Goal: Communication & Community: Share content

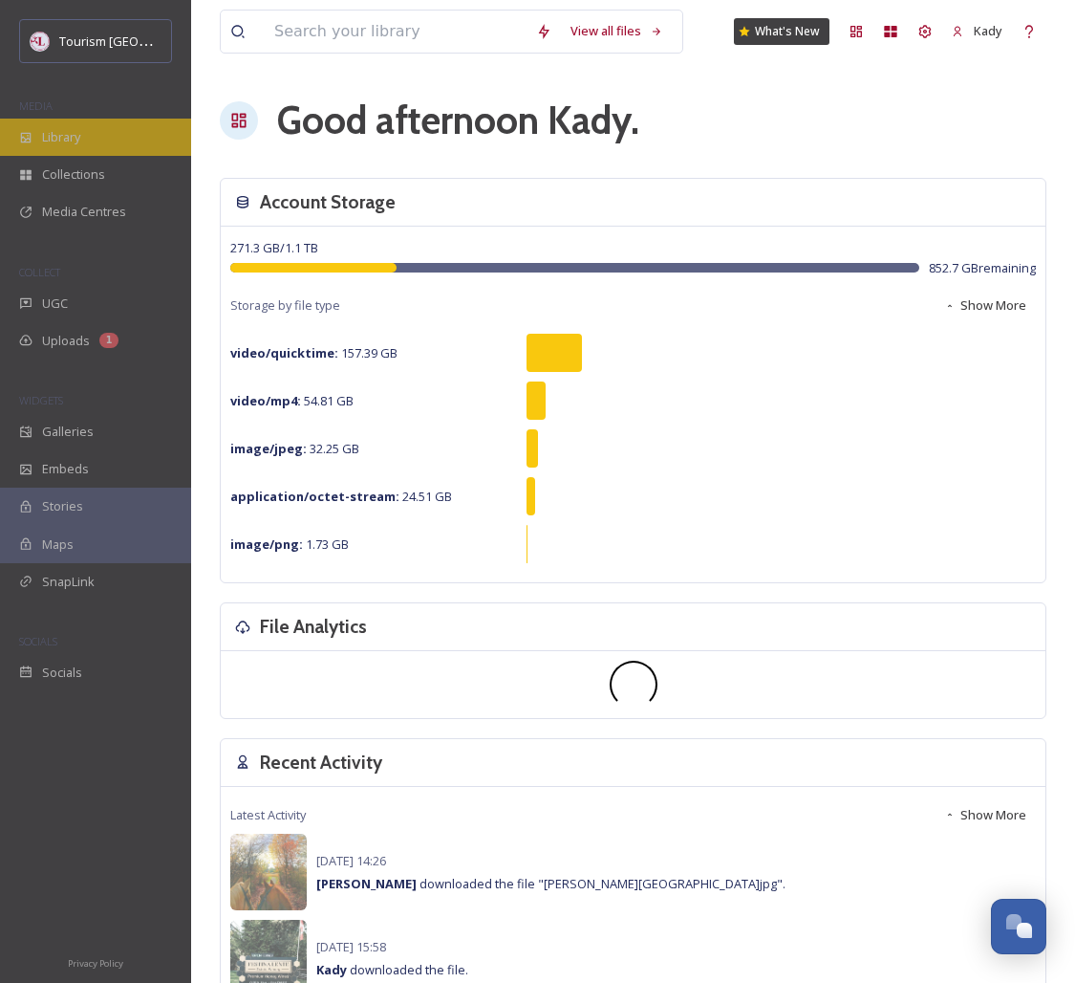
click at [69, 132] on span "Library" at bounding box center [61, 137] width 38 height 18
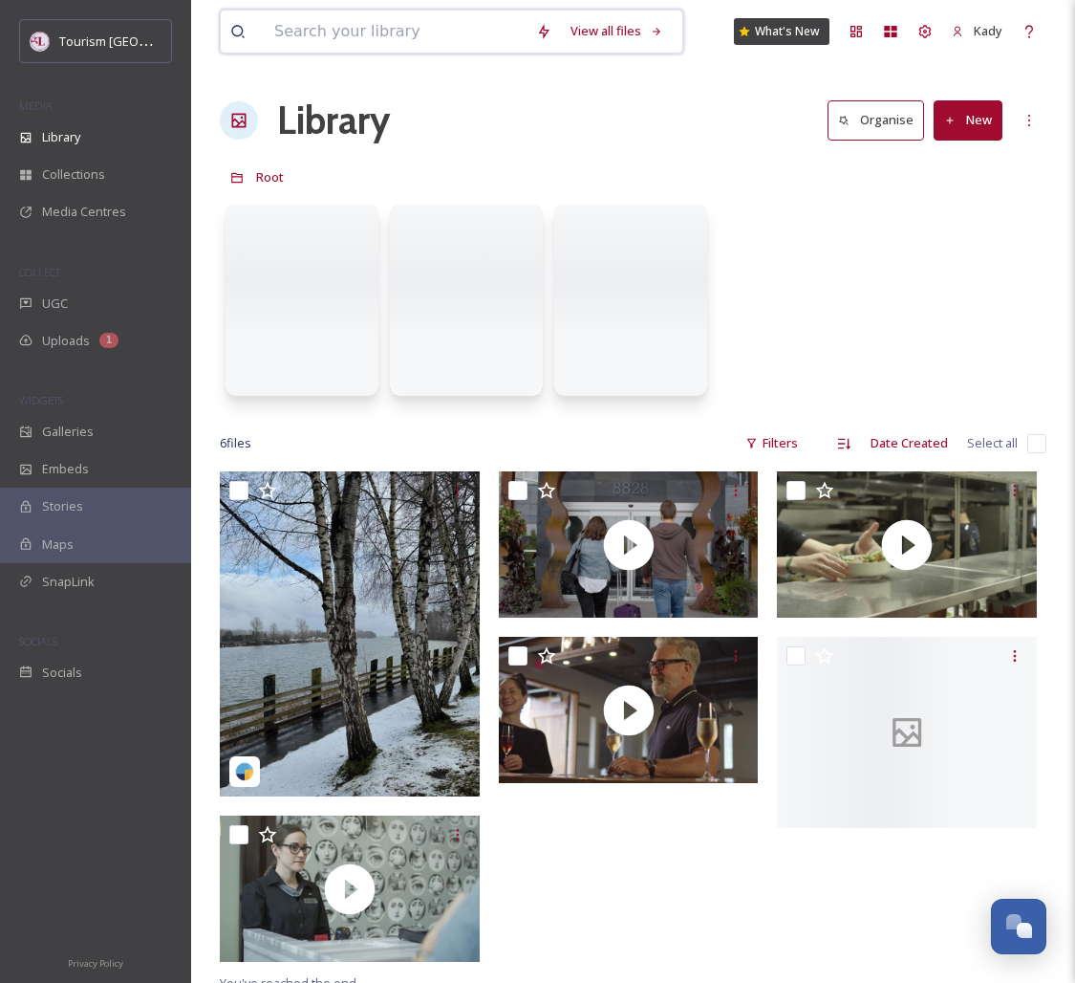
click at [390, 44] on input at bounding box center [396, 32] width 262 height 42
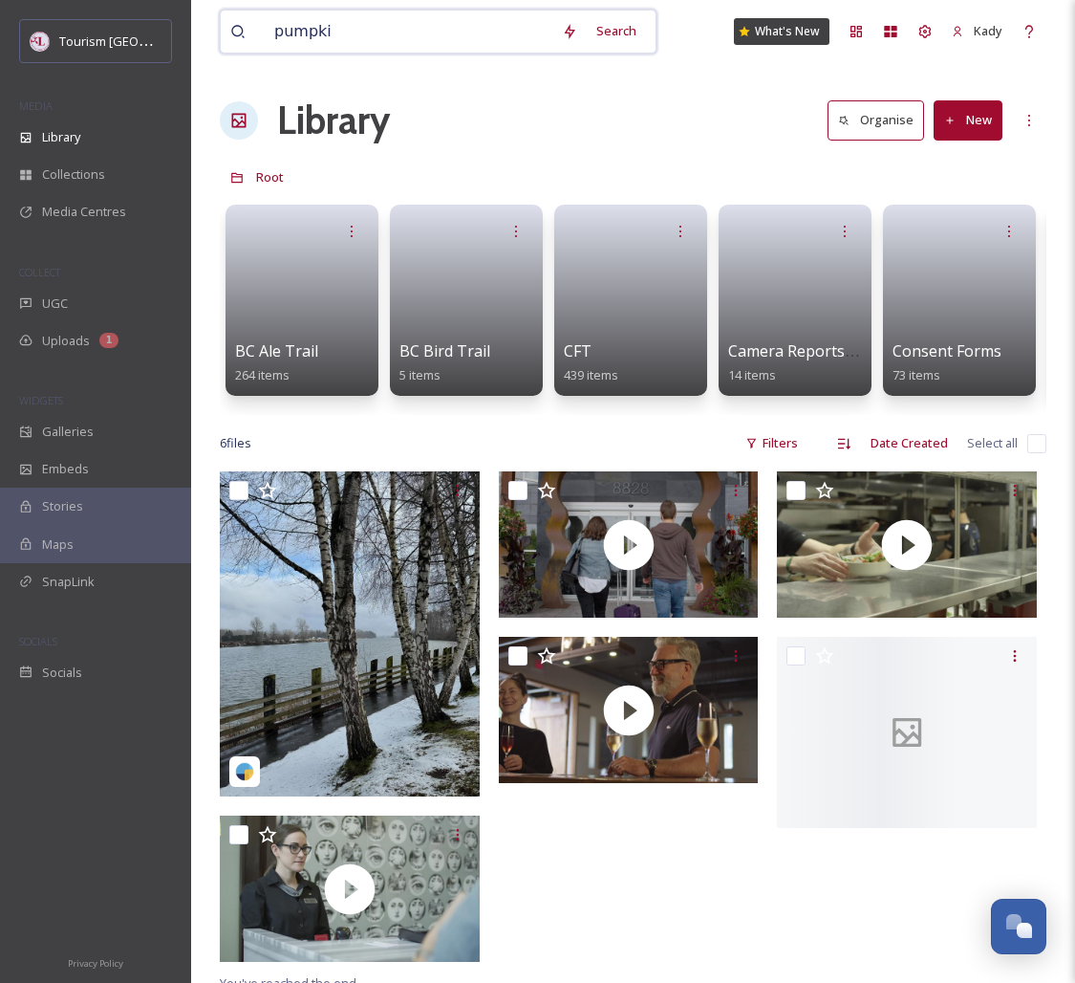
type input "pumpkin"
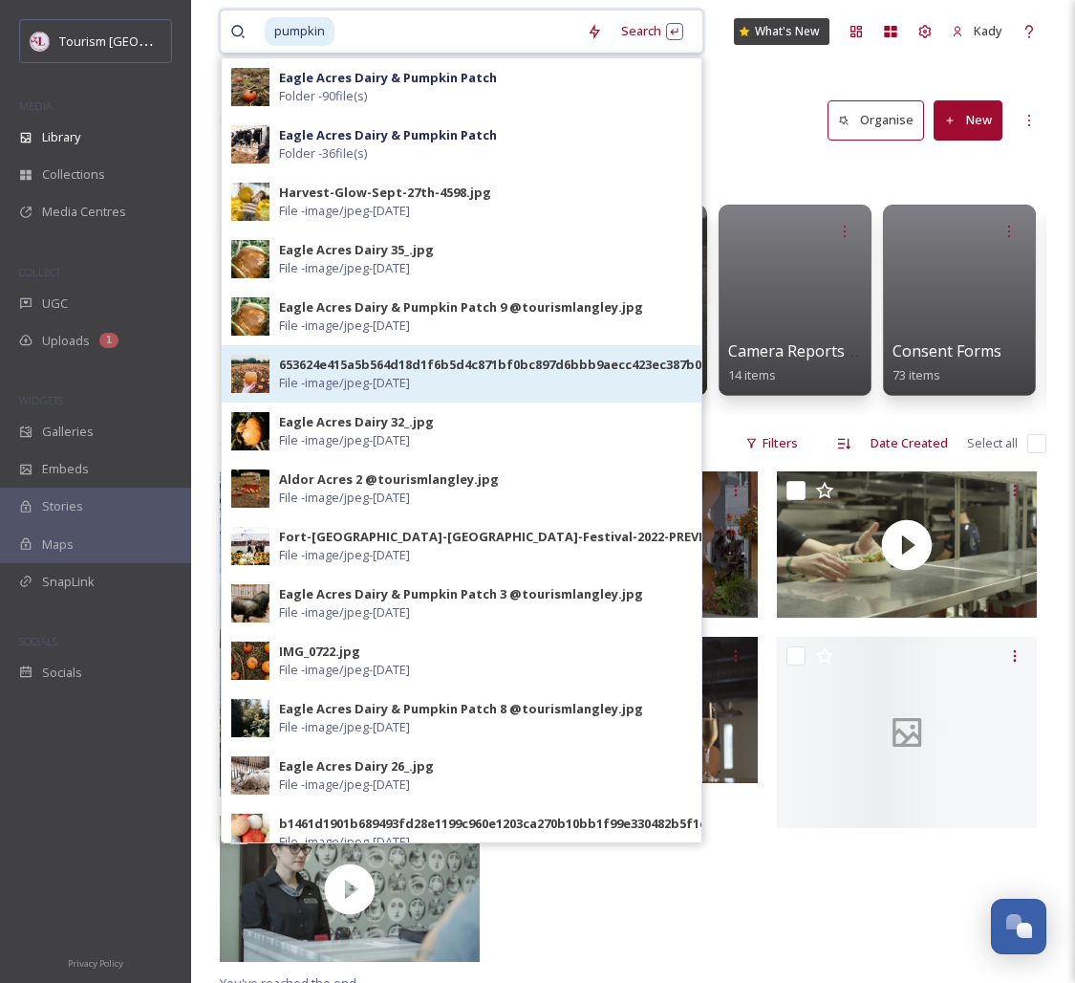
click at [264, 377] on img at bounding box center [250, 374] width 38 height 38
click at [264, 377] on span "264 items" at bounding box center [262, 374] width 54 height 17
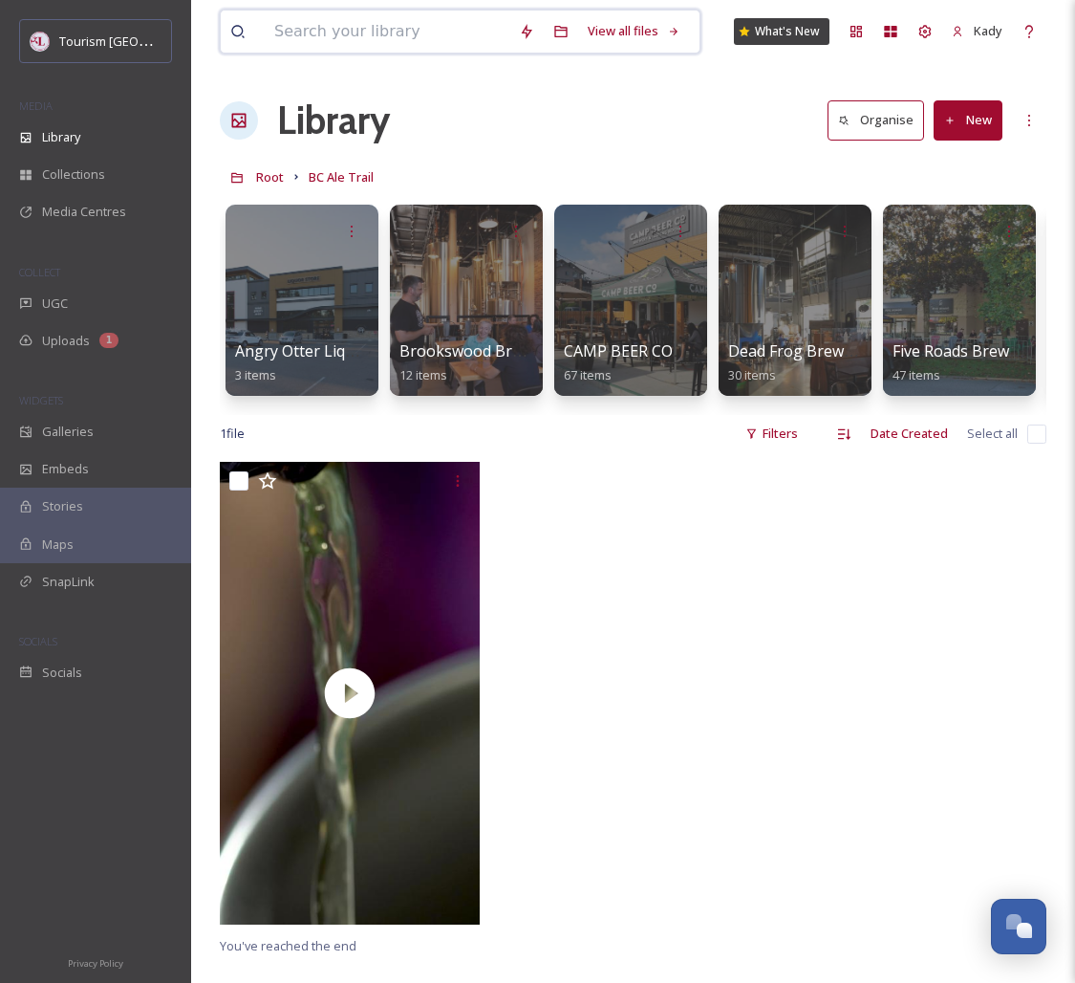
click at [333, 38] on input at bounding box center [387, 32] width 245 height 42
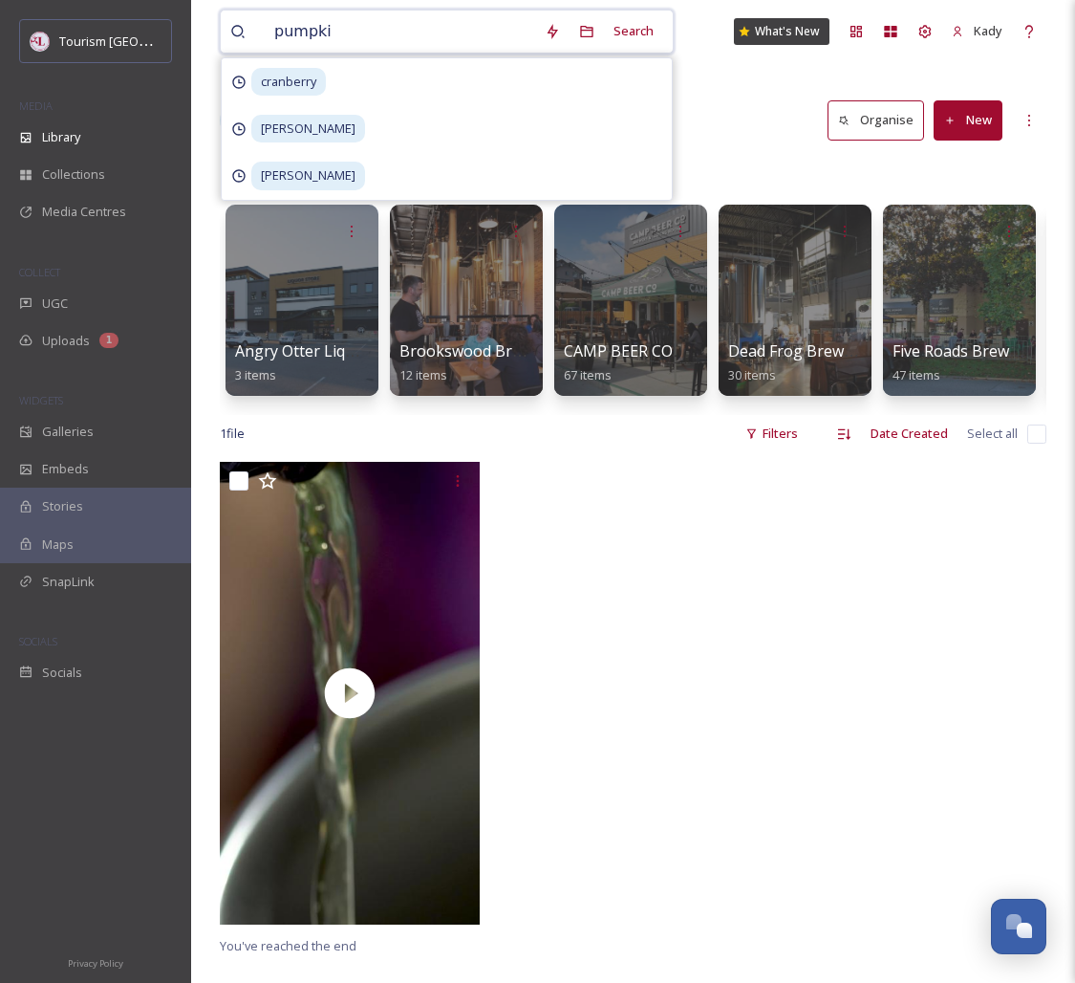
type input "pumpkin"
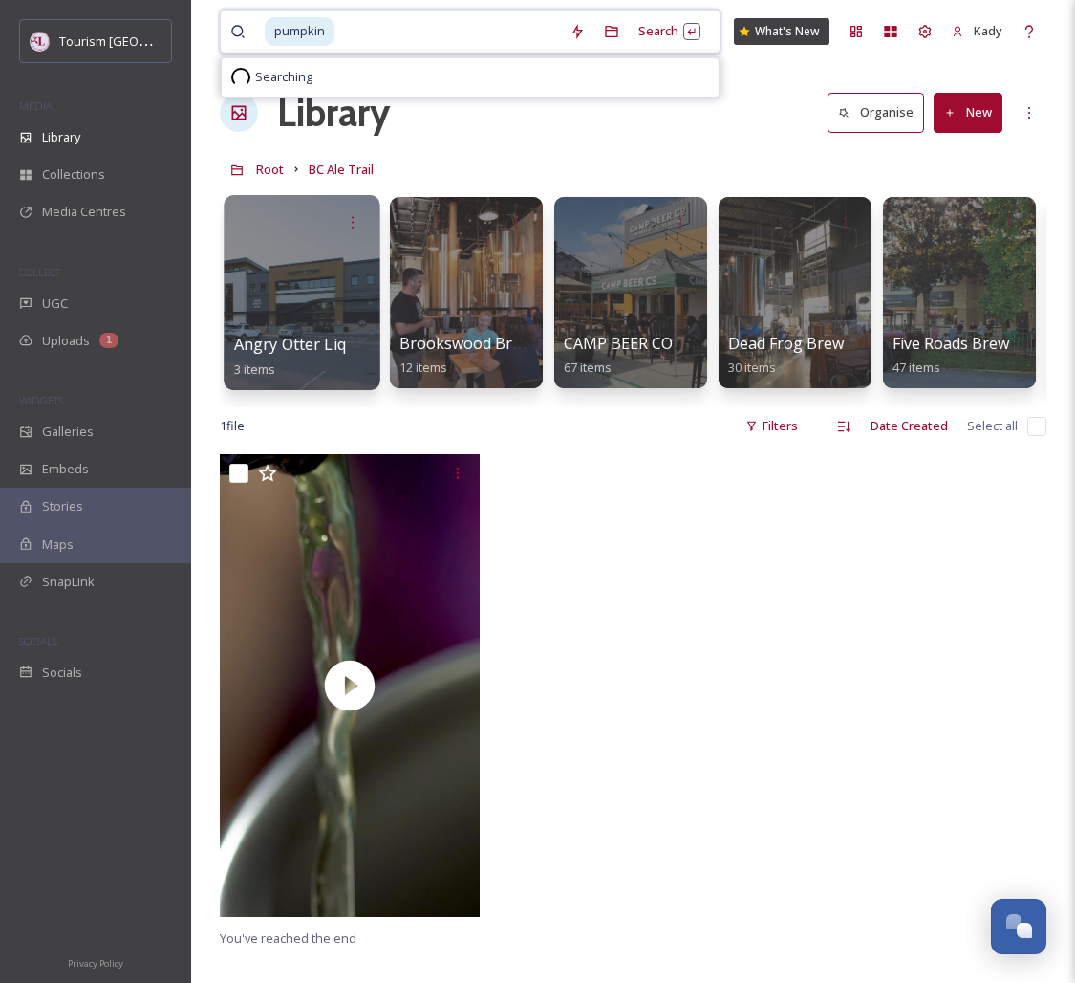
scroll to position [17, 0]
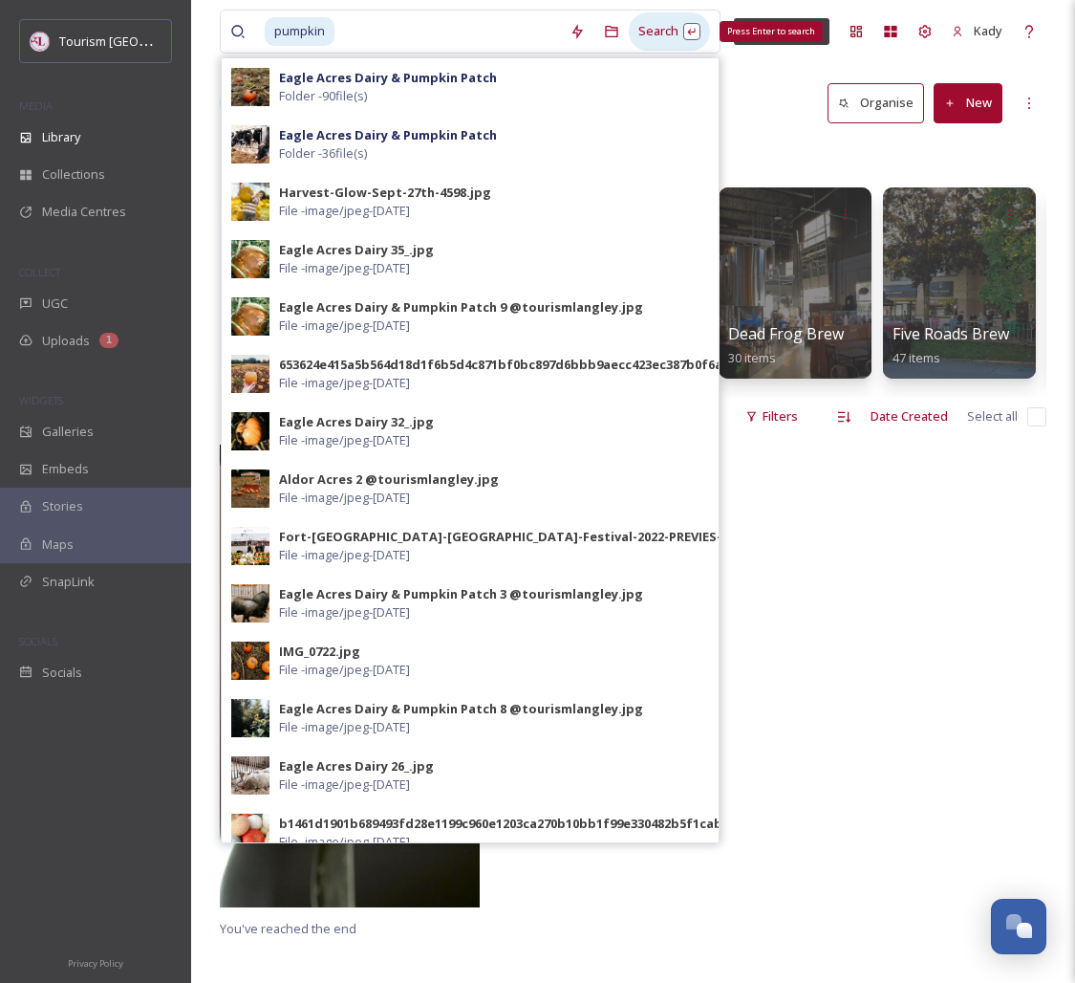
click at [651, 33] on div "Search Press Enter to search" at bounding box center [669, 30] width 81 height 37
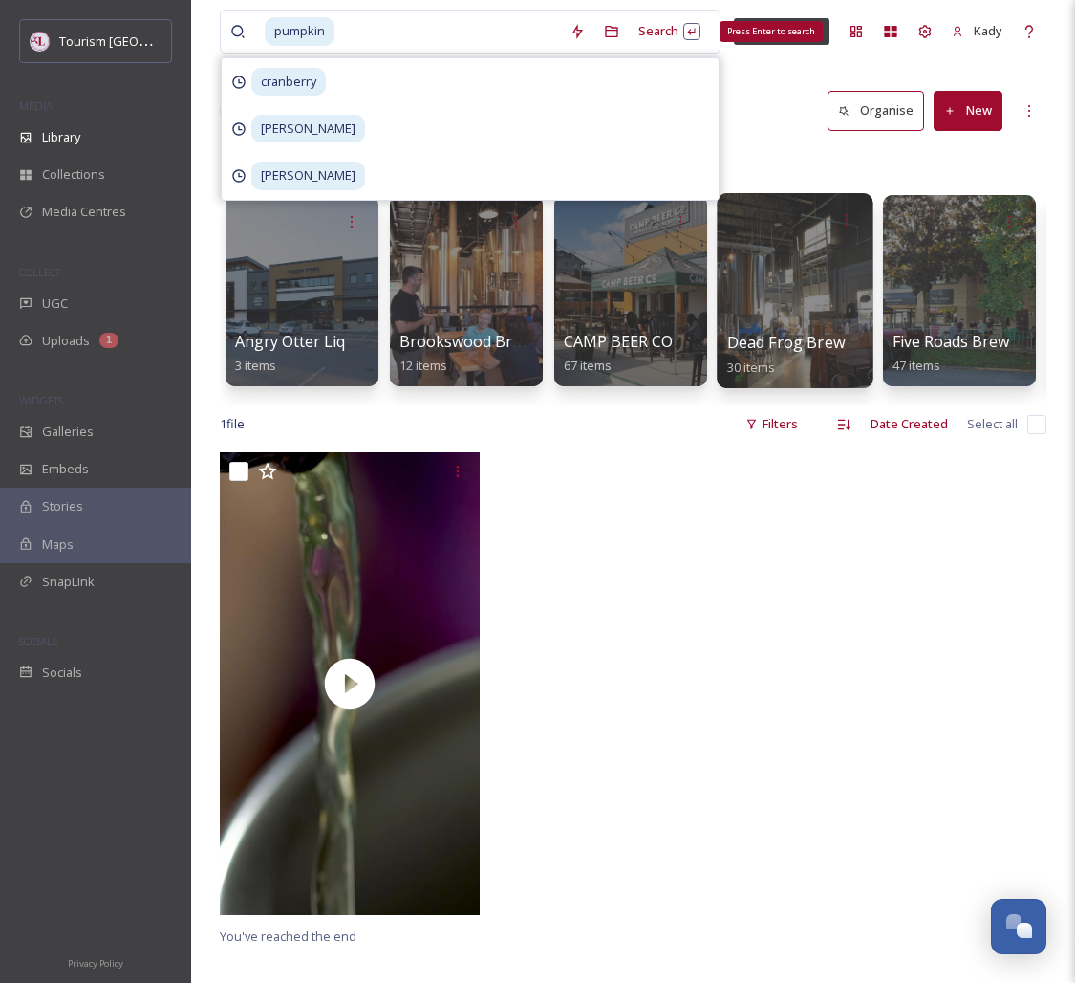
scroll to position [0, 0]
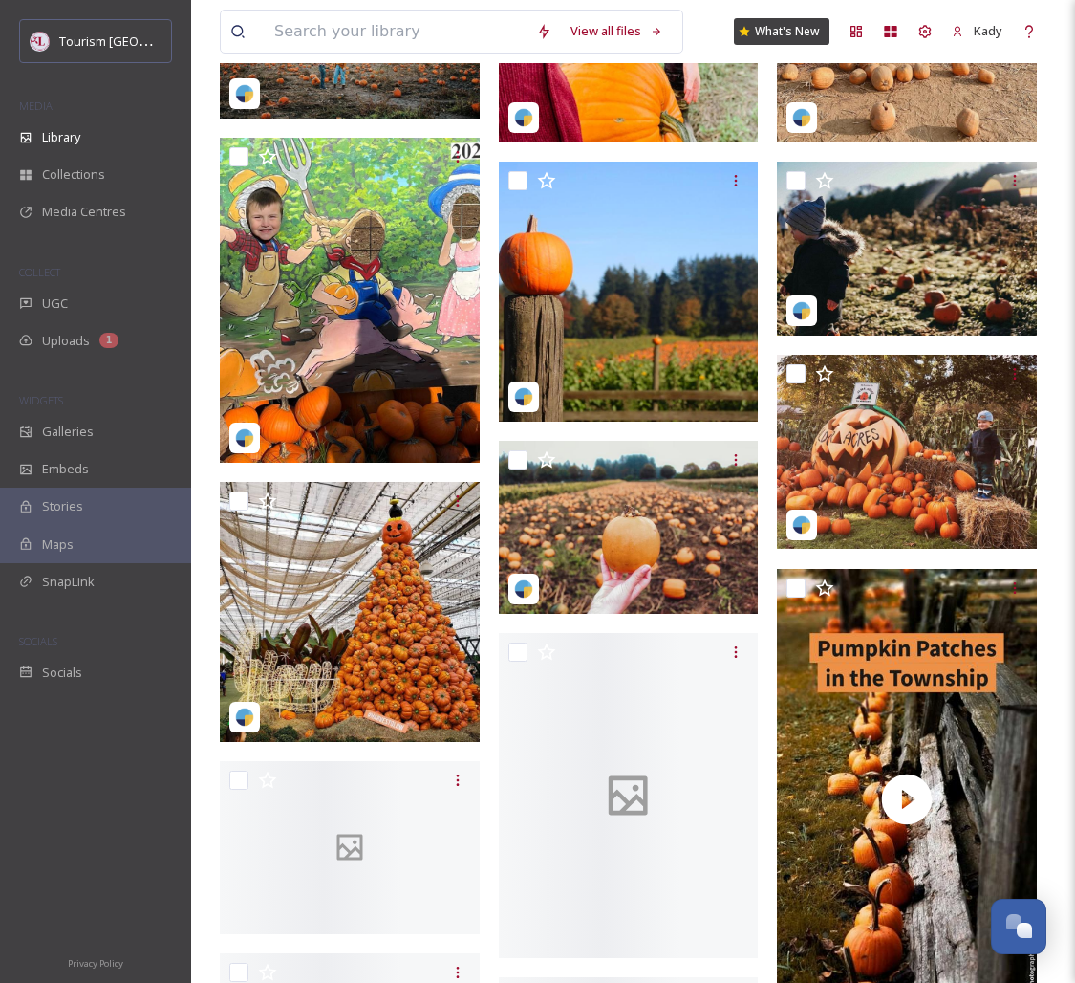
scroll to position [1299, 0]
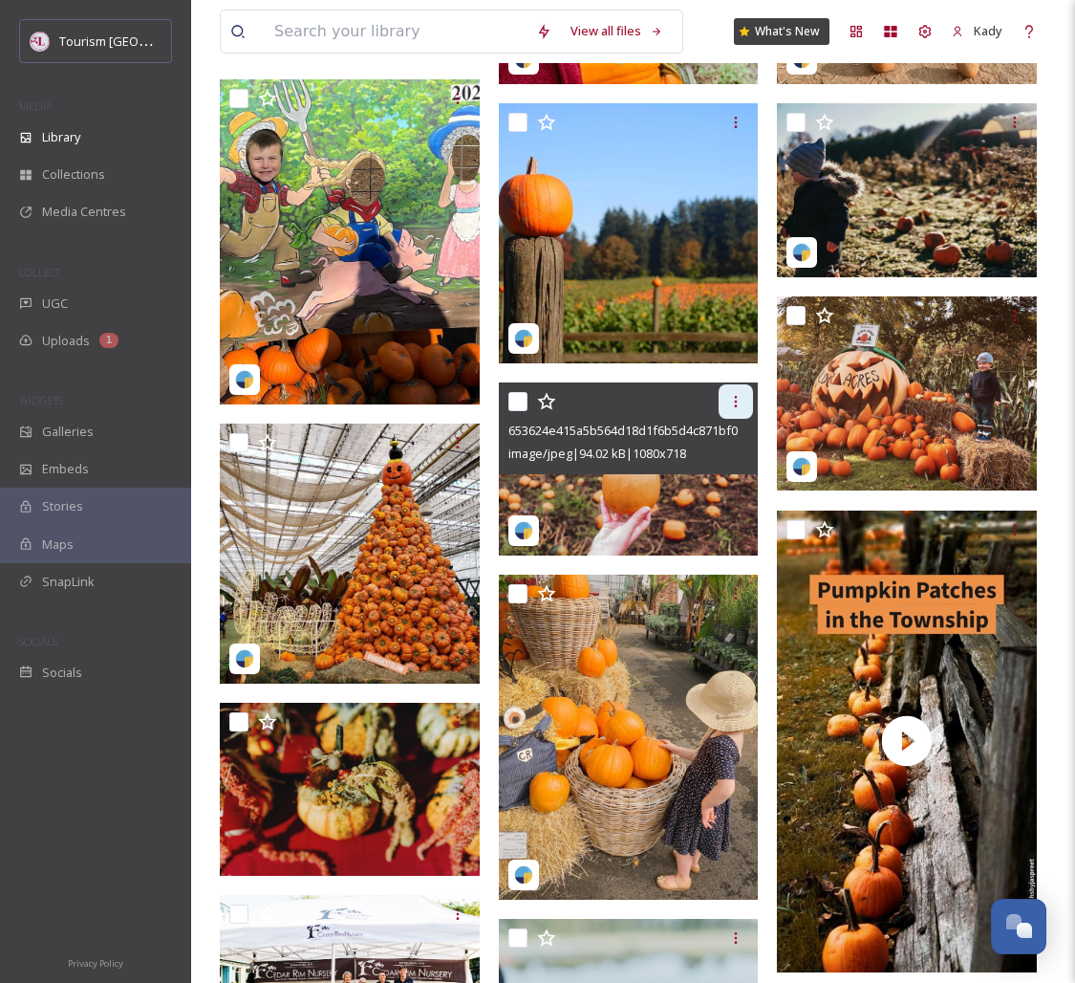
click at [733, 405] on icon at bounding box center [735, 401] width 15 height 15
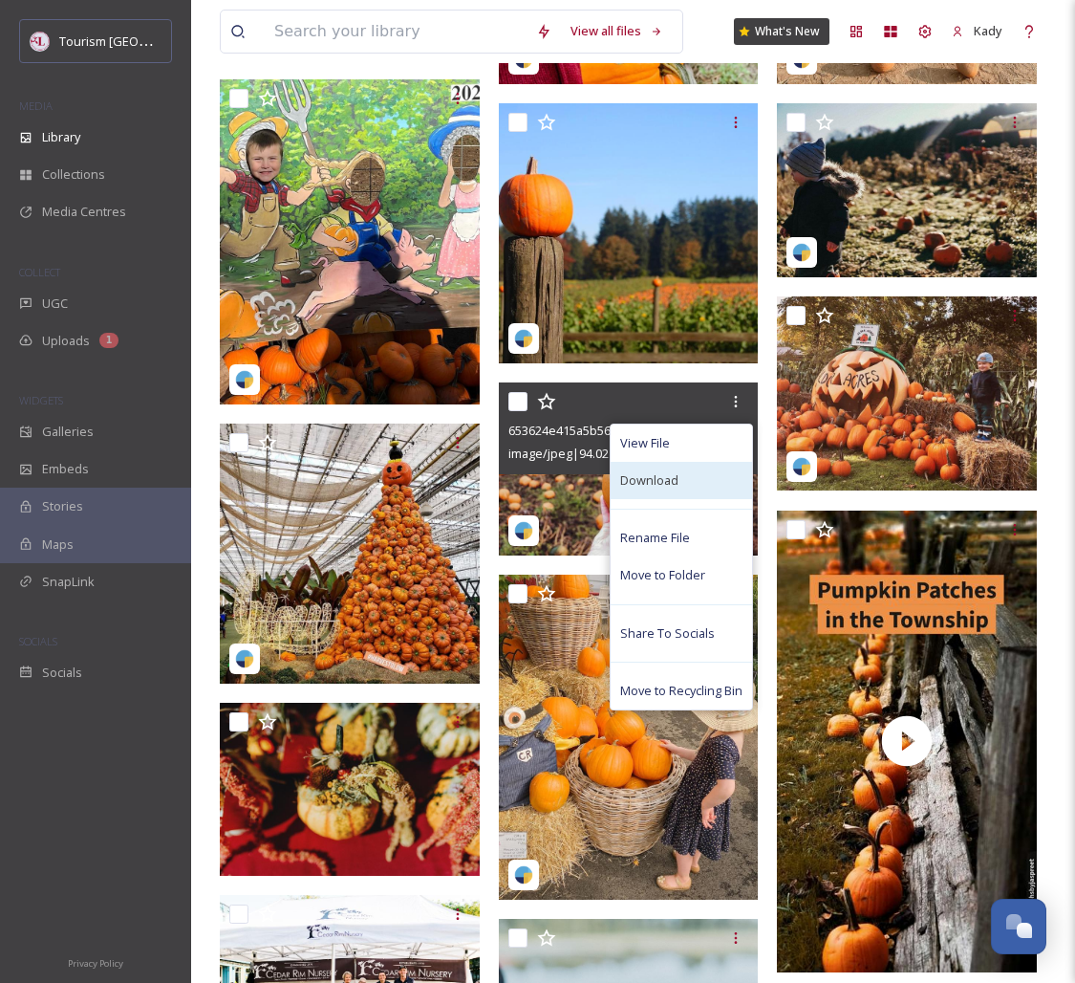
click at [697, 474] on div "Download" at bounding box center [681, 480] width 141 height 37
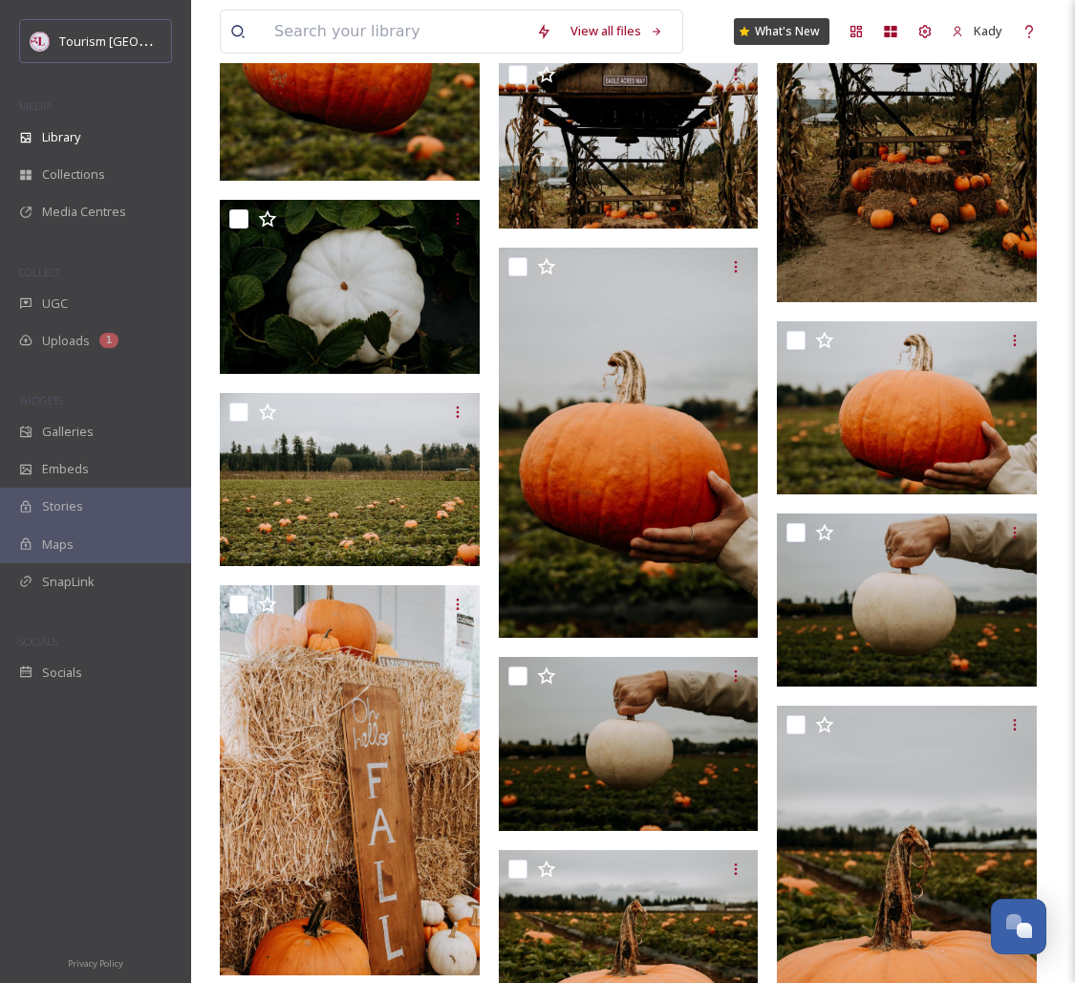
scroll to position [9575, 0]
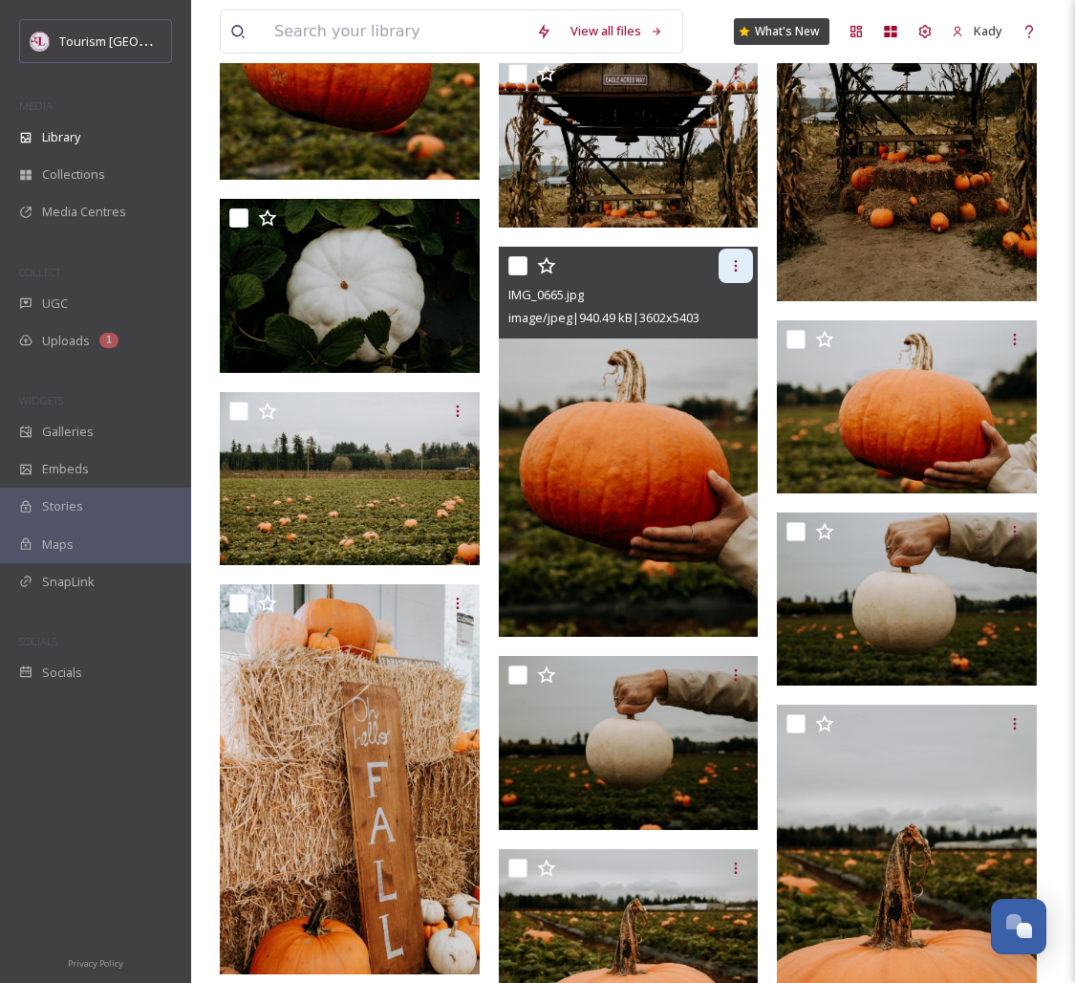
click at [740, 266] on icon at bounding box center [735, 265] width 15 height 15
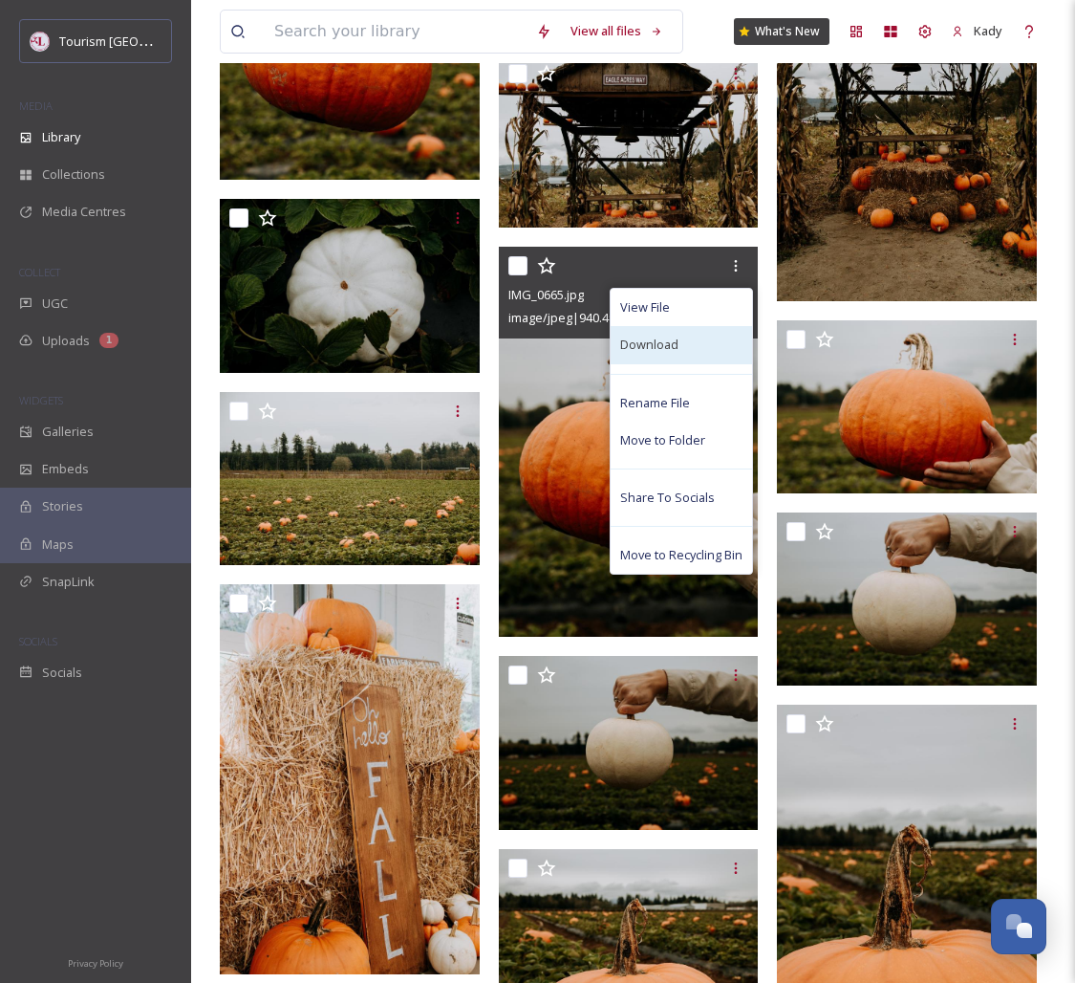
click at [671, 346] on span "Download" at bounding box center [649, 345] width 58 height 18
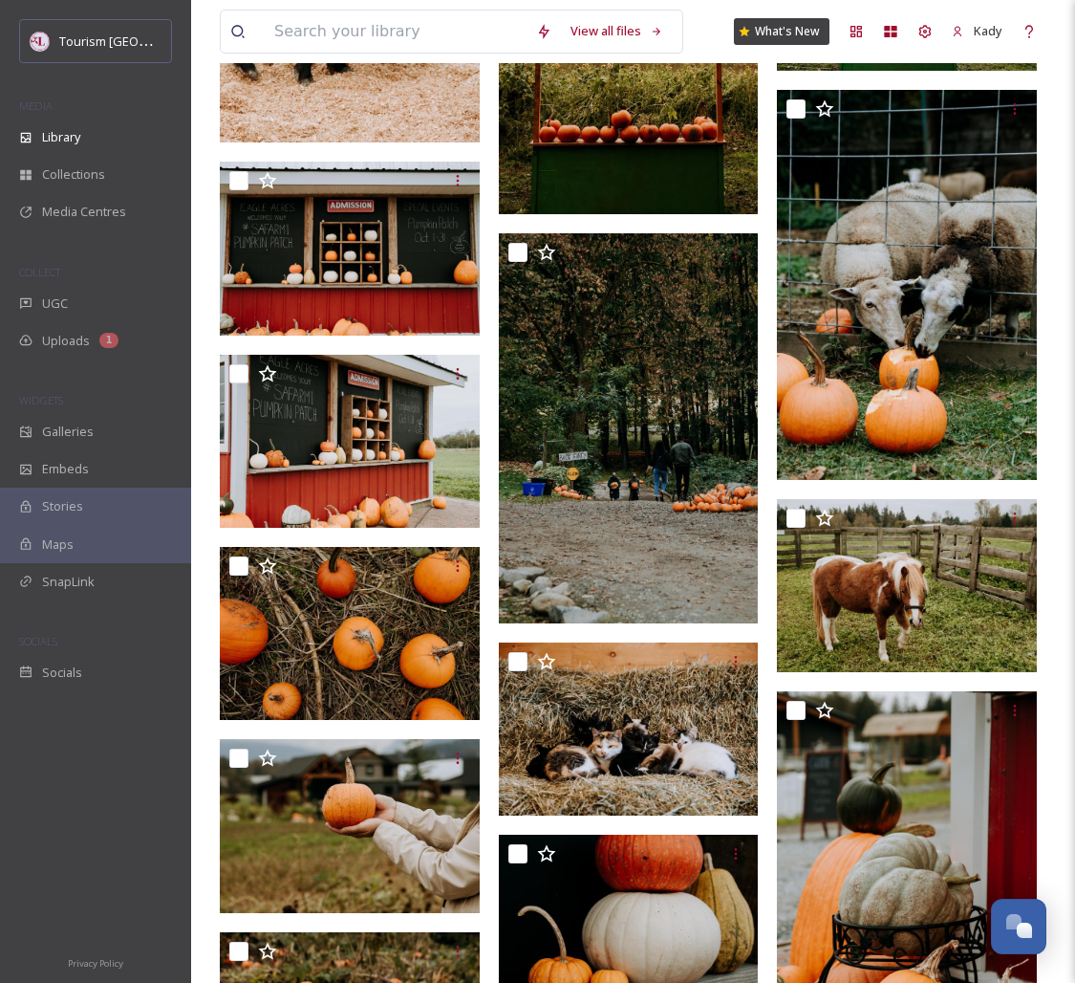
scroll to position [4994, 0]
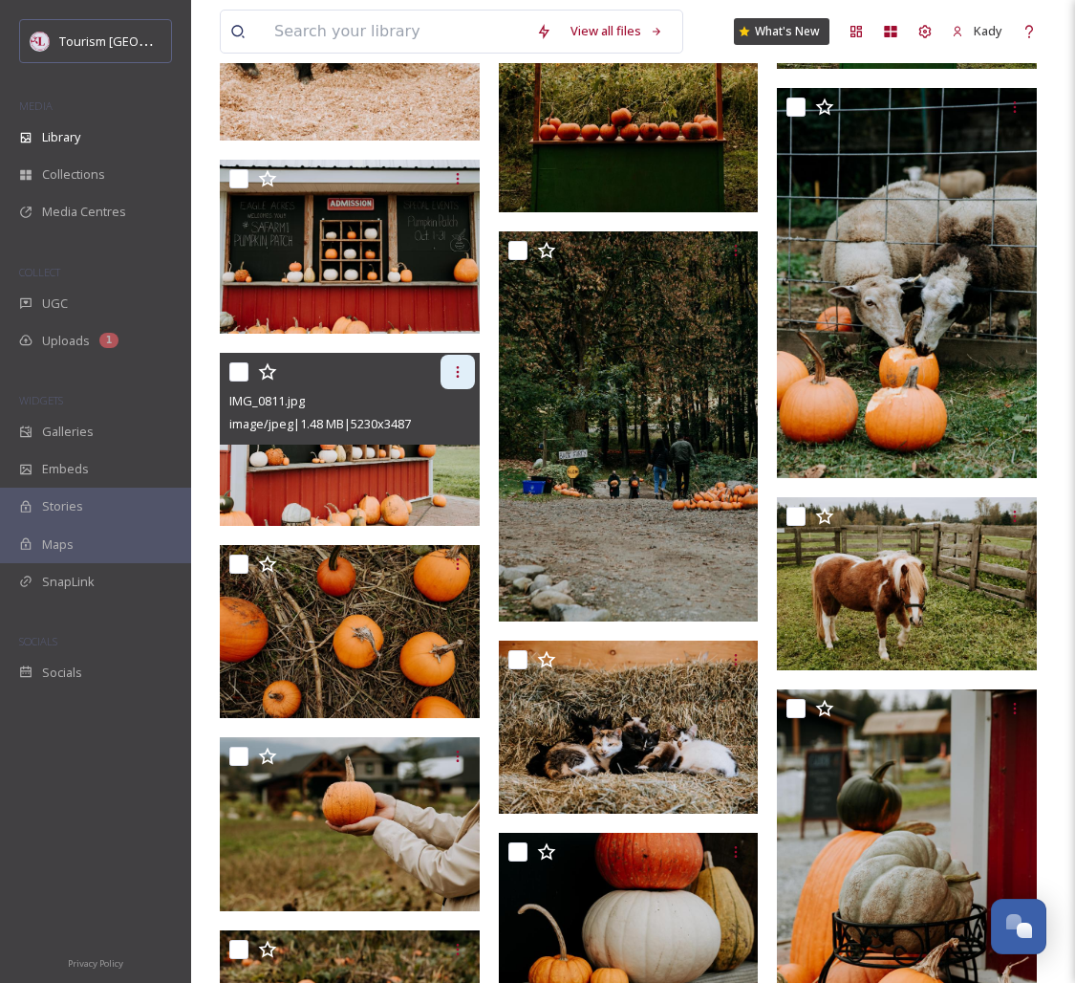
click at [466, 373] on div at bounding box center [458, 372] width 34 height 34
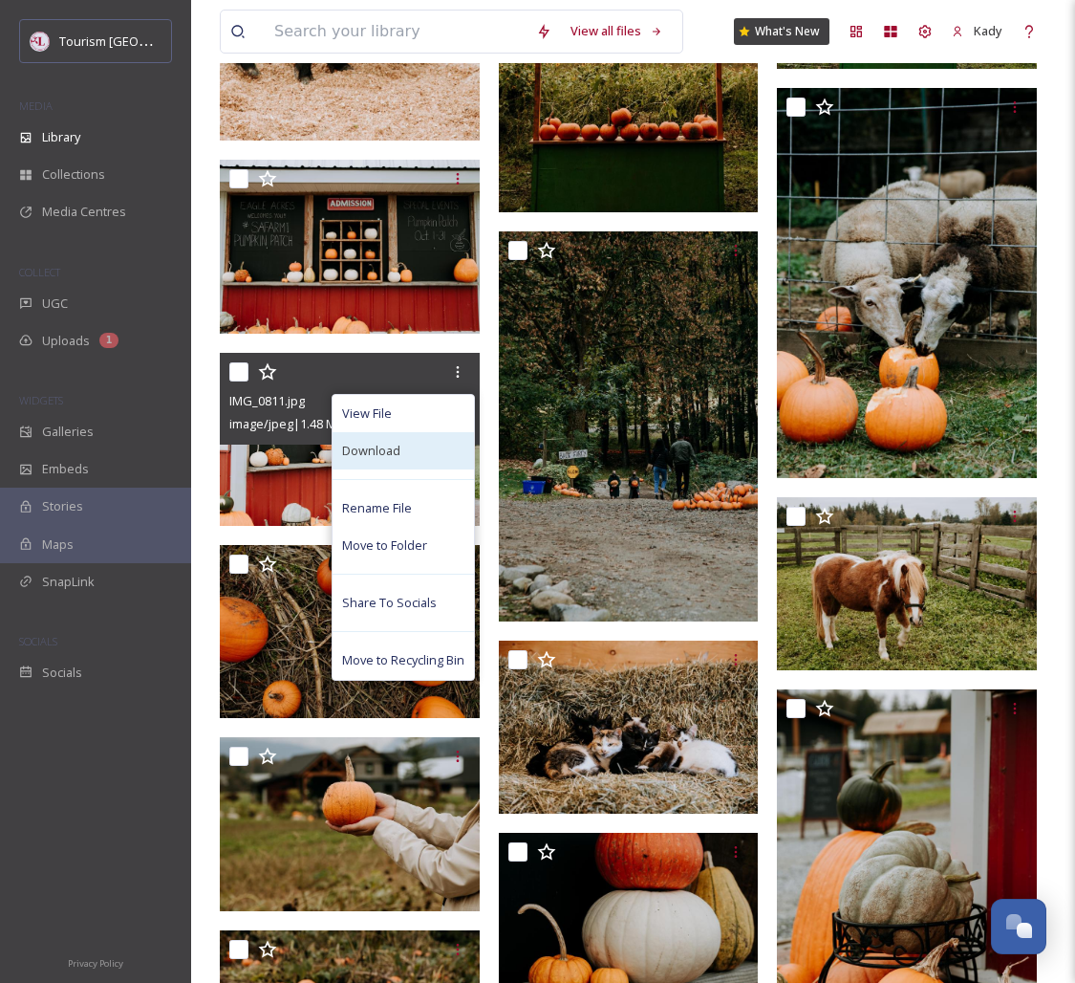
click at [390, 452] on span "Download" at bounding box center [371, 451] width 58 height 18
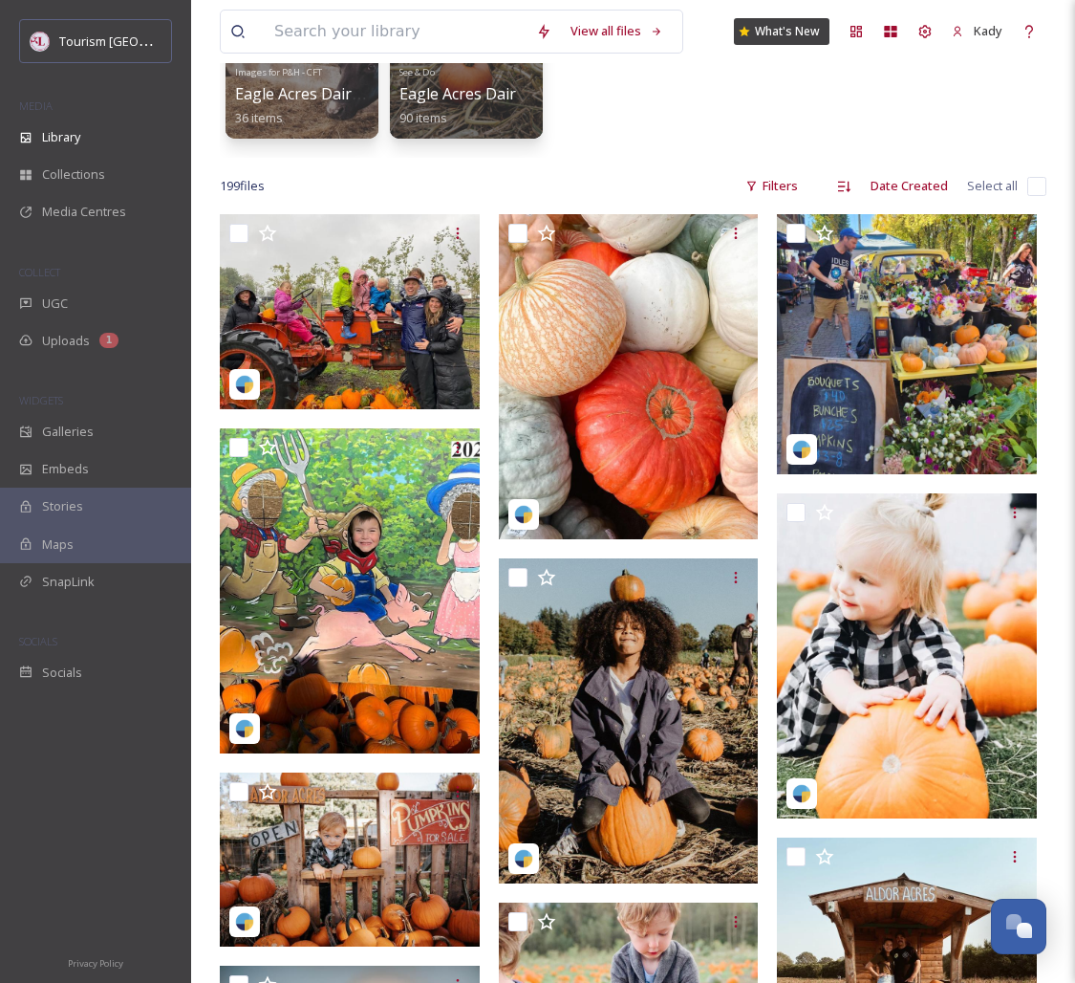
scroll to position [0, 0]
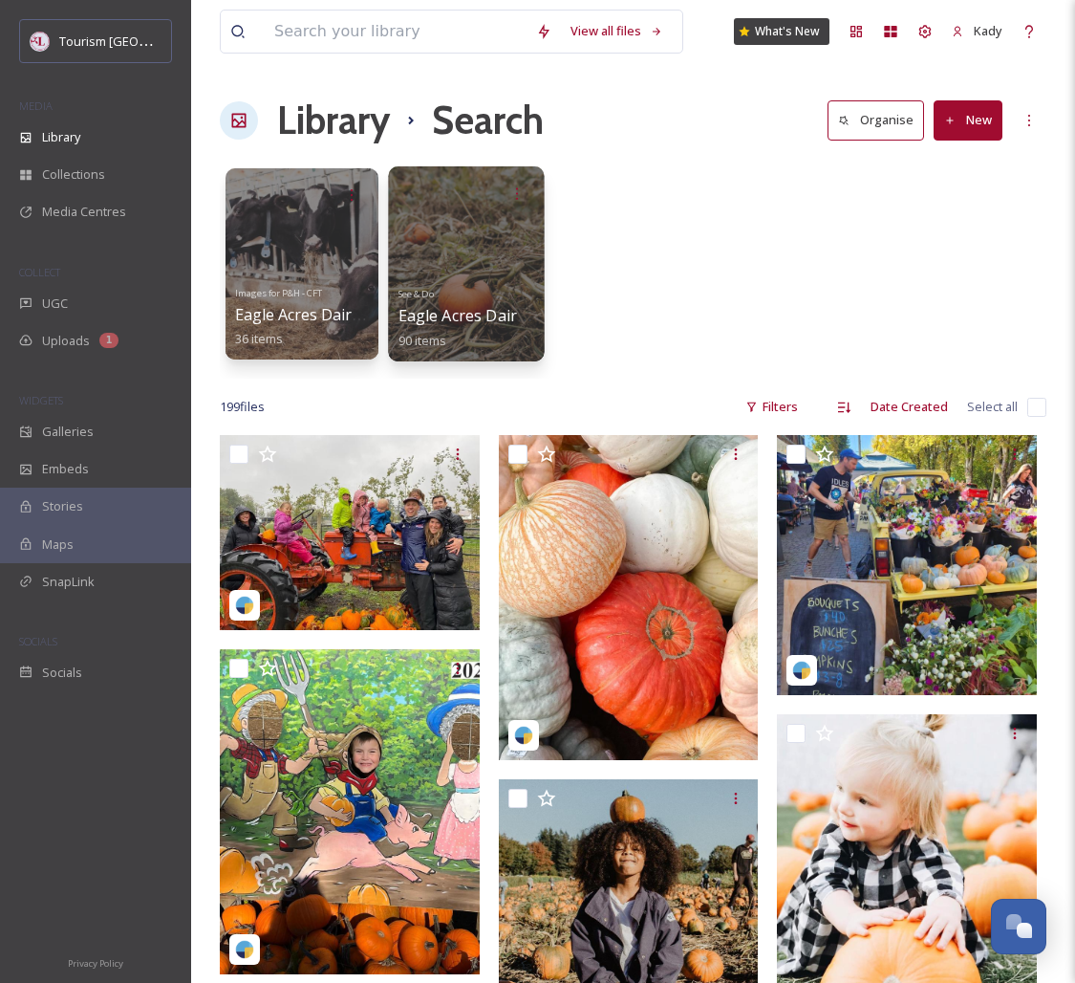
click at [493, 305] on div "See & Do Eagle Acres Dairy & Pumpkin Patch 90 items" at bounding box center [467, 315] width 137 height 71
click at [438, 319] on span "Eagle Acres Dairy & Pumpkin Patch" at bounding box center [526, 315] width 255 height 21
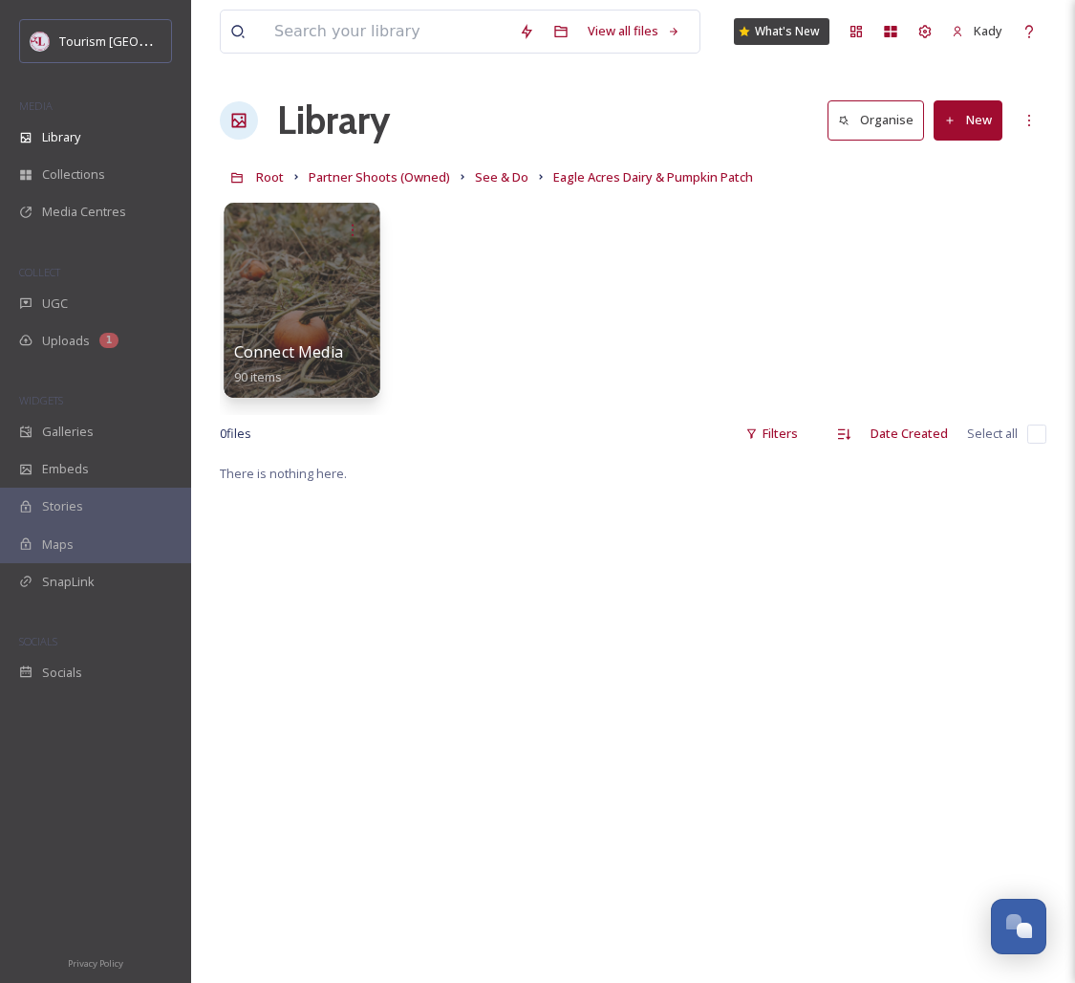
click at [306, 316] on div at bounding box center [302, 300] width 156 height 195
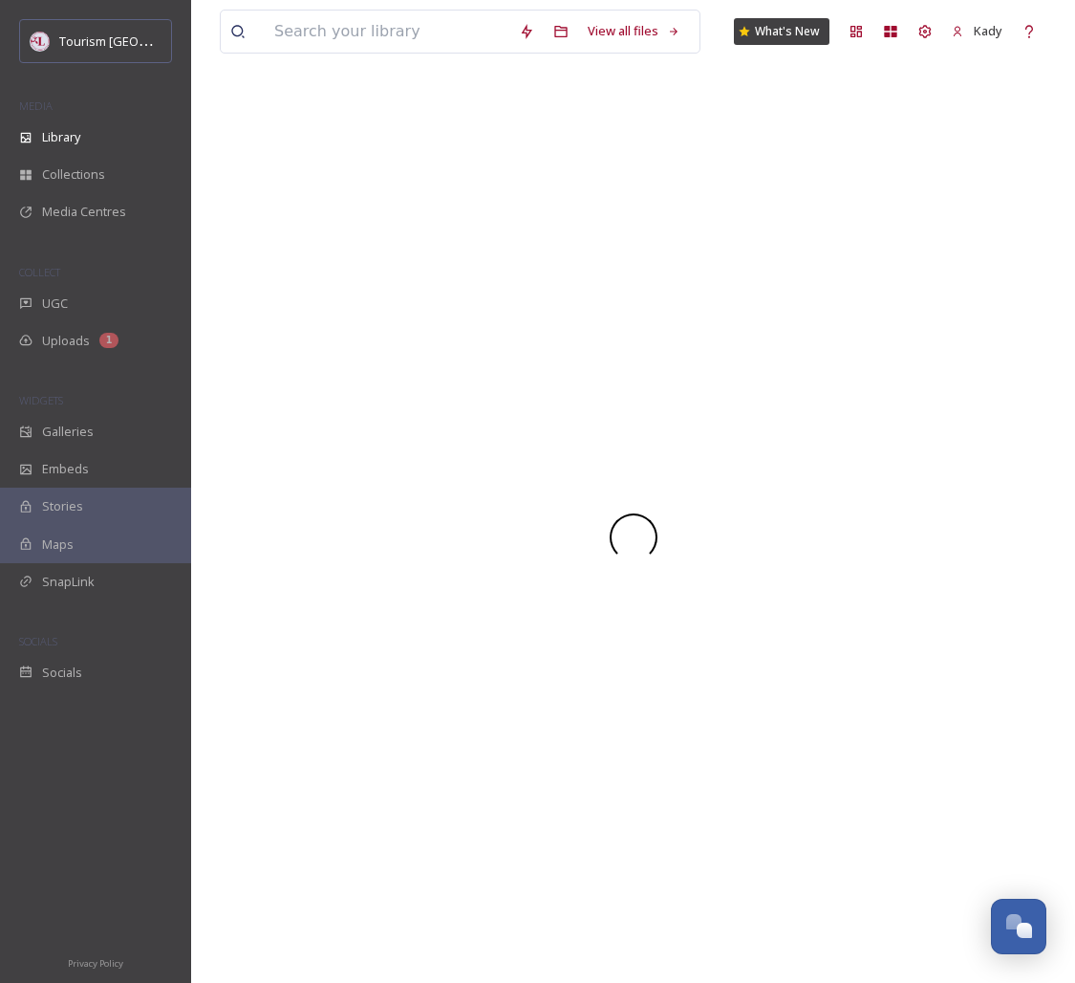
click at [306, 316] on div at bounding box center [633, 537] width 827 height 891
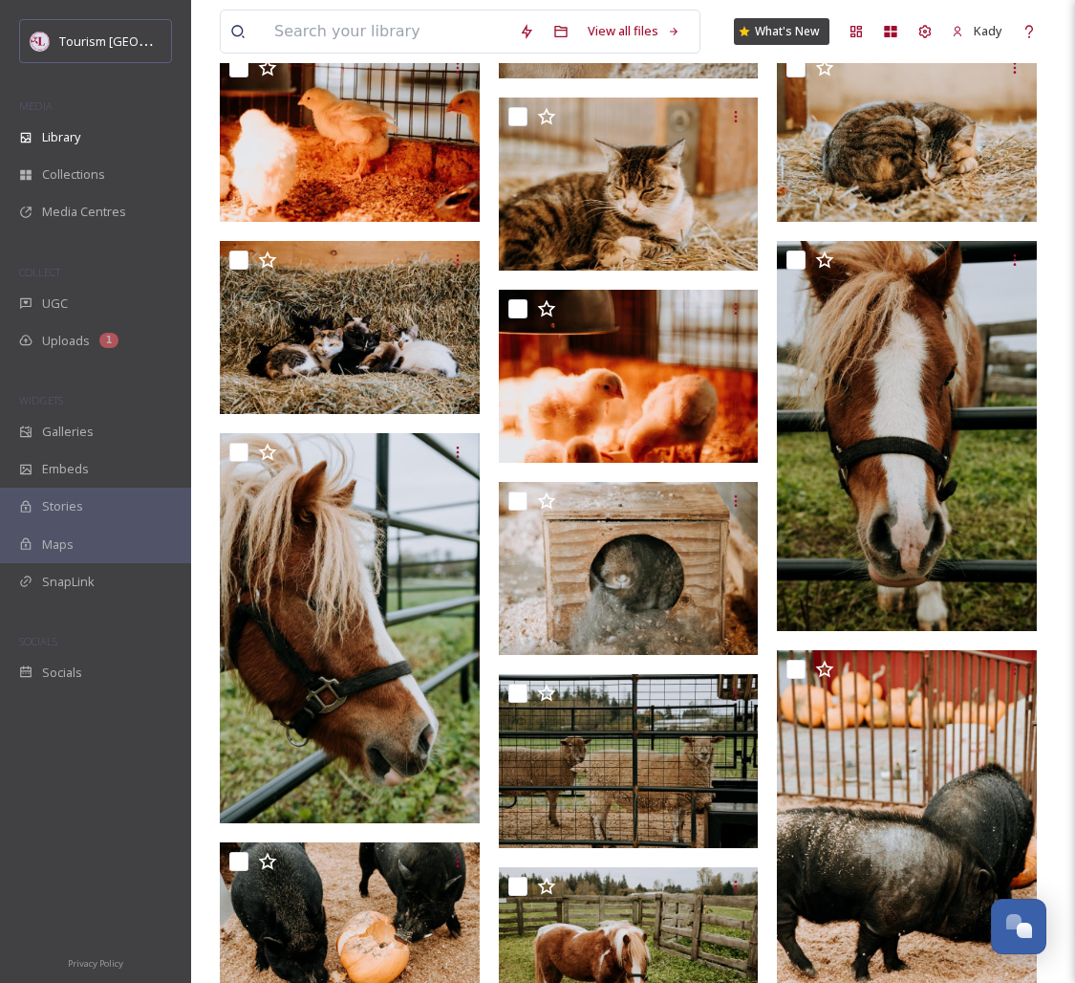
scroll to position [1176, 0]
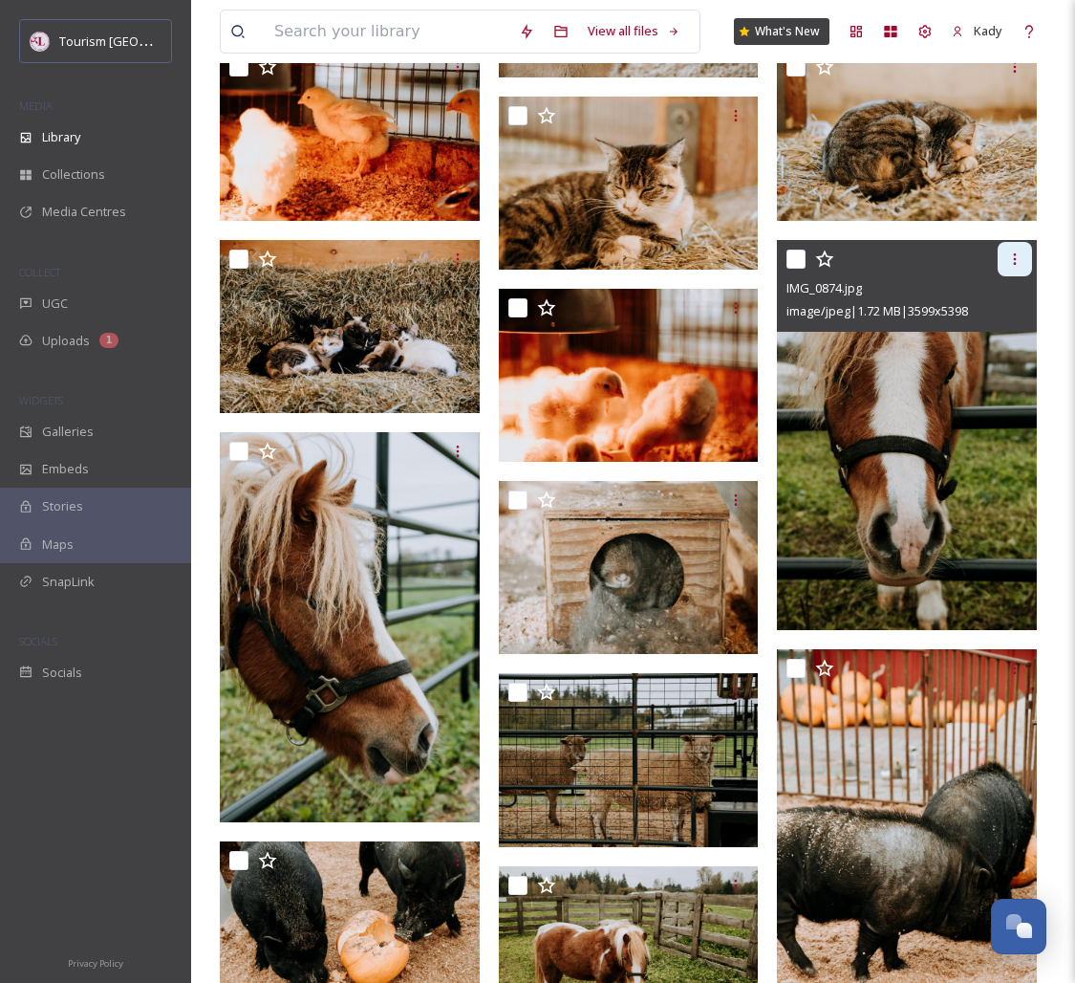
click at [1019, 265] on icon at bounding box center [1015, 258] width 15 height 15
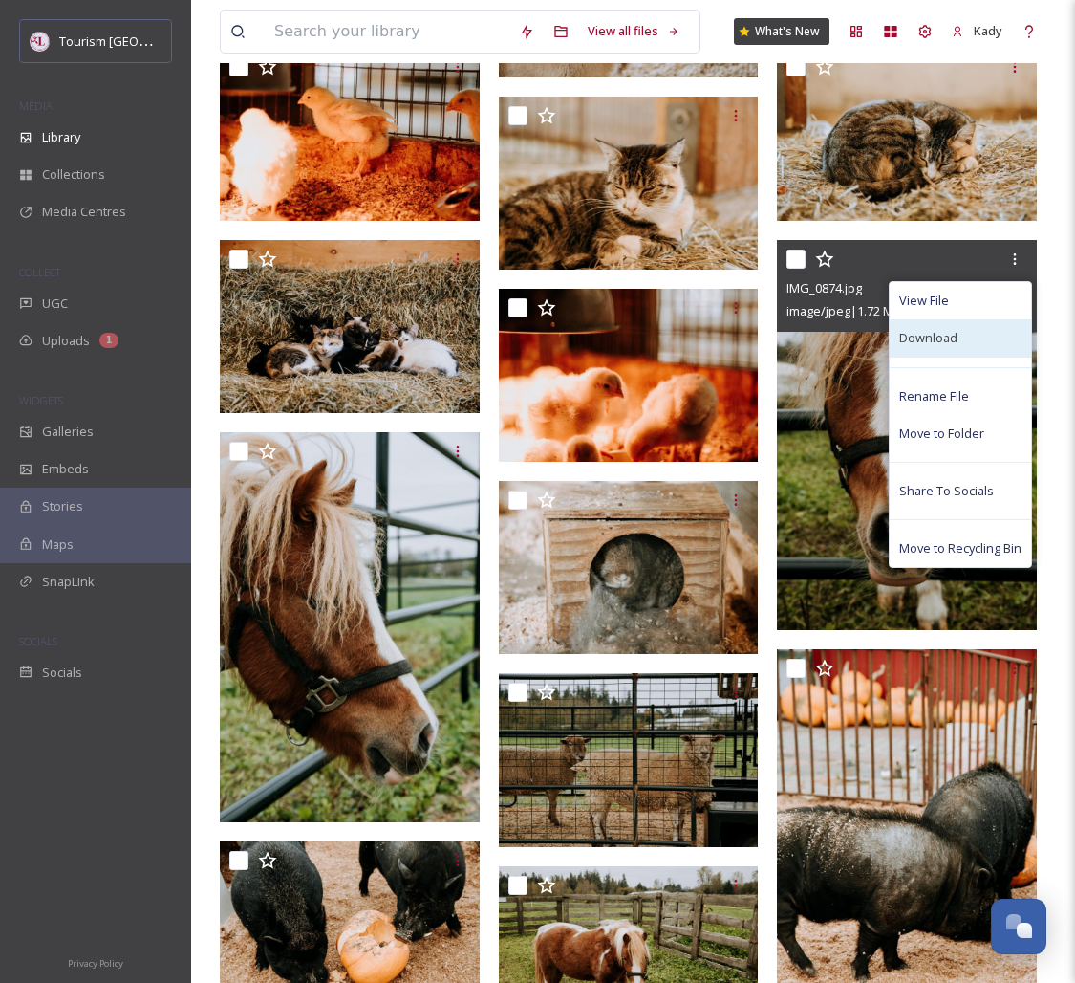
click at [933, 332] on span "Download" at bounding box center [929, 338] width 58 height 18
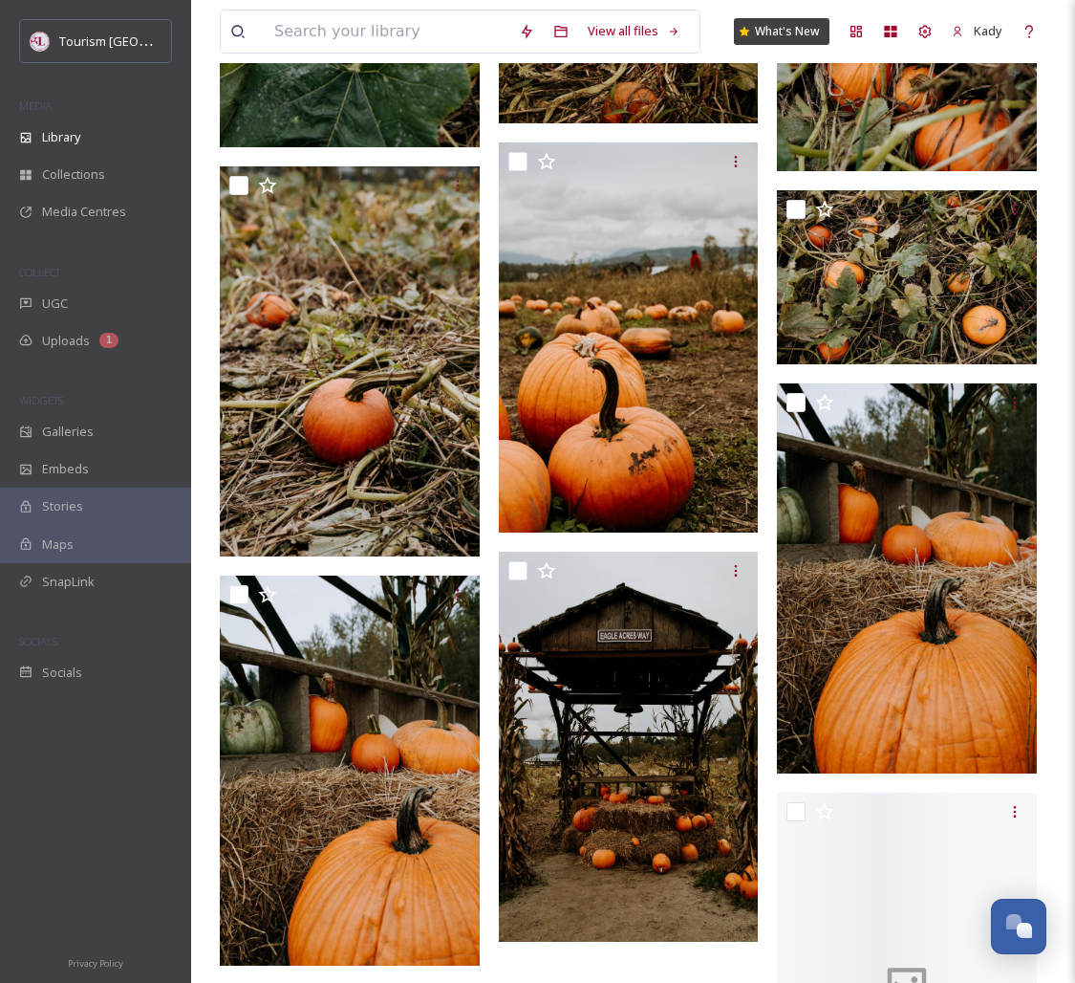
scroll to position [7666, 0]
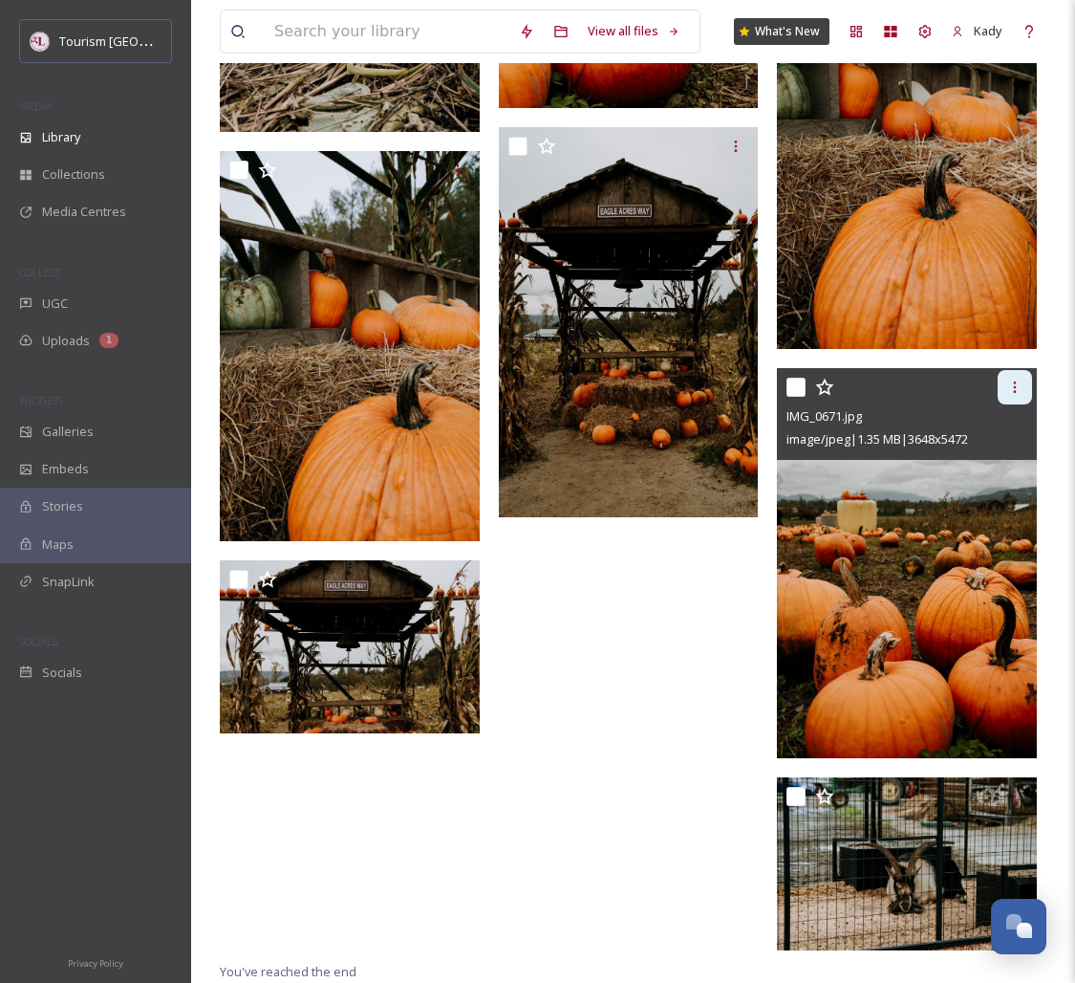
click at [1020, 380] on icon at bounding box center [1015, 387] width 15 height 15
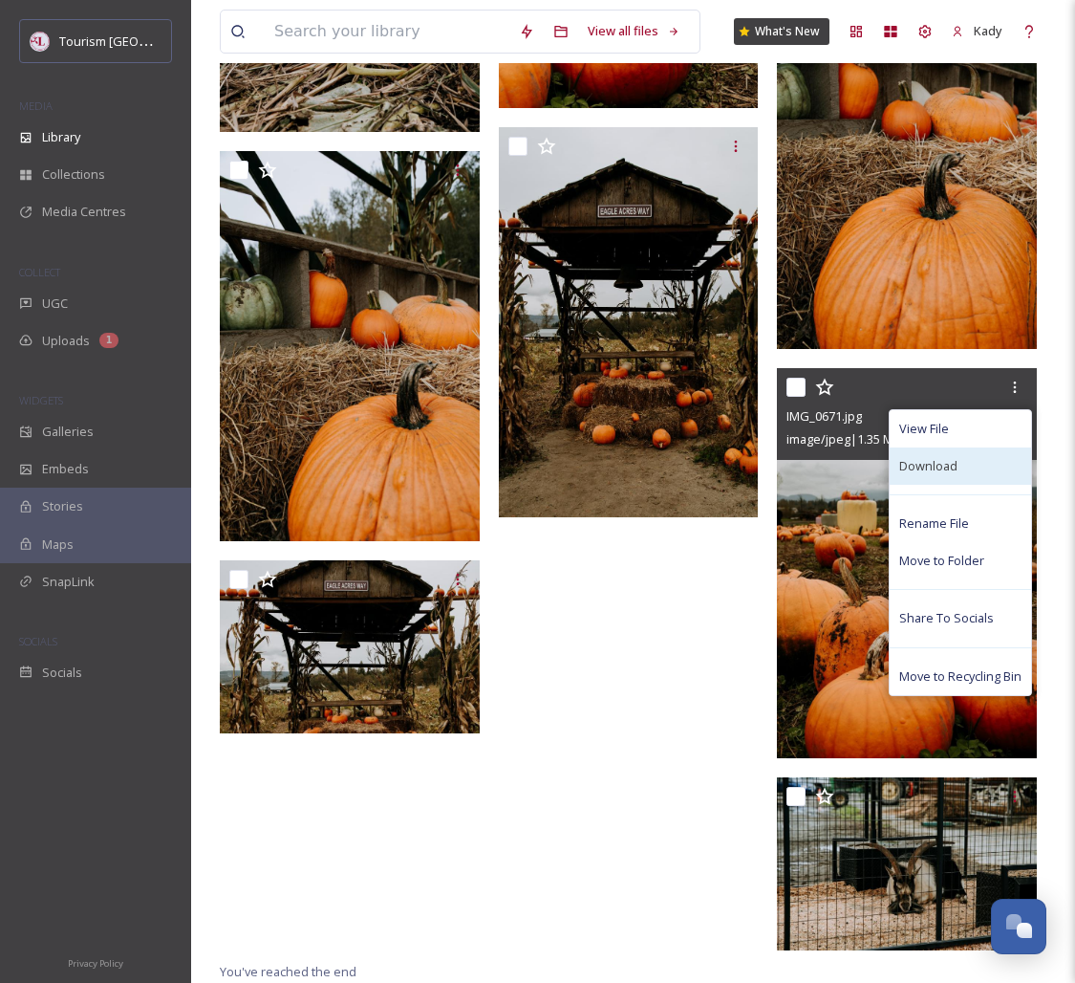
click at [934, 460] on span "Download" at bounding box center [929, 466] width 58 height 18
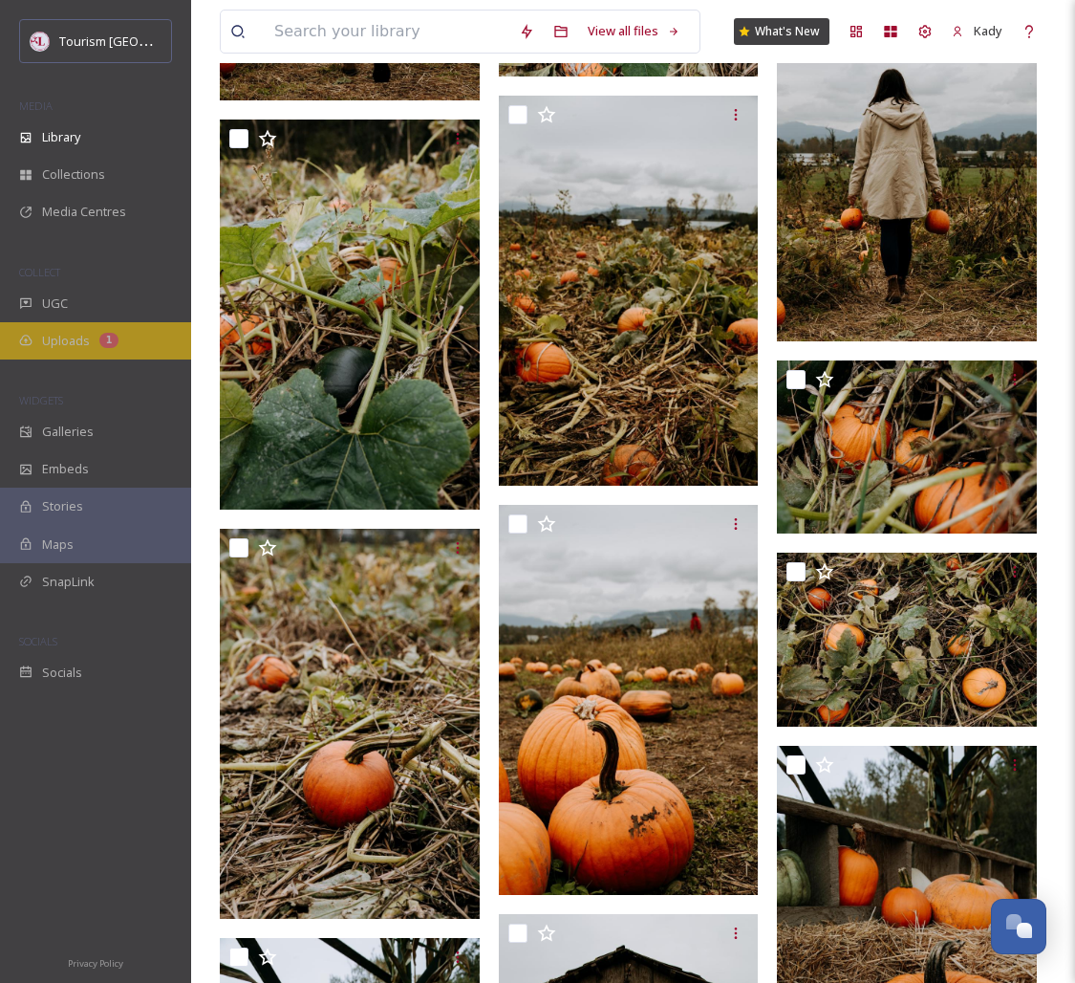
scroll to position [6882, 0]
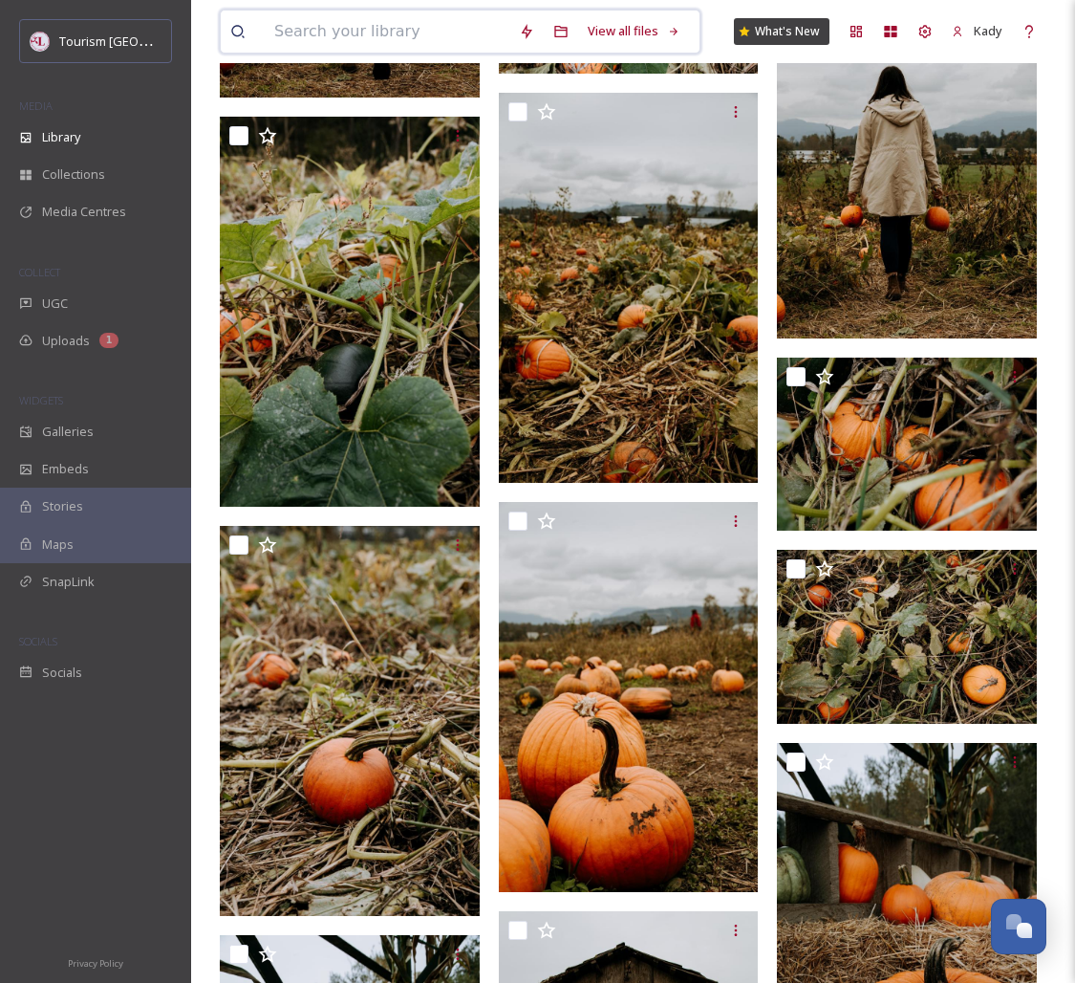
click at [413, 33] on input at bounding box center [387, 32] width 245 height 42
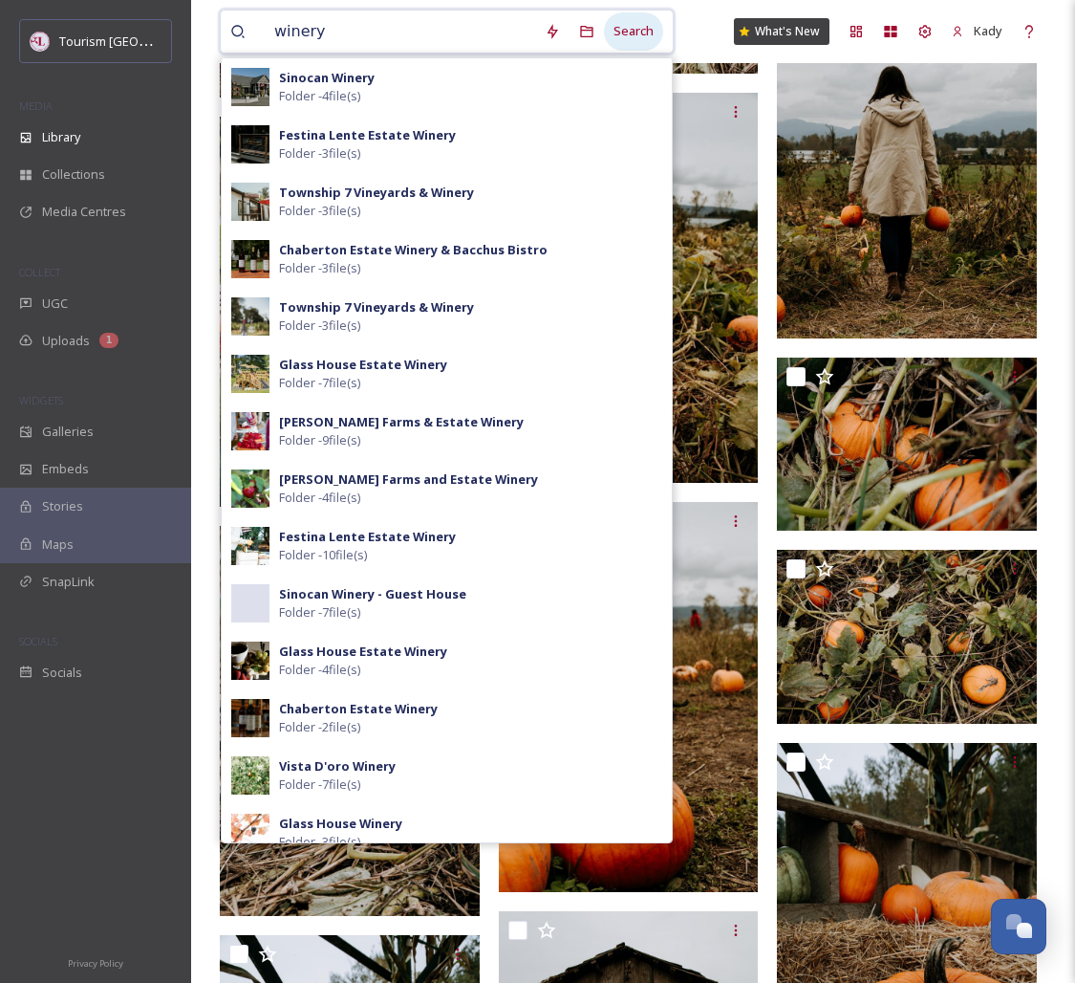
type input "winery"
click at [623, 29] on div "Search" at bounding box center [633, 30] width 59 height 37
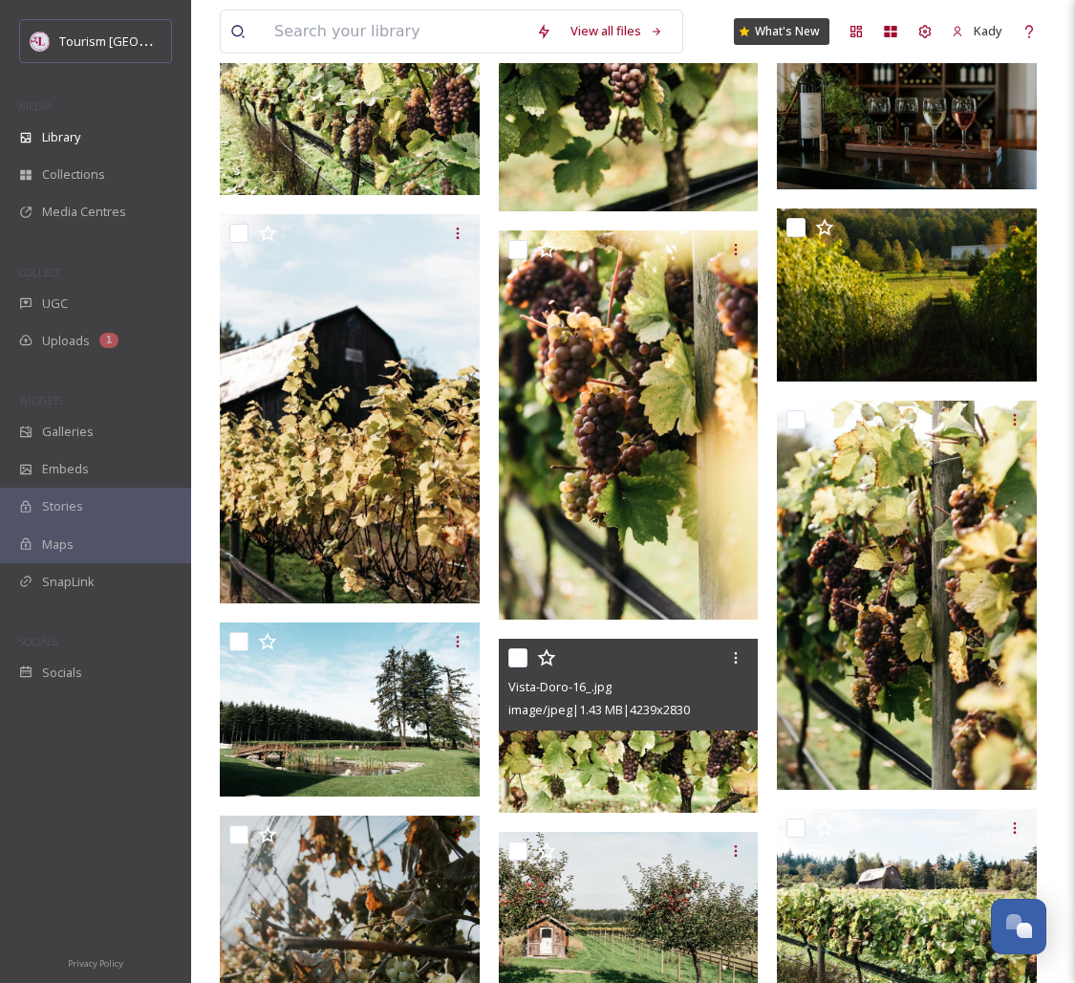
scroll to position [10876, 0]
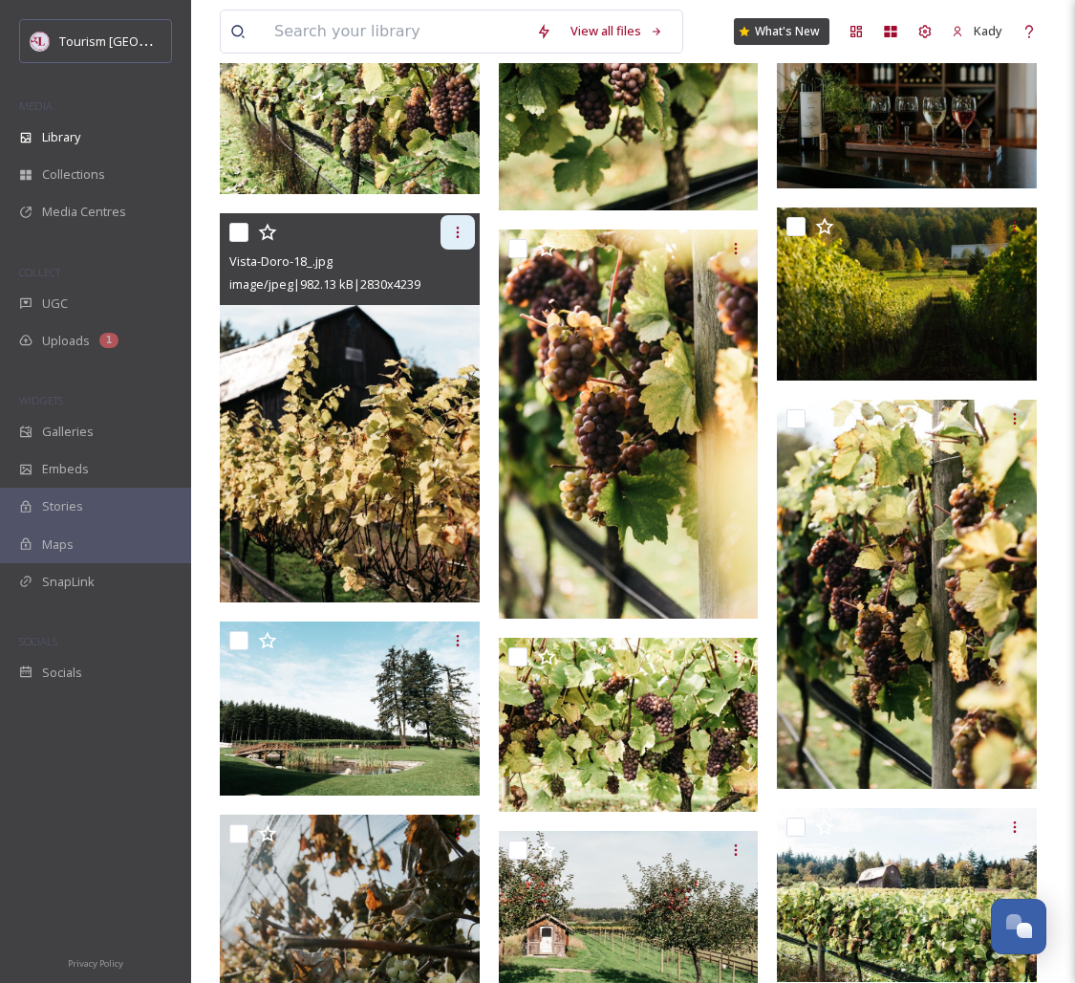
click at [454, 230] on icon at bounding box center [457, 232] width 15 height 15
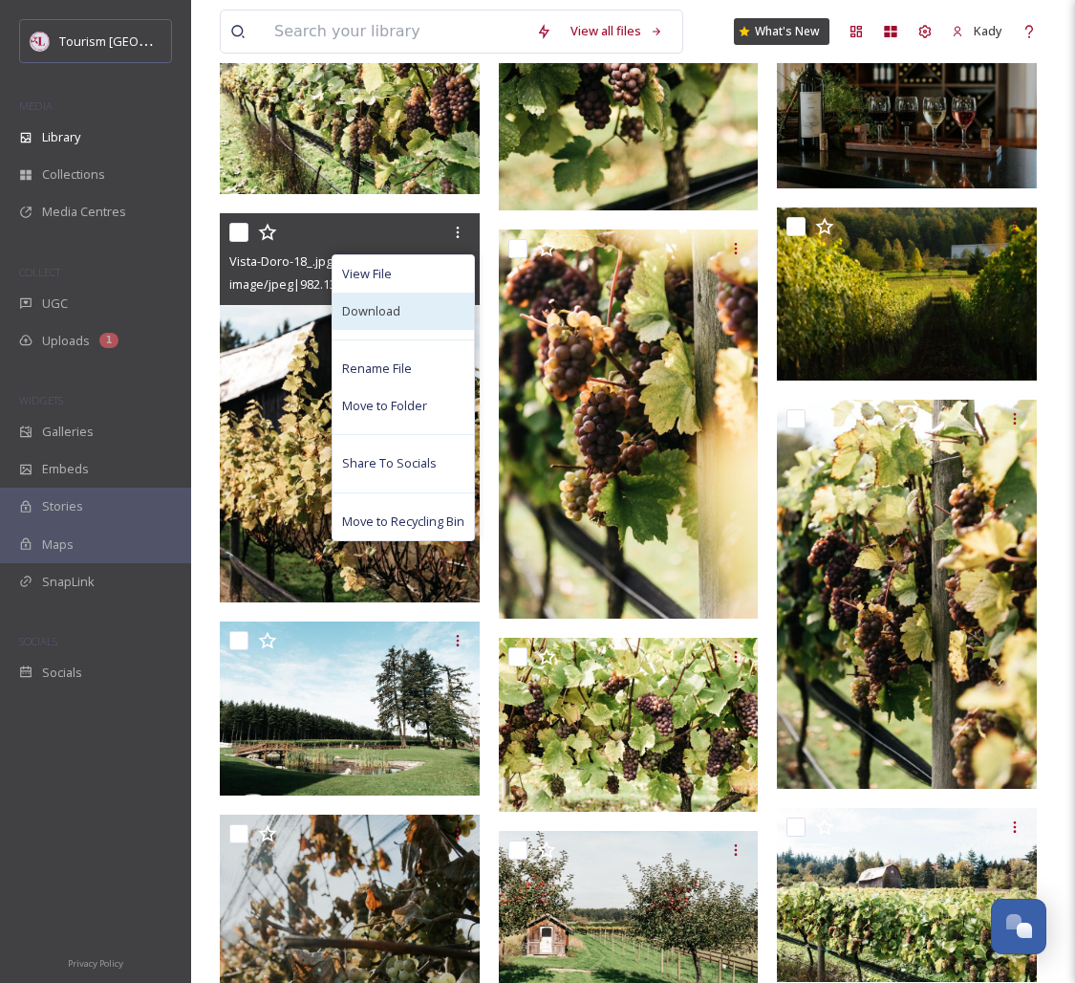
click at [371, 309] on span "Download" at bounding box center [371, 311] width 58 height 18
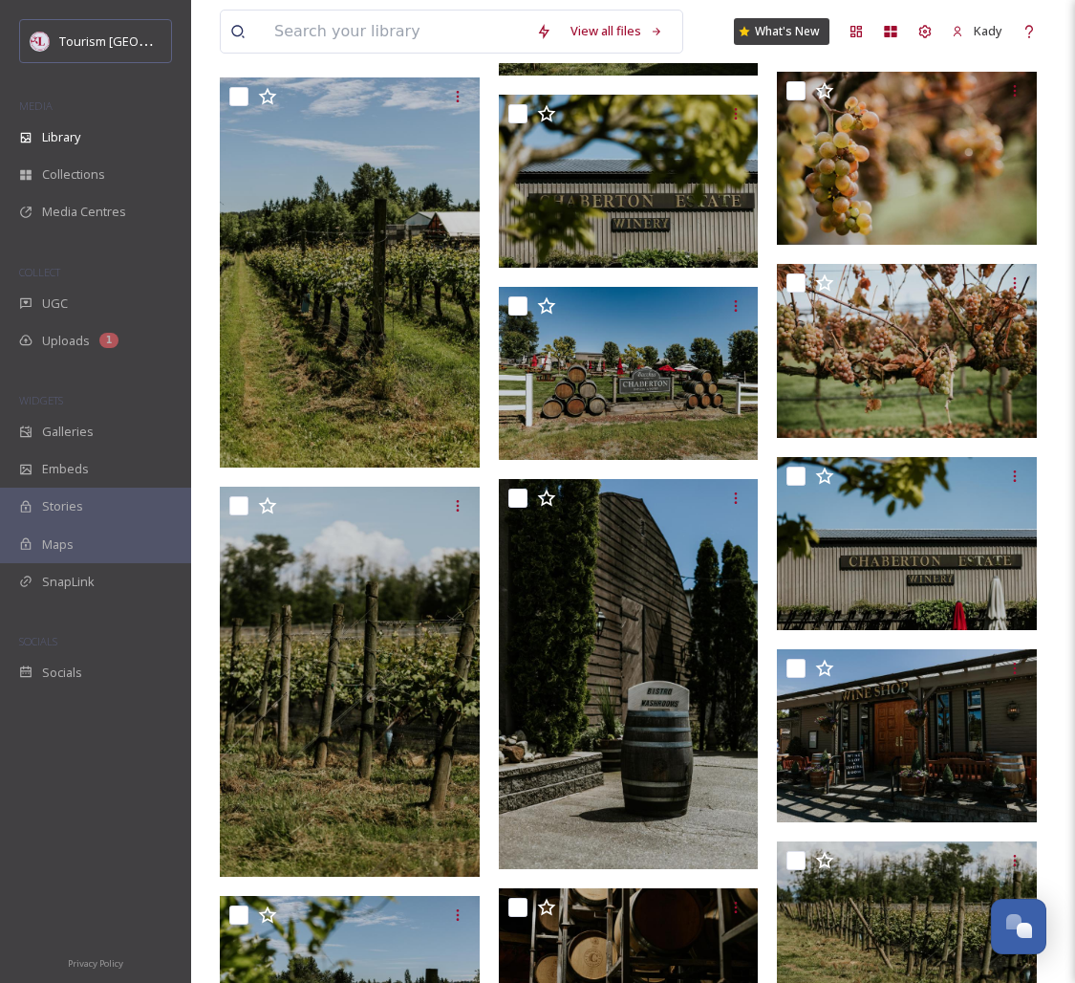
scroll to position [13189, 0]
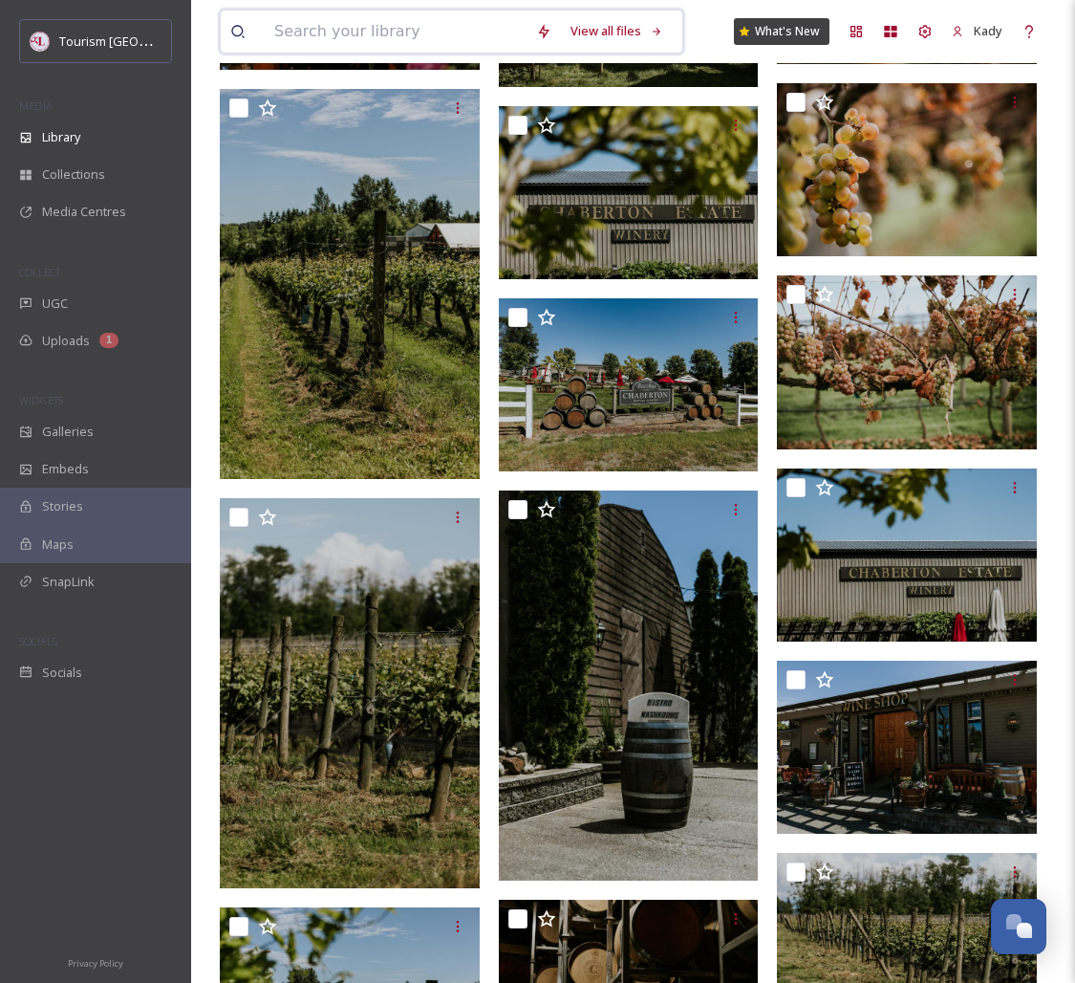
click at [397, 39] on input at bounding box center [396, 32] width 262 height 42
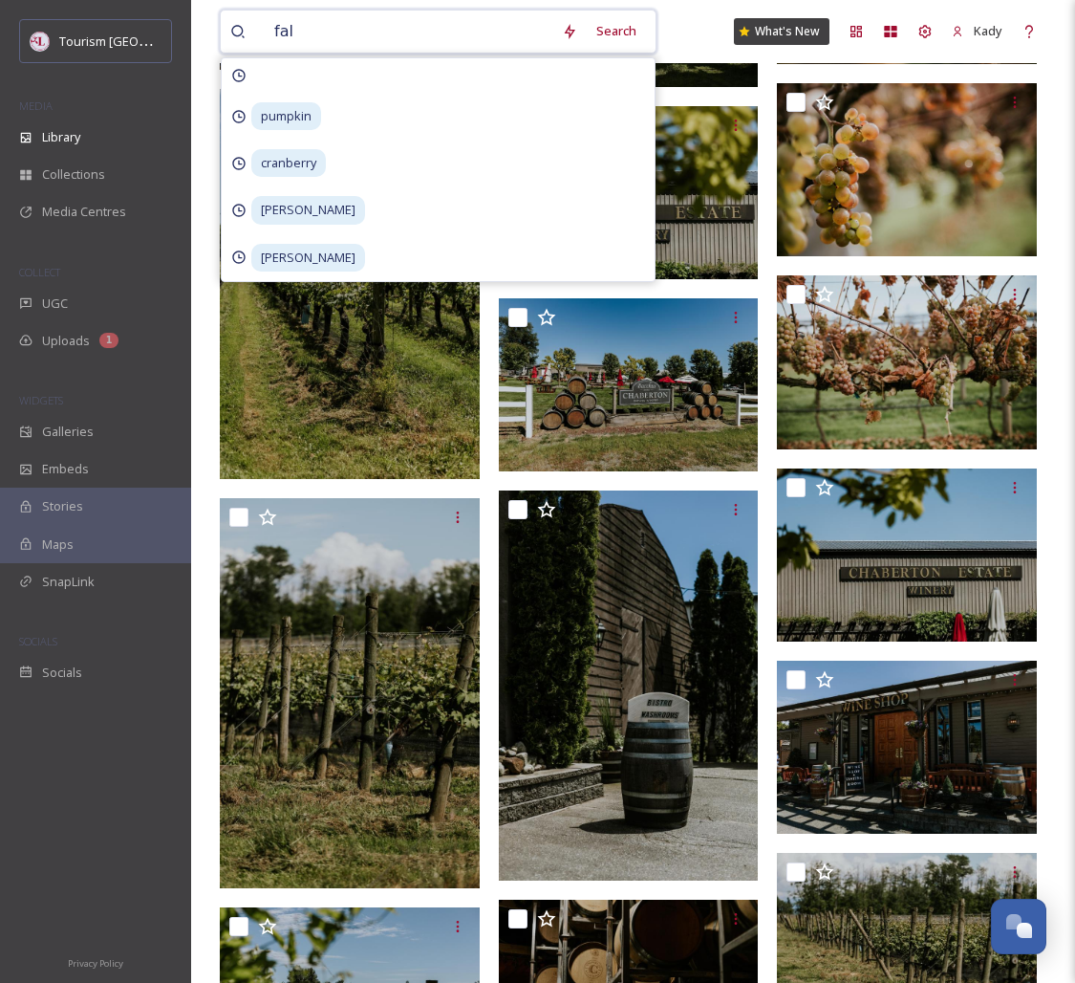
type input "fall"
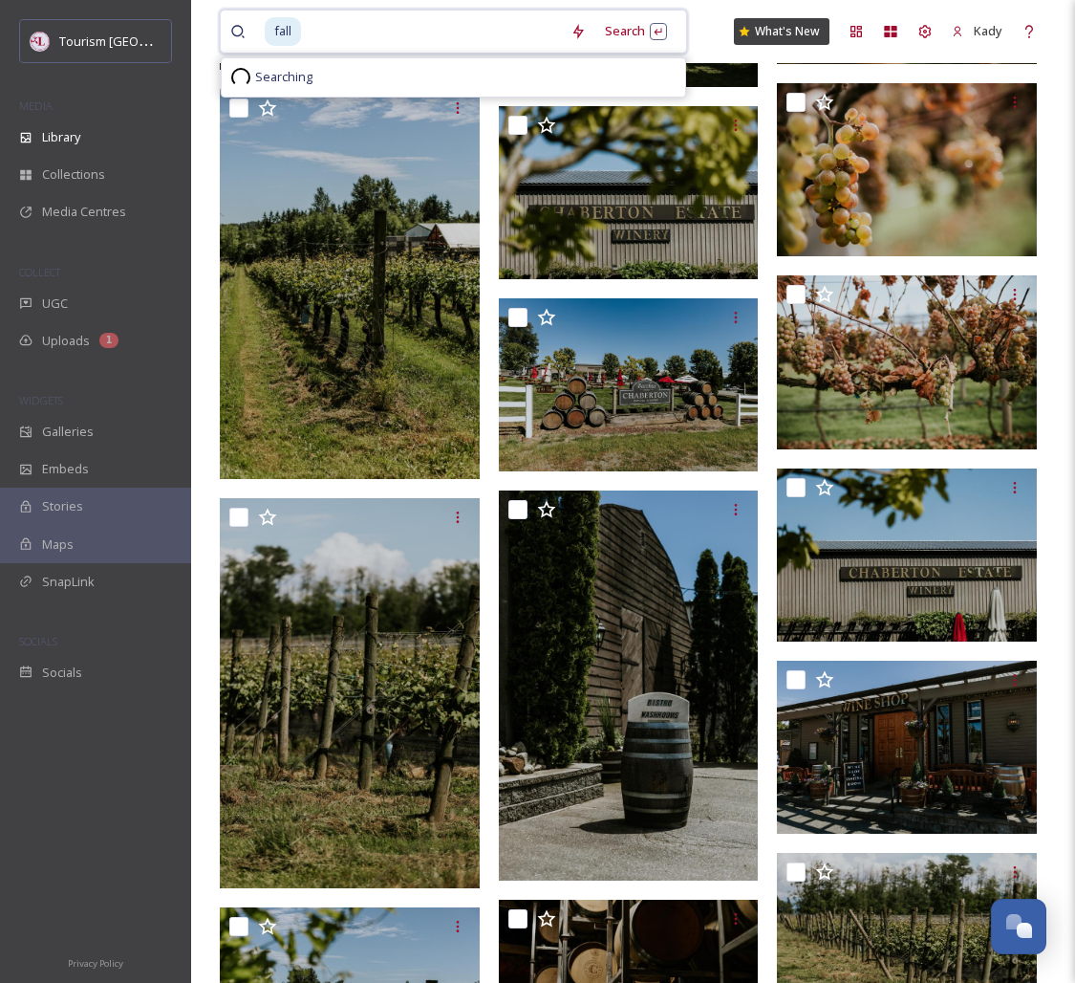
scroll to position [13190, 0]
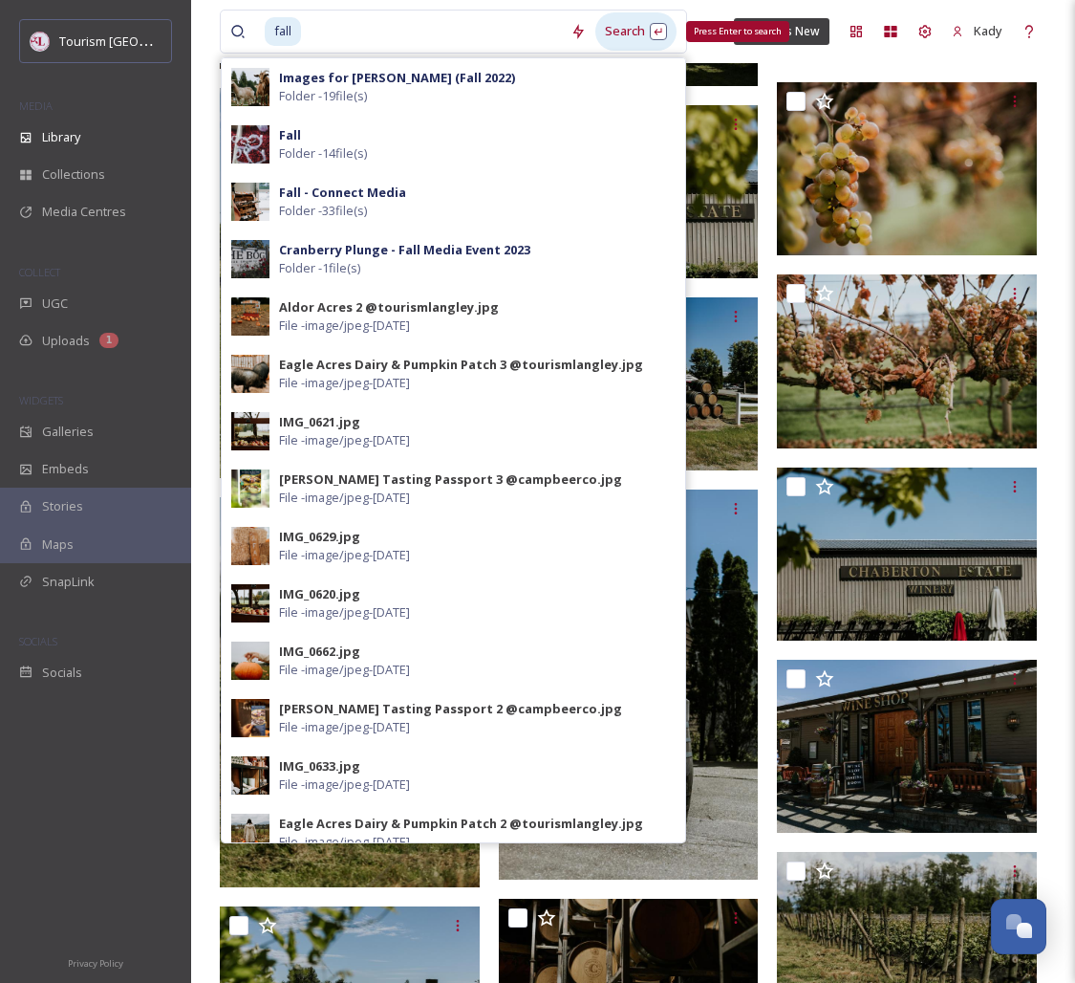
click at [610, 30] on div "Search Press Enter to search" at bounding box center [636, 30] width 81 height 37
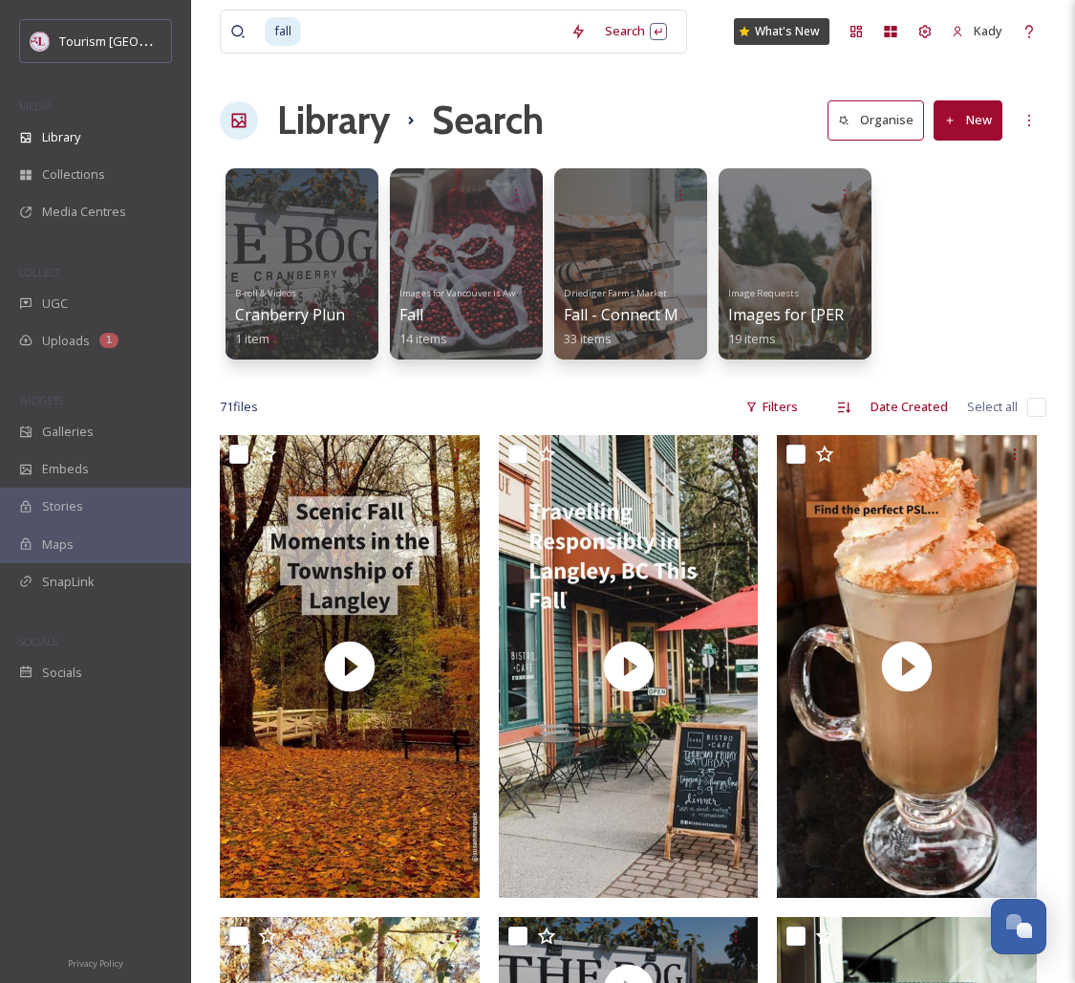
click at [356, 33] on input at bounding box center [432, 32] width 258 height 42
type input "f"
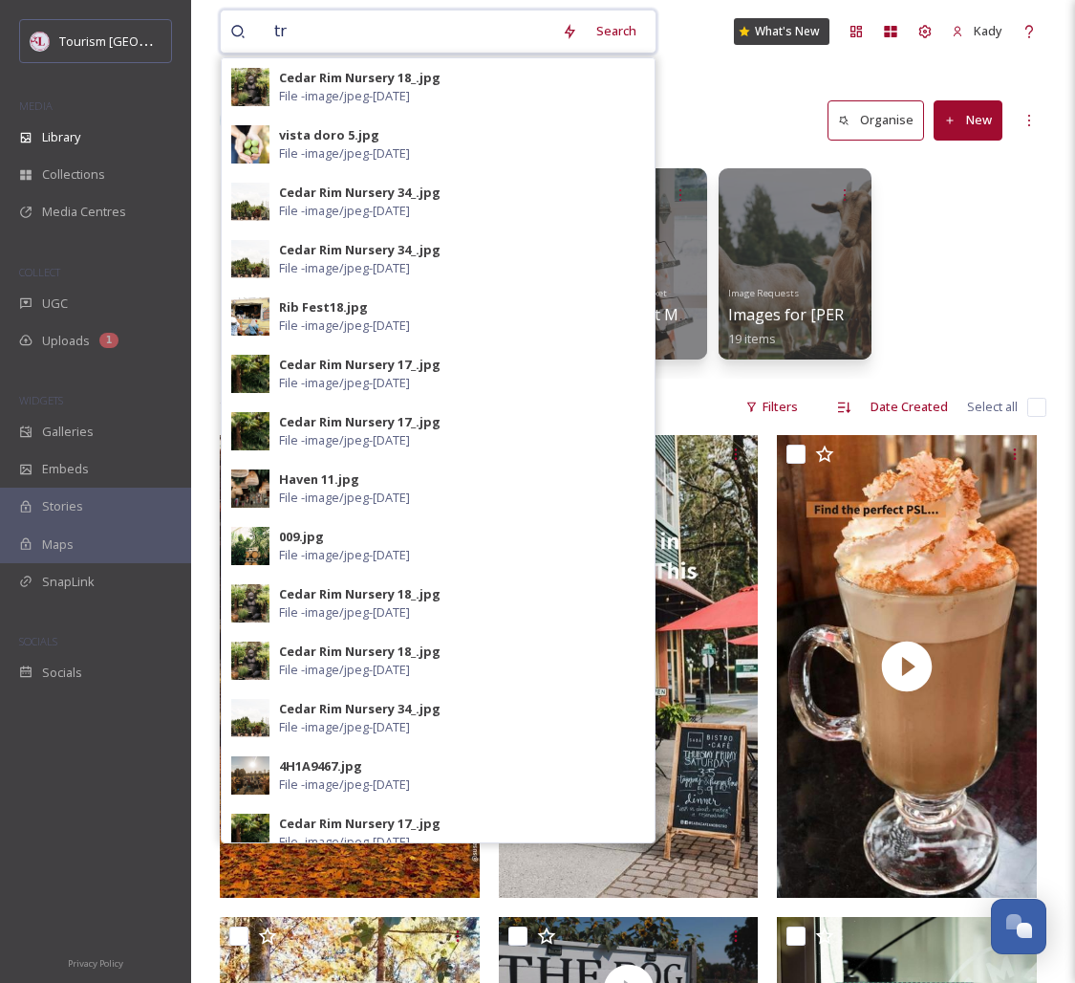
type input "t"
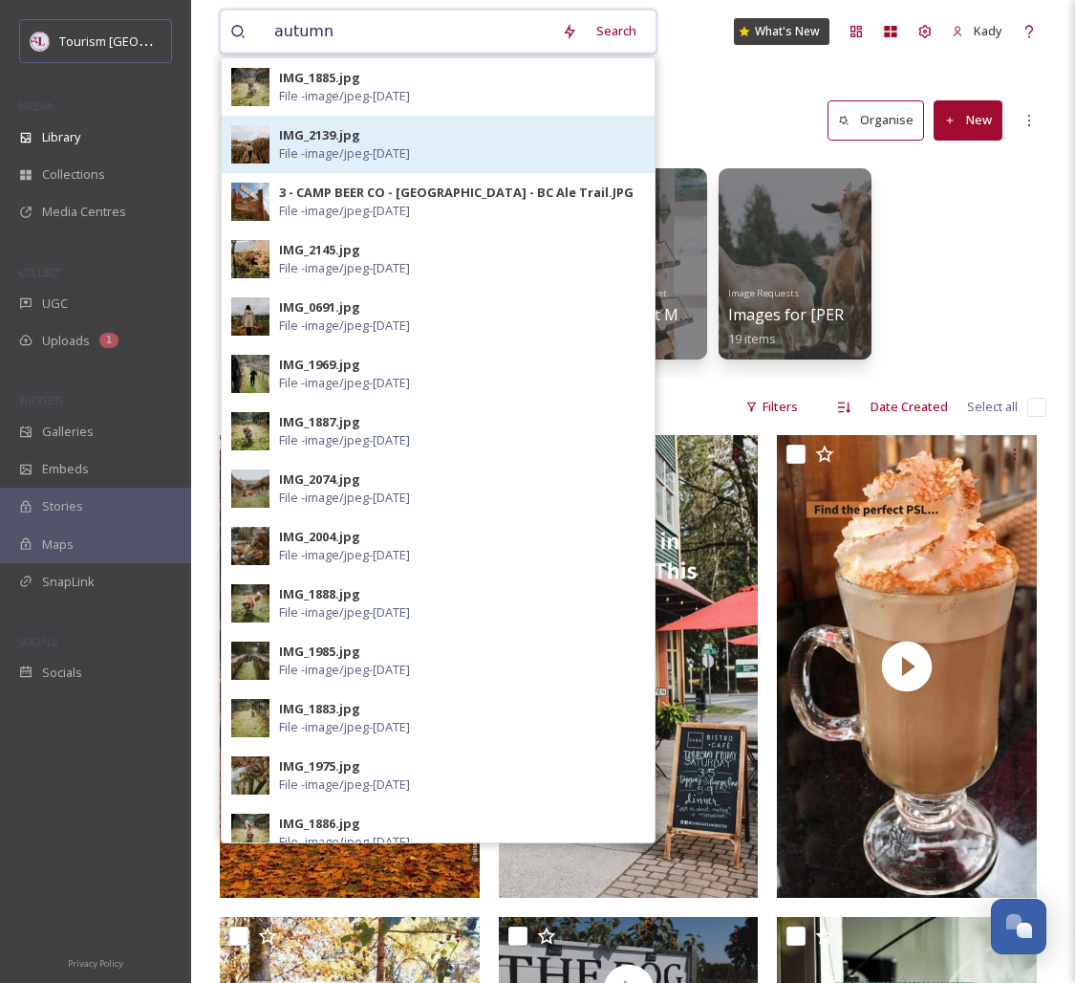
type input "autumn"
click at [362, 157] on span "File - image/jpeg - [DATE]" at bounding box center [344, 153] width 131 height 18
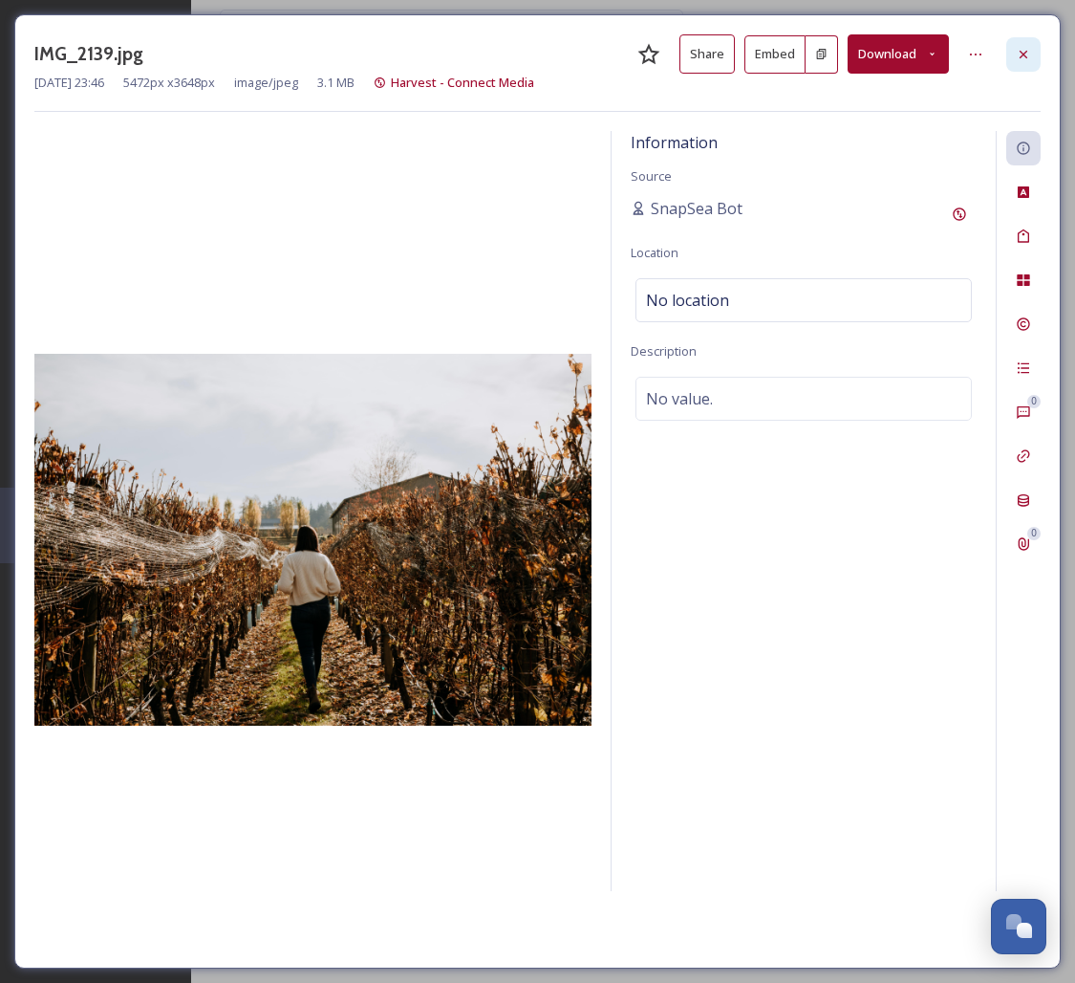
click at [1021, 52] on icon at bounding box center [1024, 54] width 8 height 8
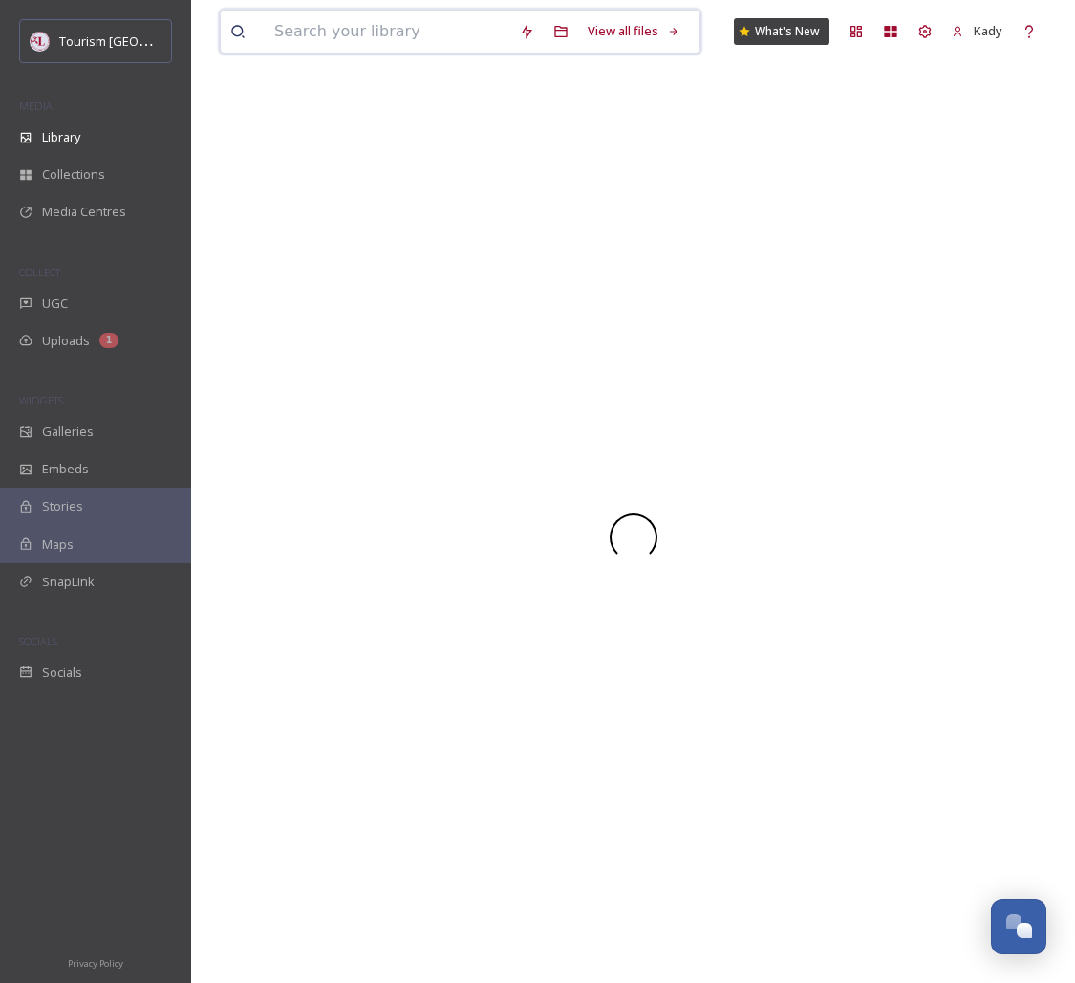
click at [404, 28] on input at bounding box center [387, 32] width 245 height 42
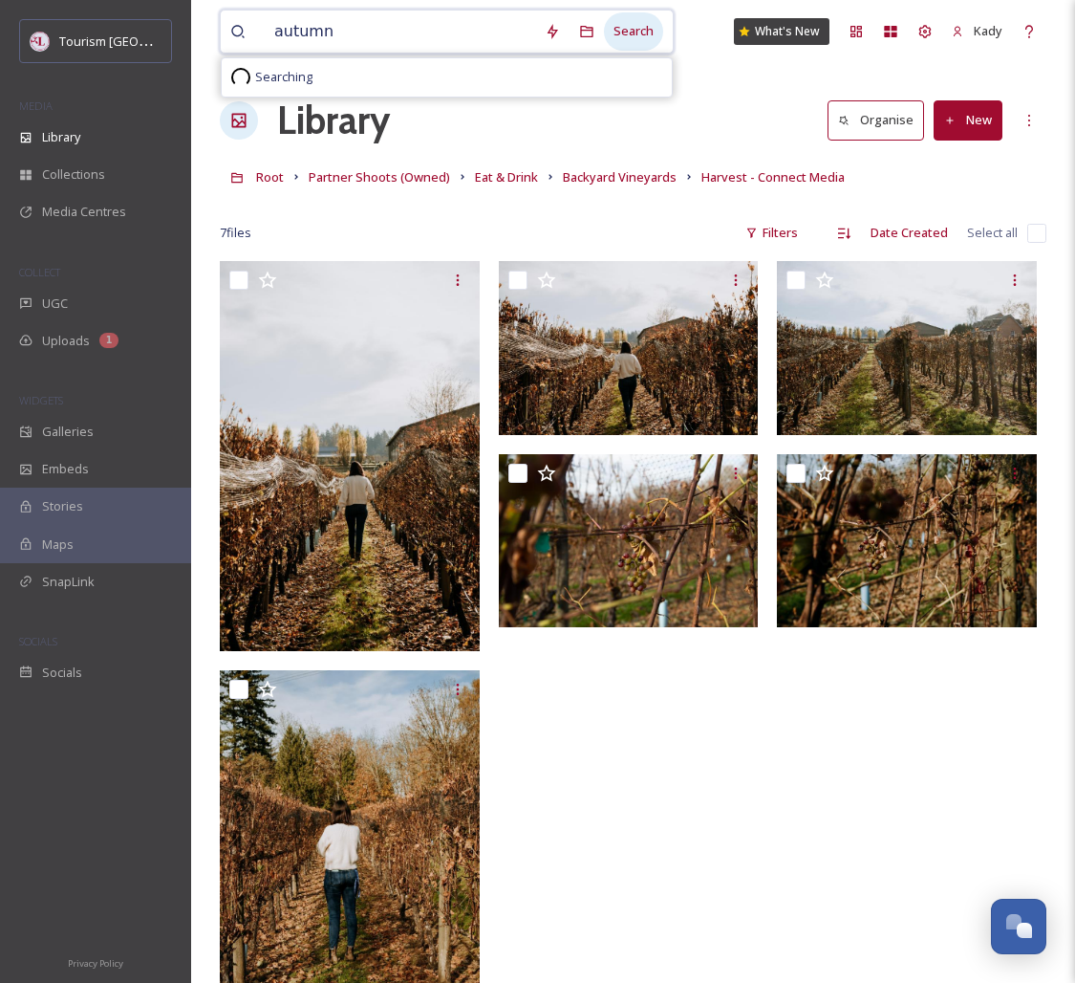
type input "autumn"
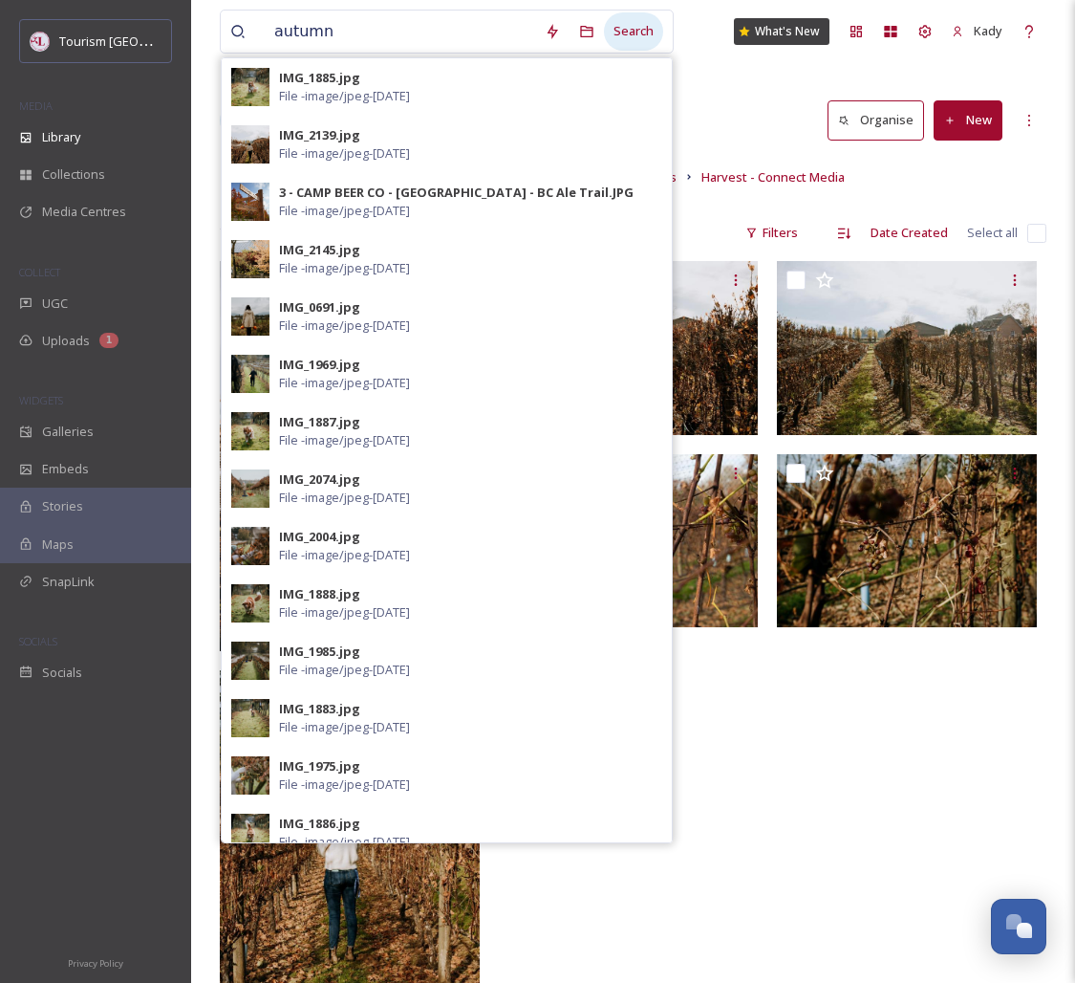
click at [632, 33] on div "Search" at bounding box center [633, 30] width 59 height 37
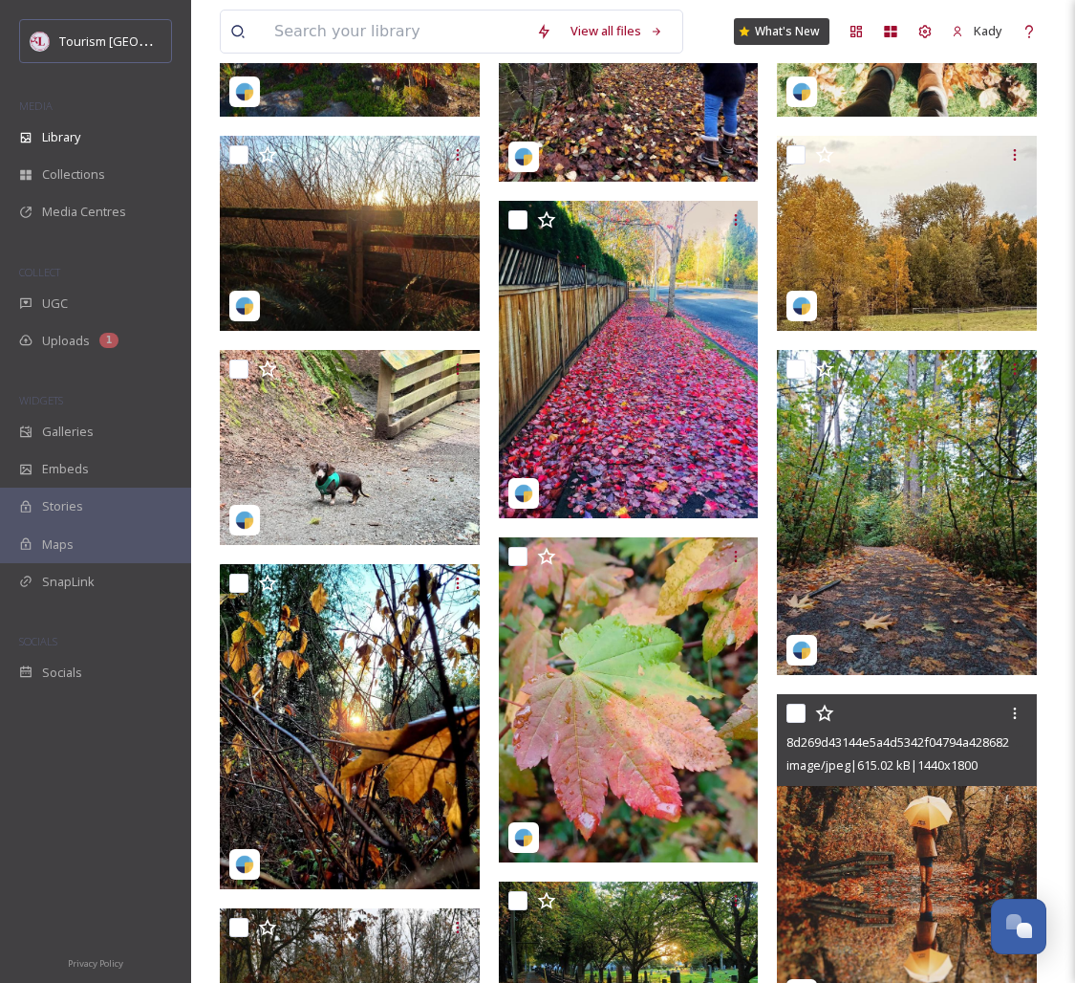
scroll to position [660, 0]
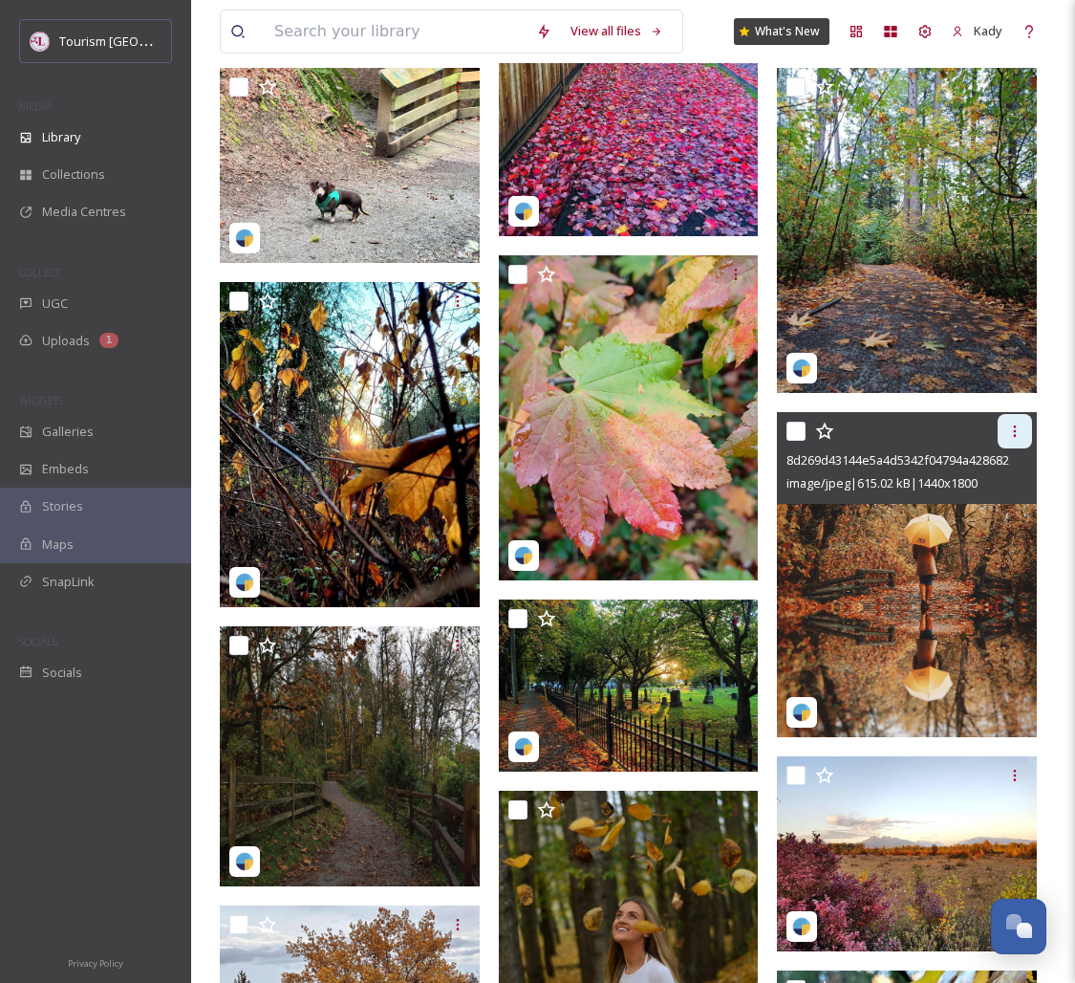
click at [1006, 434] on div at bounding box center [1015, 431] width 34 height 34
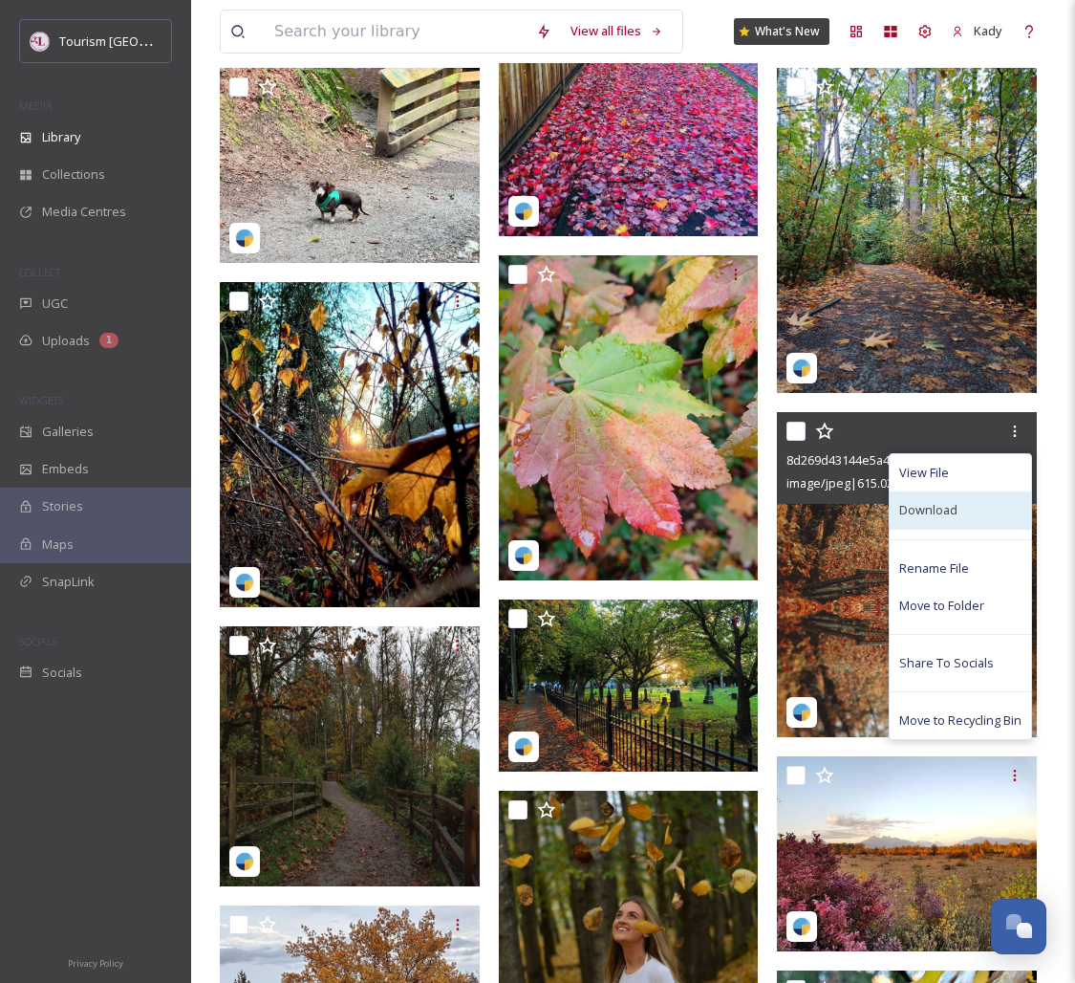
click at [920, 517] on span "Download" at bounding box center [929, 510] width 58 height 18
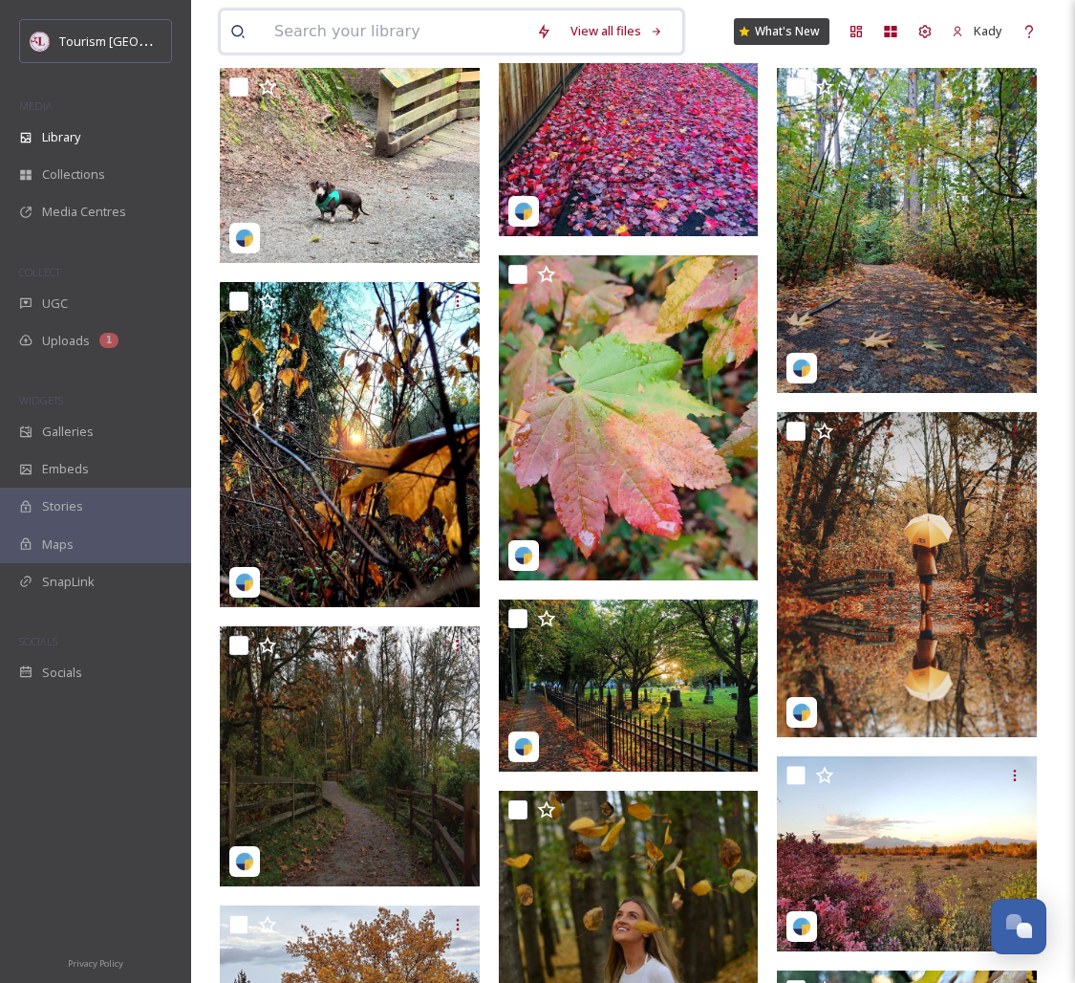
click at [388, 34] on input at bounding box center [396, 32] width 262 height 42
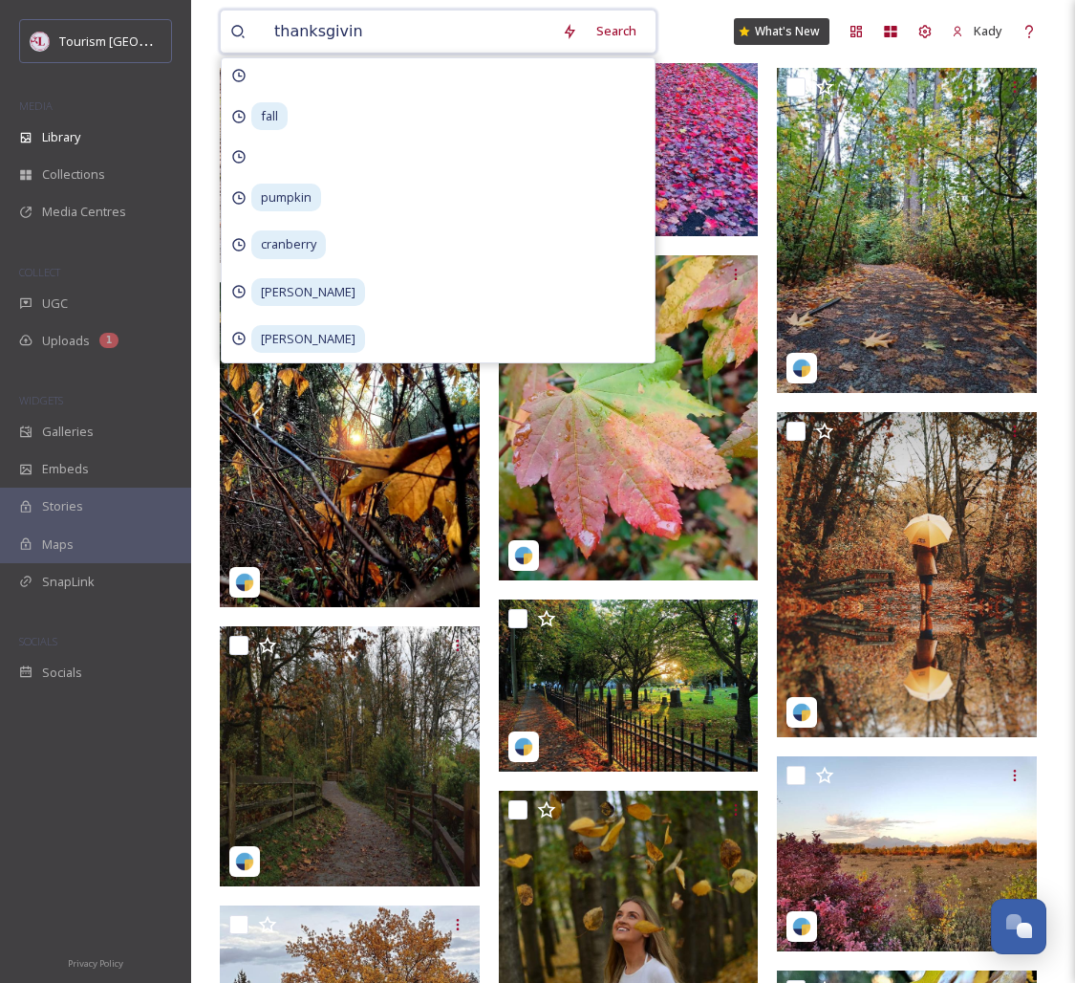
type input "[DATE]"
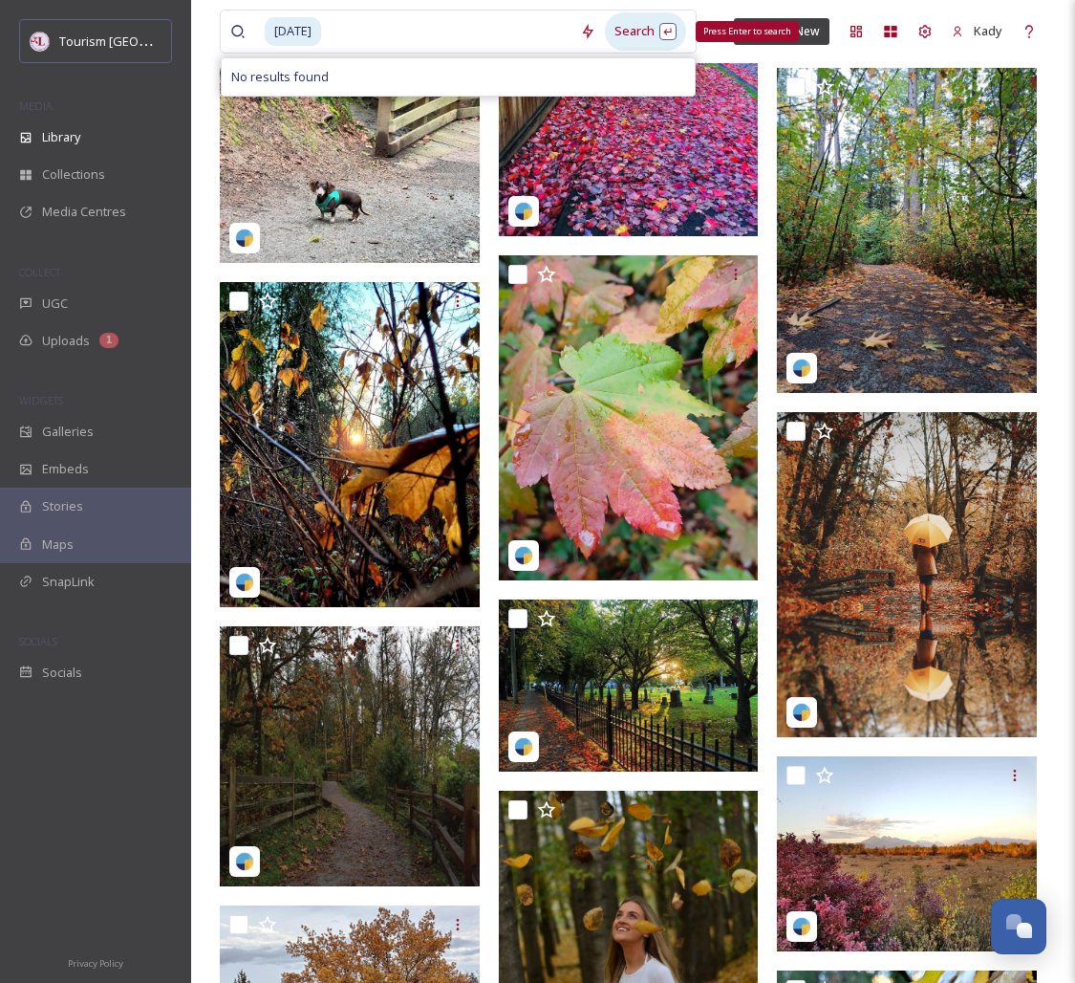
click at [652, 29] on div "Search Press Enter to search" at bounding box center [645, 30] width 81 height 37
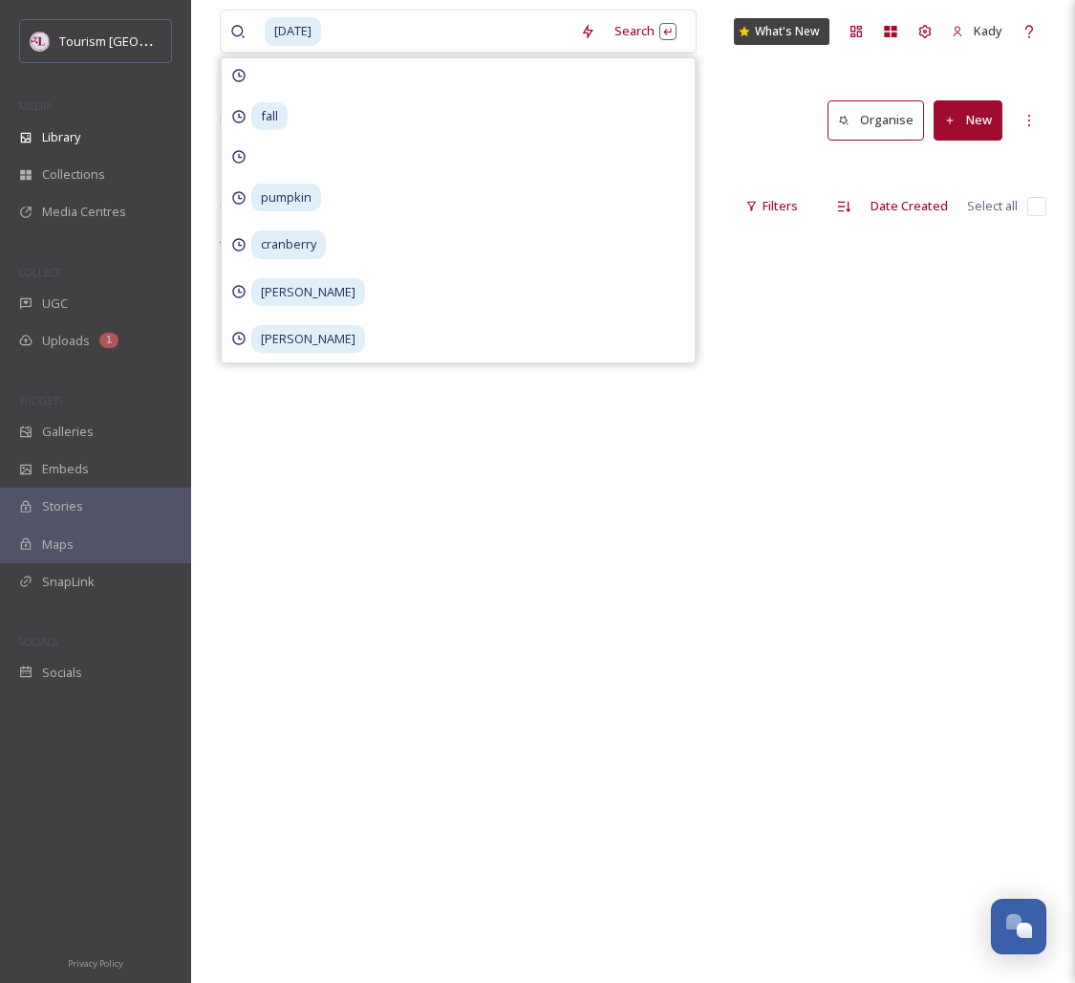
click at [207, 324] on div "[DATE] Search fall pumpkin cranberry [PERSON_NAME] [PERSON_NAME] What's [GEOGRA…" at bounding box center [633, 608] width 884 height 1217
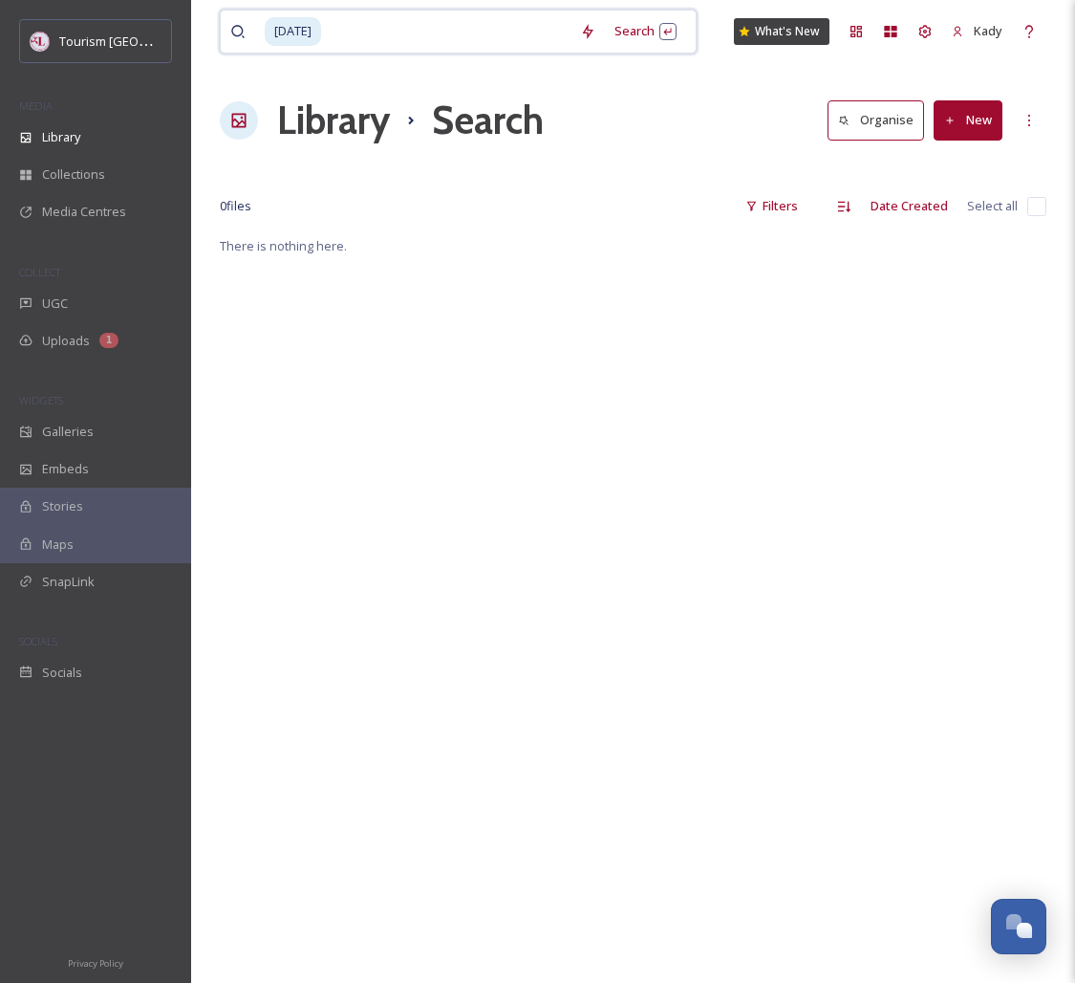
click at [321, 33] on span "[DATE]" at bounding box center [293, 31] width 56 height 28
drag, startPoint x: 363, startPoint y: 32, endPoint x: 136, endPoint y: 24, distance: 227.6
click at [136, 24] on div "Tourism [PERSON_NAME] MEDIA Library Collections Media Centres COLLECT UGC Uploa…" at bounding box center [537, 608] width 1075 height 1217
type input "t"
type input "shop"
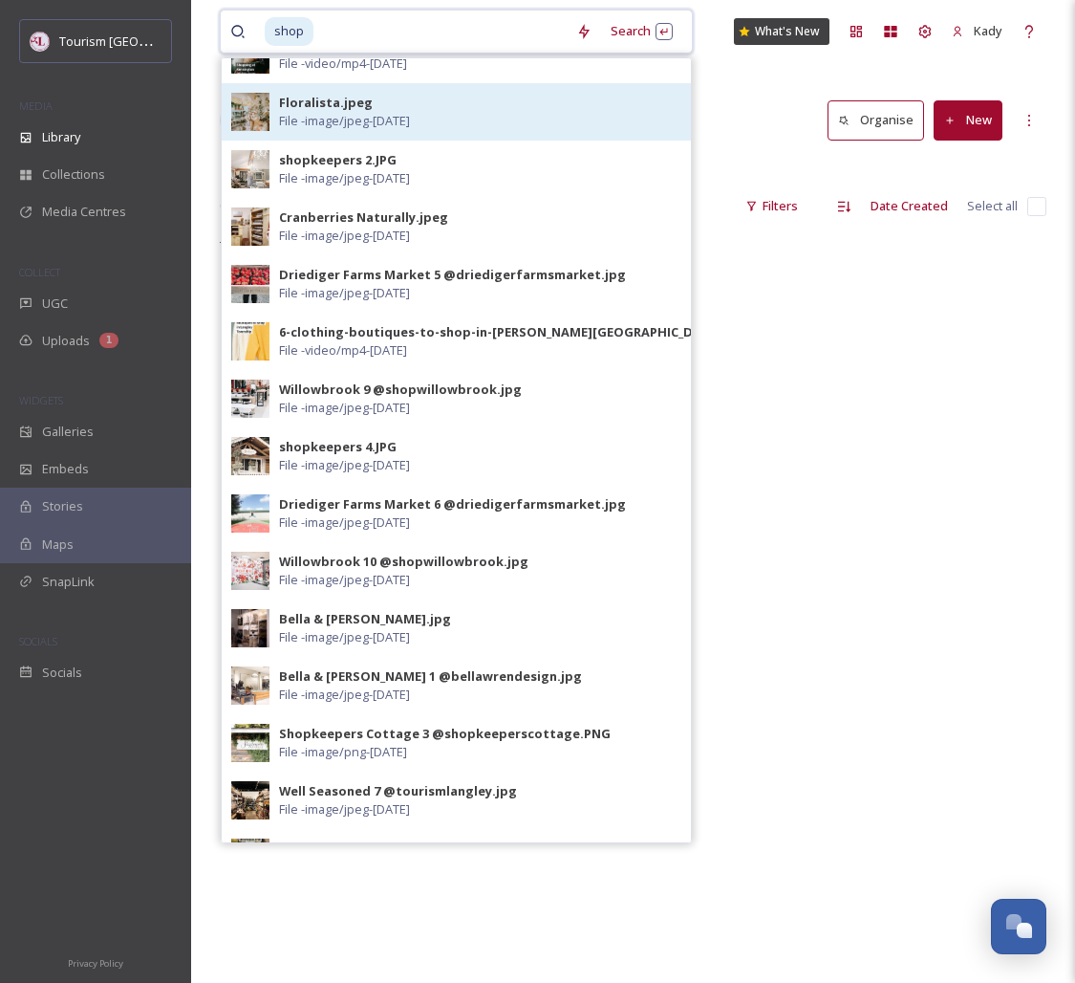
scroll to position [469, 0]
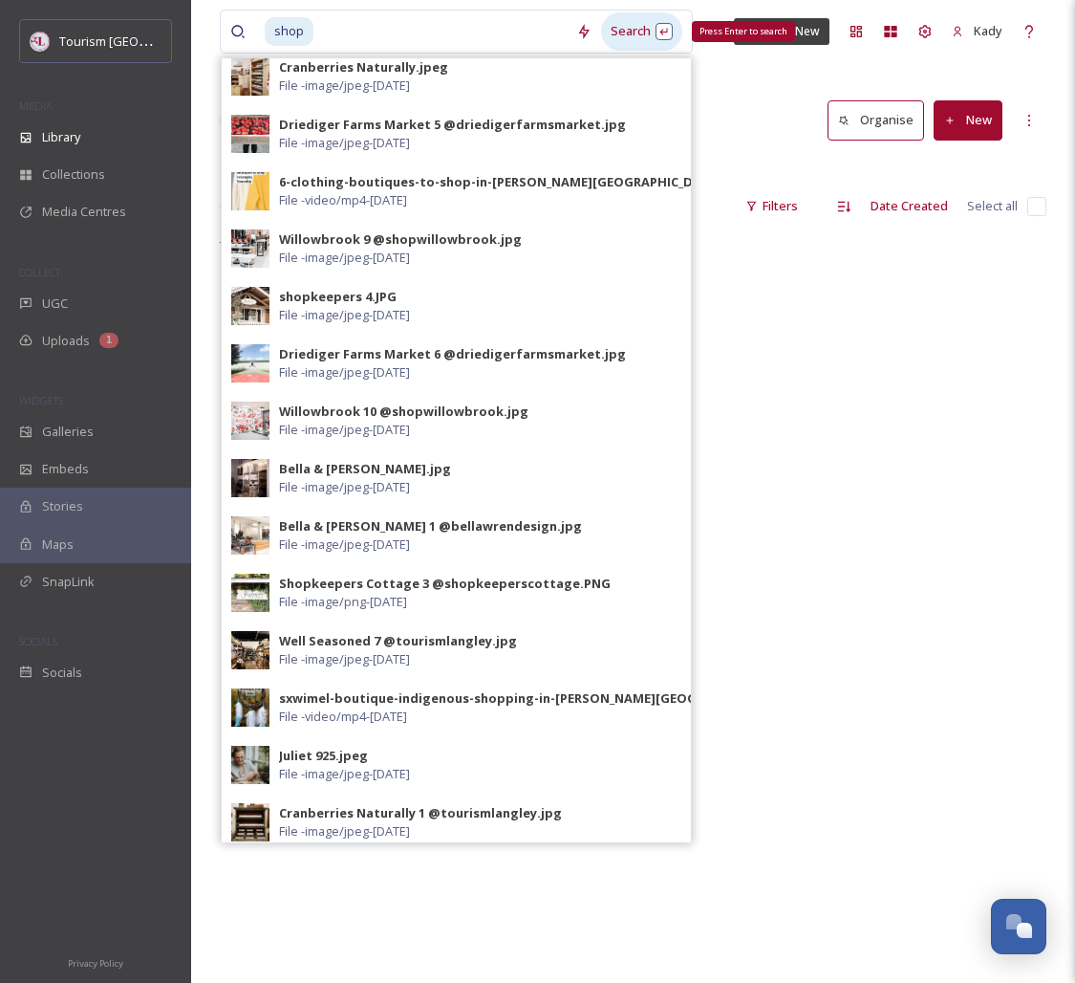
click at [616, 31] on div "Search Press Enter to search" at bounding box center [641, 30] width 81 height 37
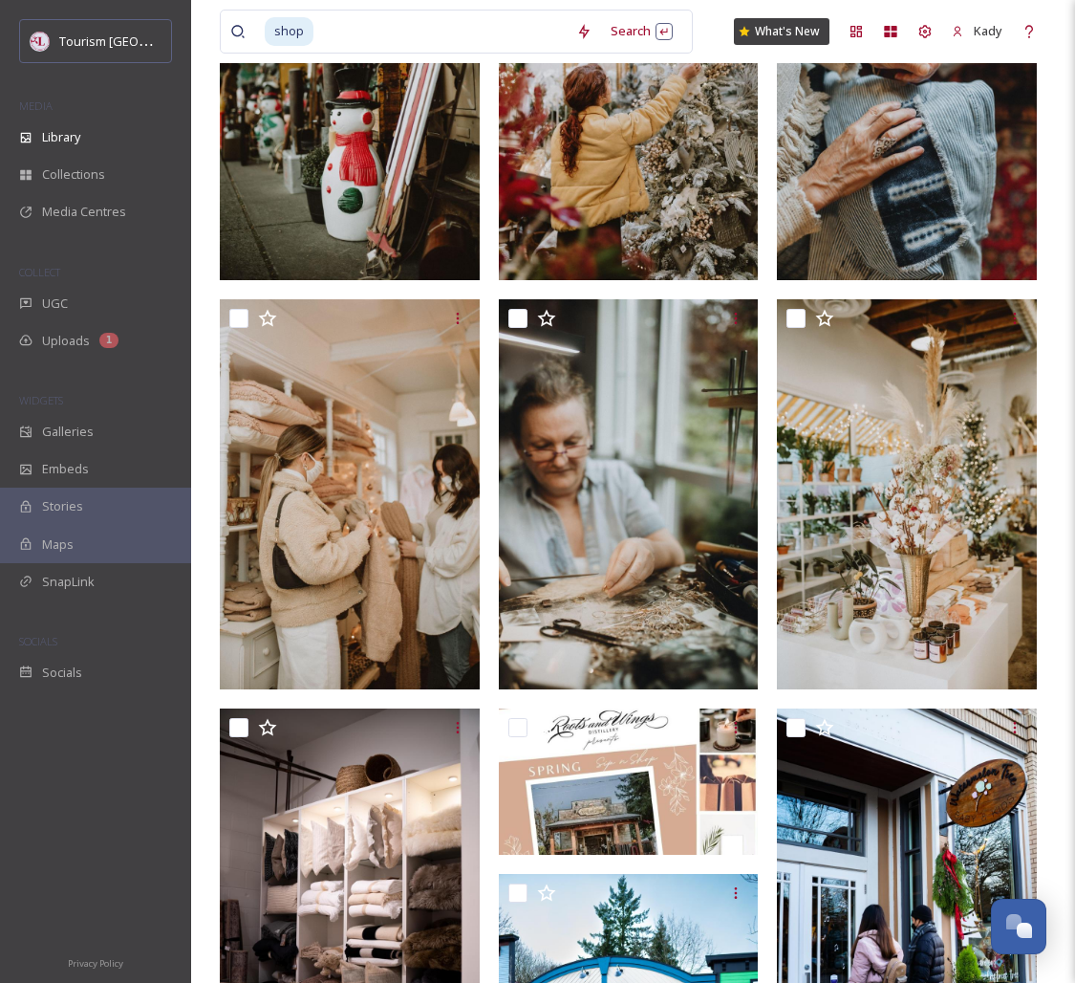
scroll to position [2594, 0]
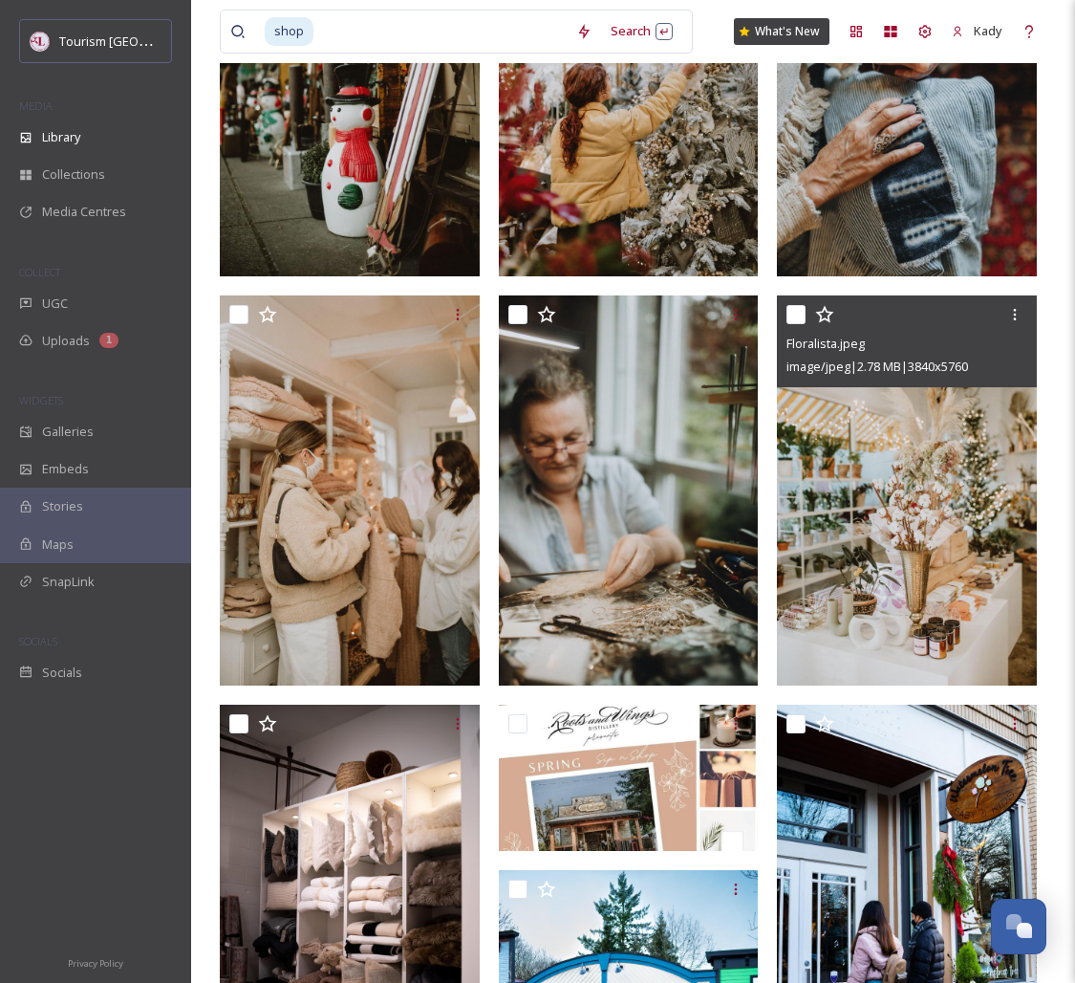
click at [962, 434] on img at bounding box center [907, 490] width 260 height 390
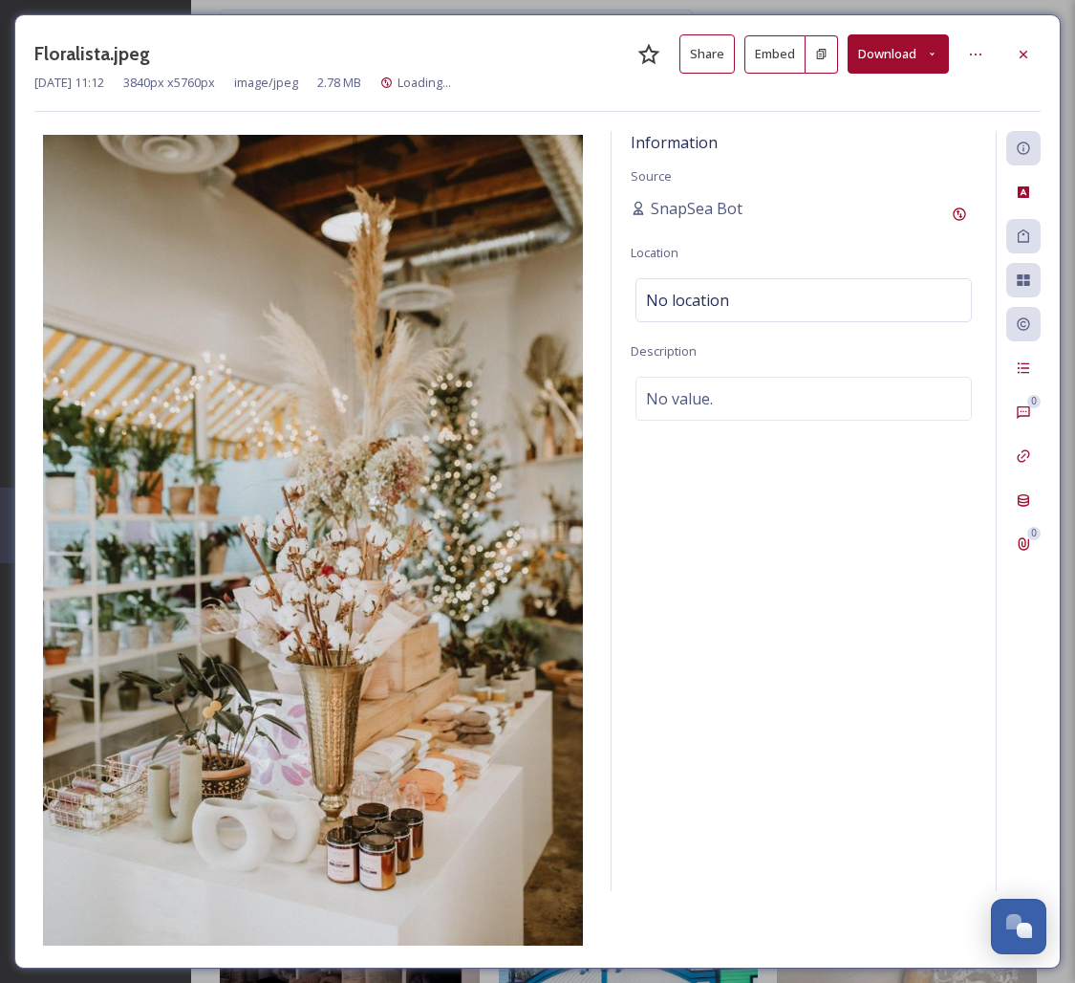
click at [897, 54] on button "Download" at bounding box center [898, 53] width 101 height 39
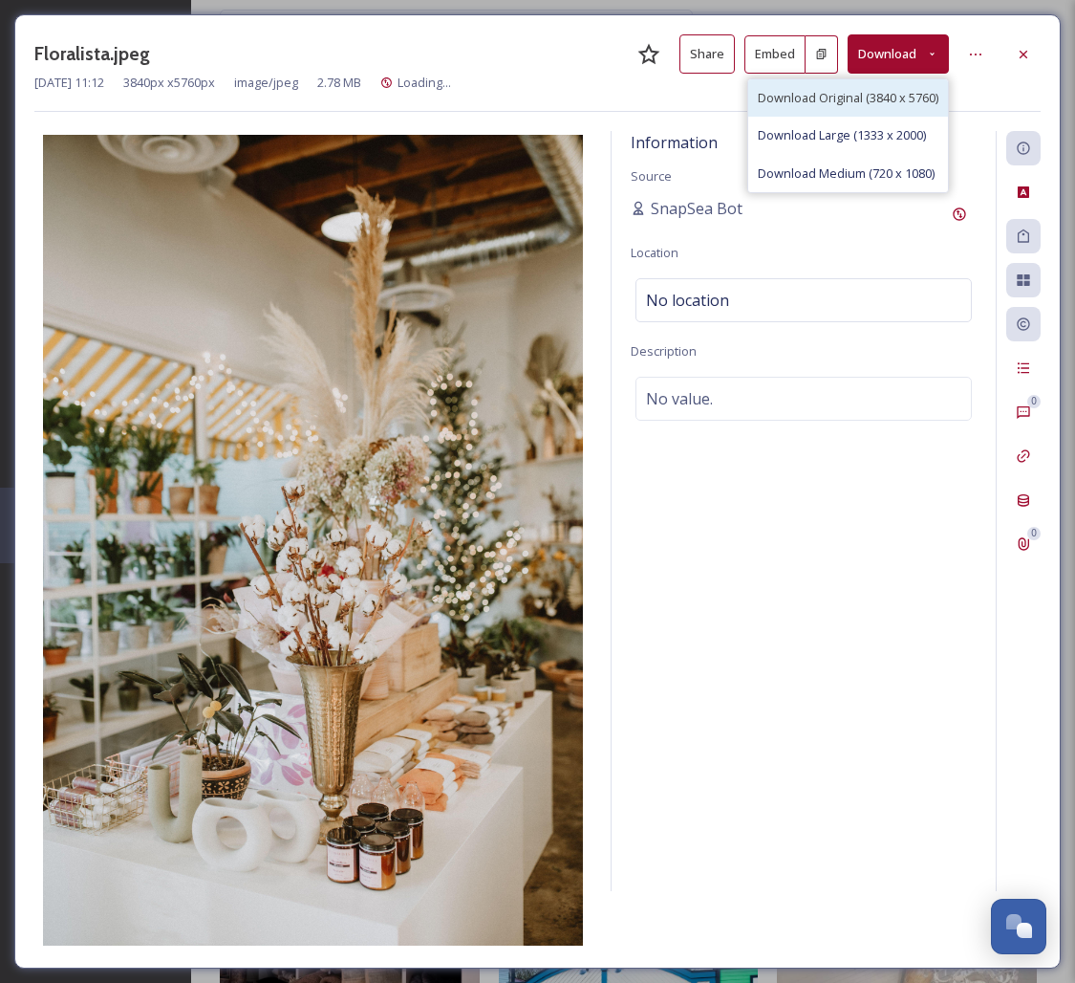
click at [778, 105] on span "Download Original (3840 x 5760)" at bounding box center [848, 98] width 181 height 18
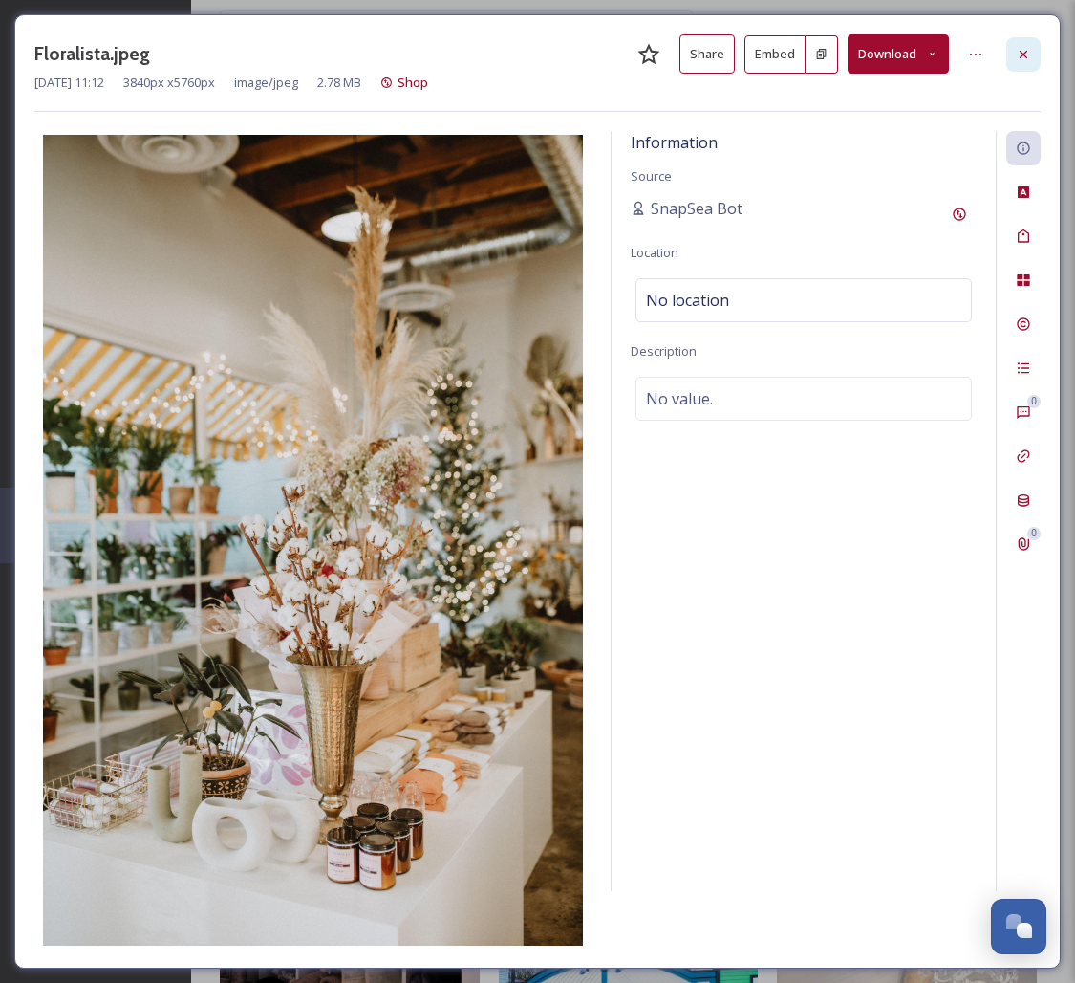
click at [1036, 50] on div at bounding box center [1024, 54] width 34 height 34
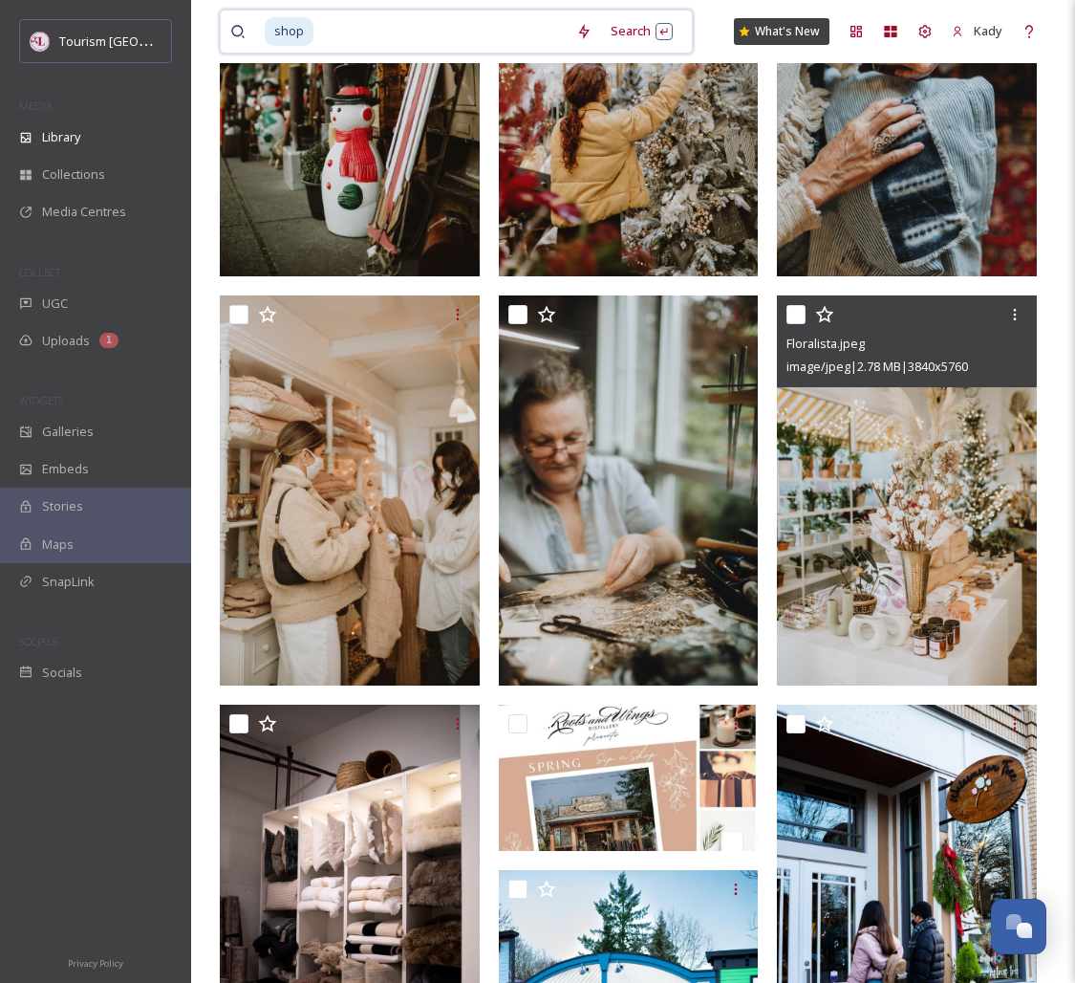
click at [354, 32] on input at bounding box center [440, 32] width 251 height 42
type input "s"
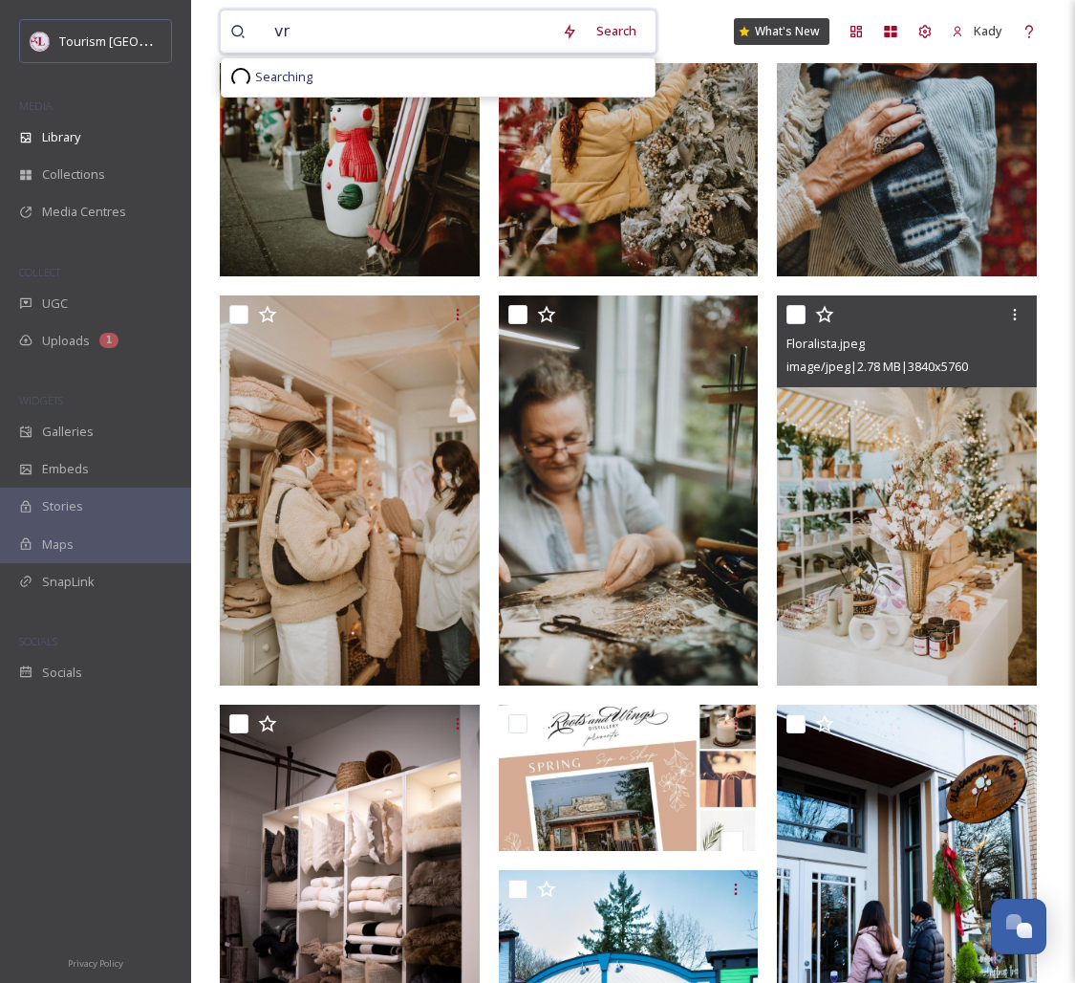
type input "v"
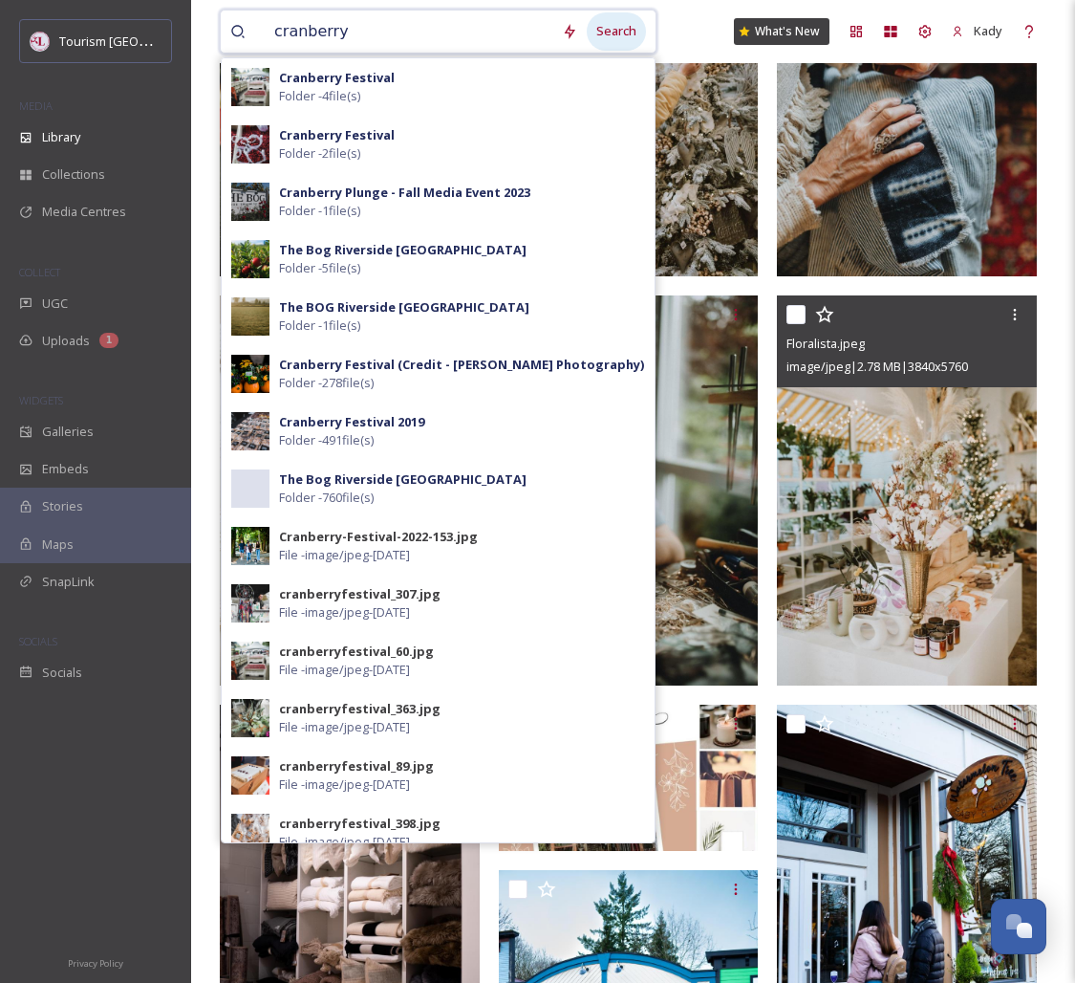
type input "cranberry"
click at [618, 34] on div "Search" at bounding box center [616, 30] width 59 height 37
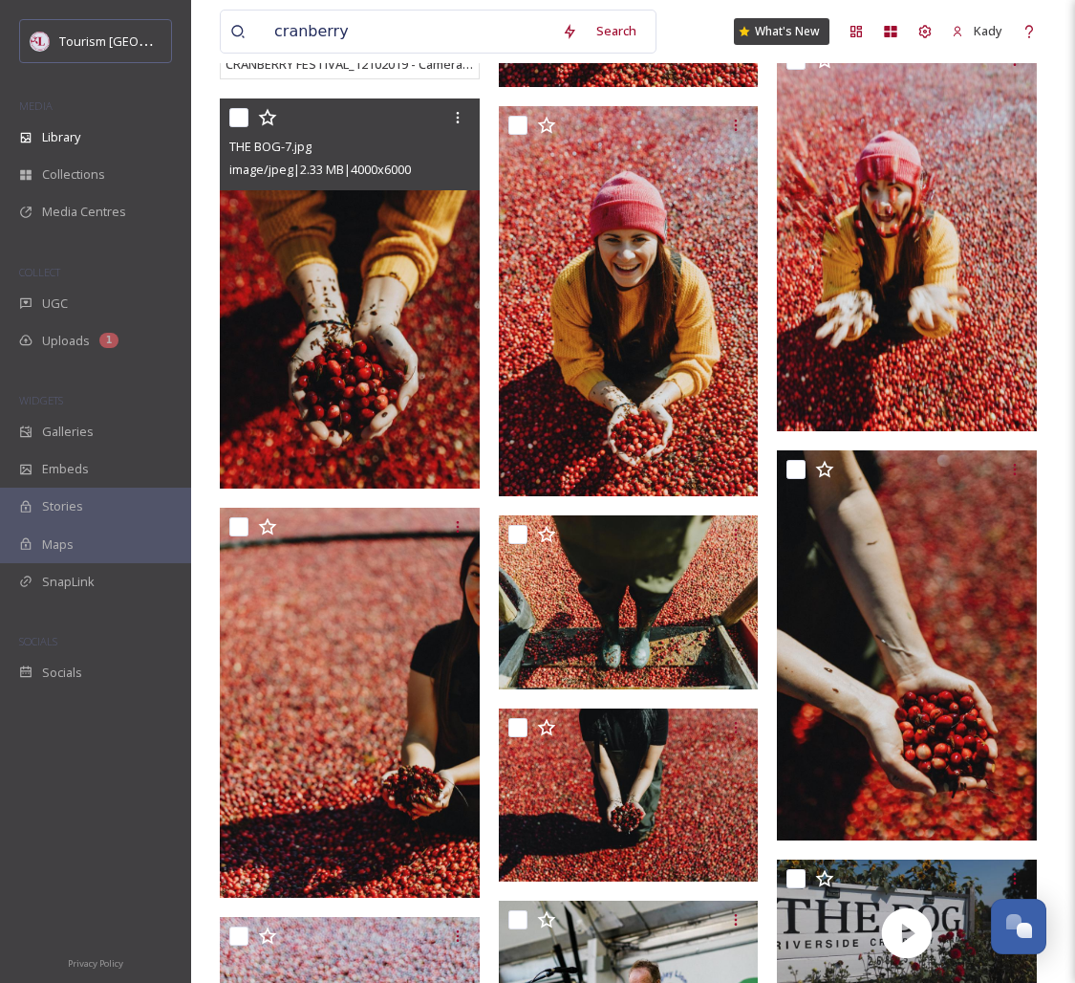
scroll to position [1130, 0]
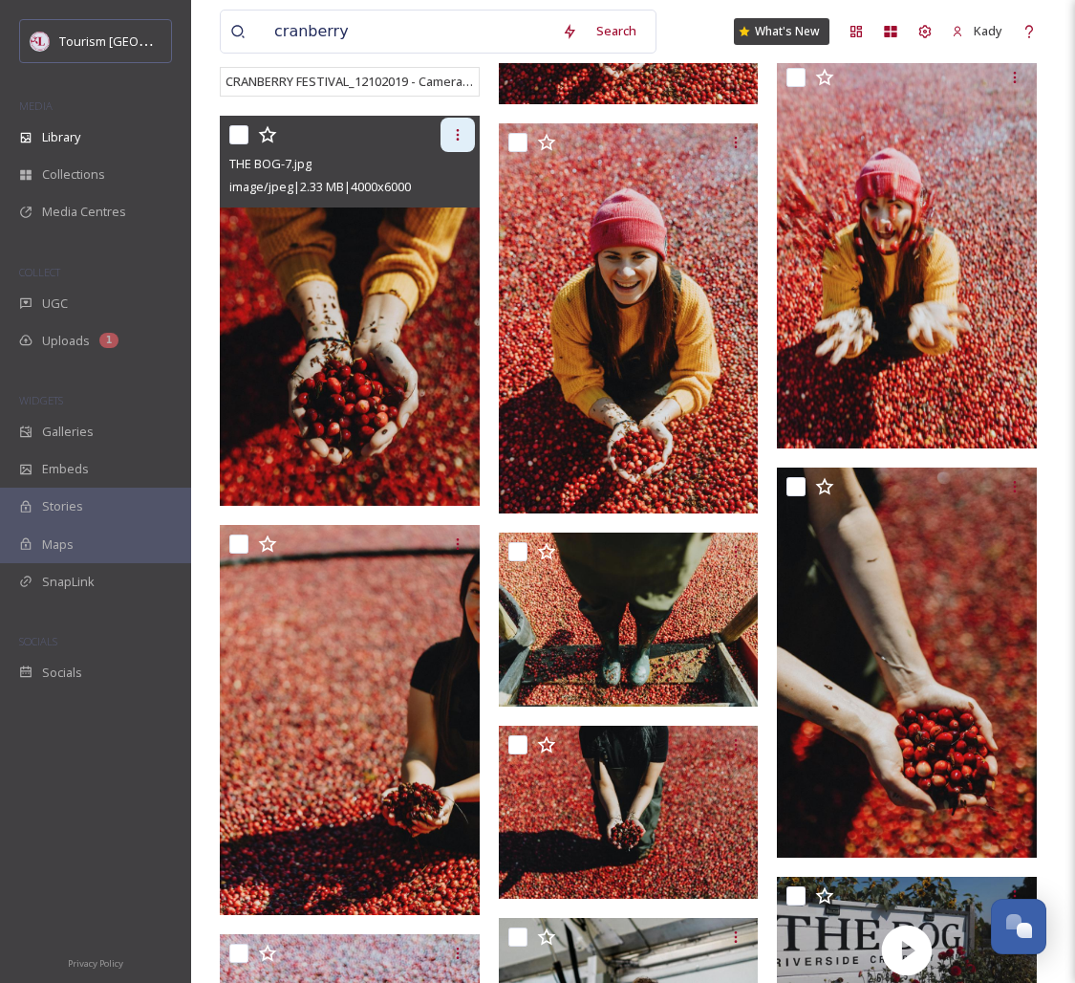
click at [461, 132] on icon at bounding box center [457, 134] width 15 height 15
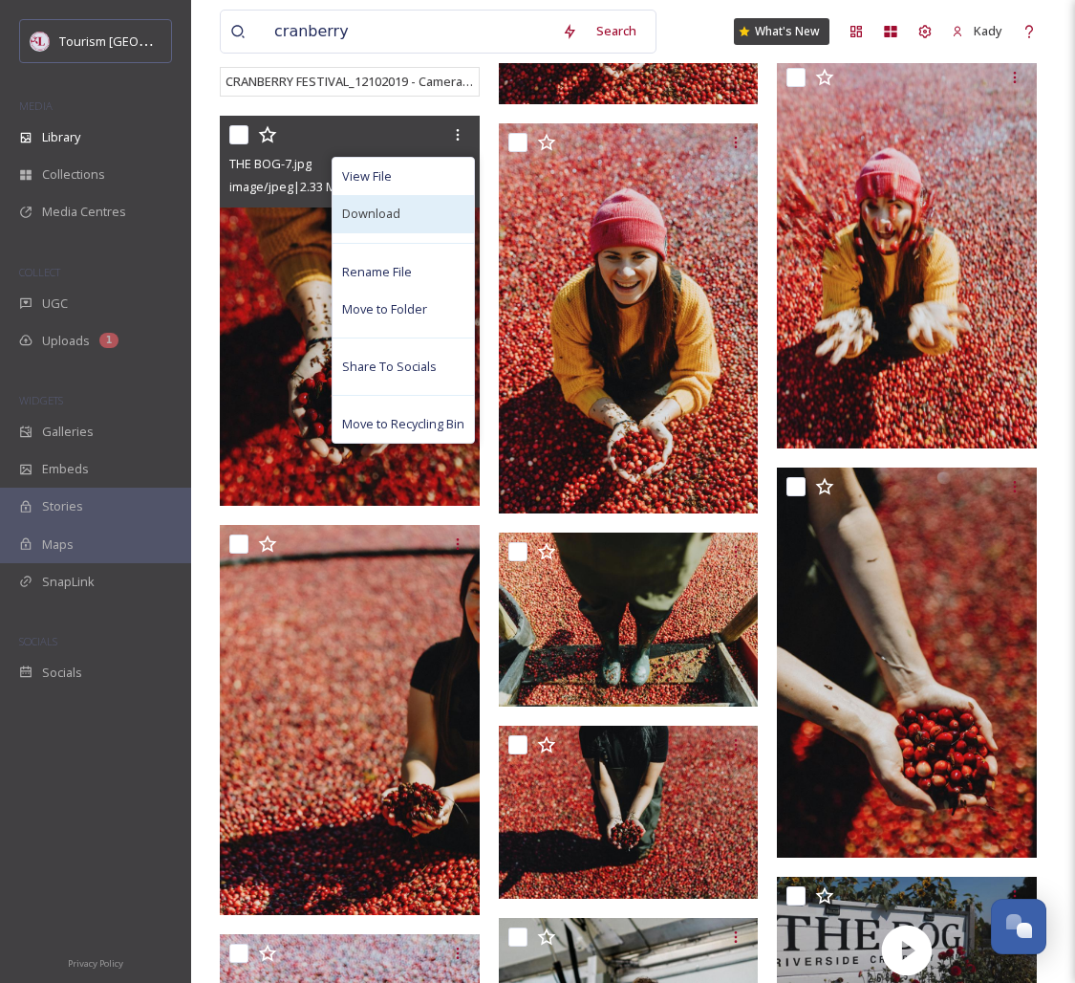
click at [373, 221] on span "Download" at bounding box center [371, 214] width 58 height 18
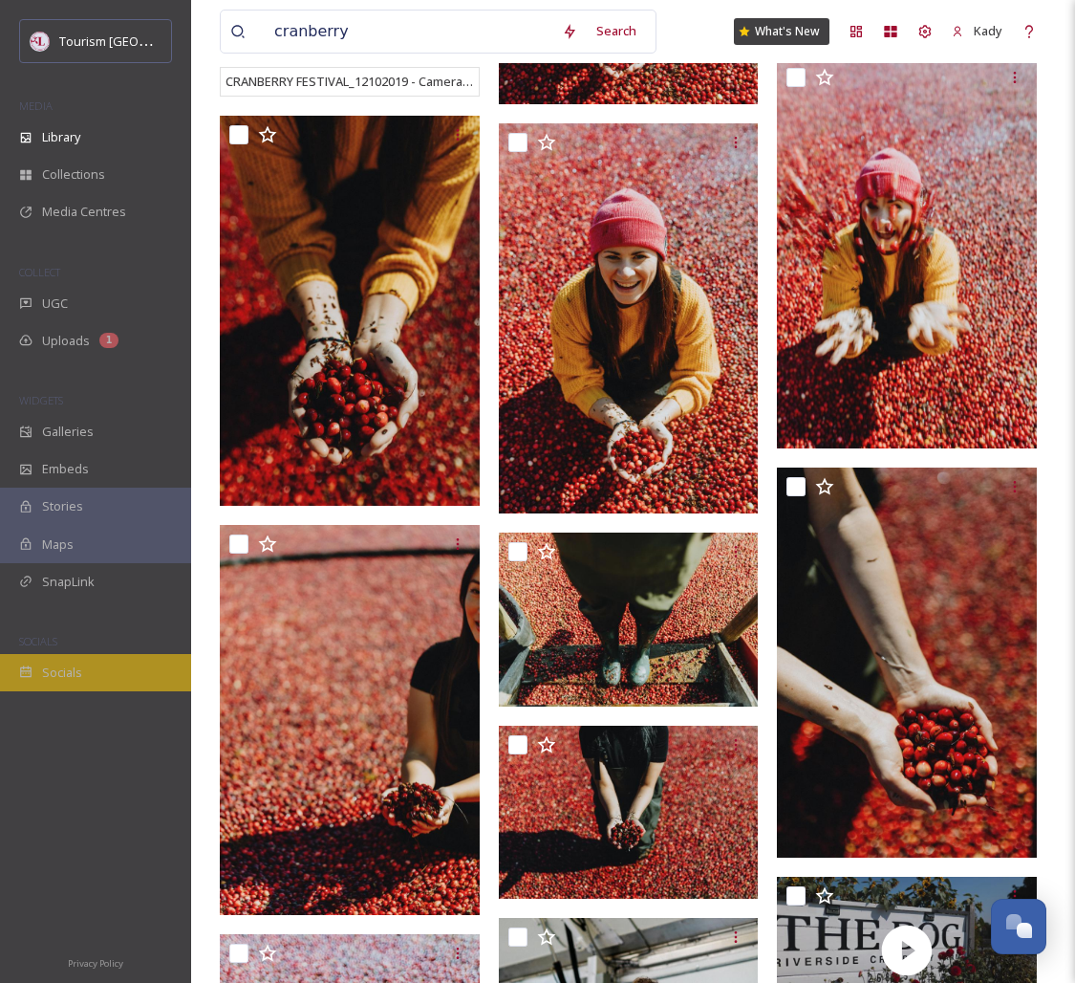
click at [64, 680] on span "Socials" at bounding box center [62, 672] width 40 height 18
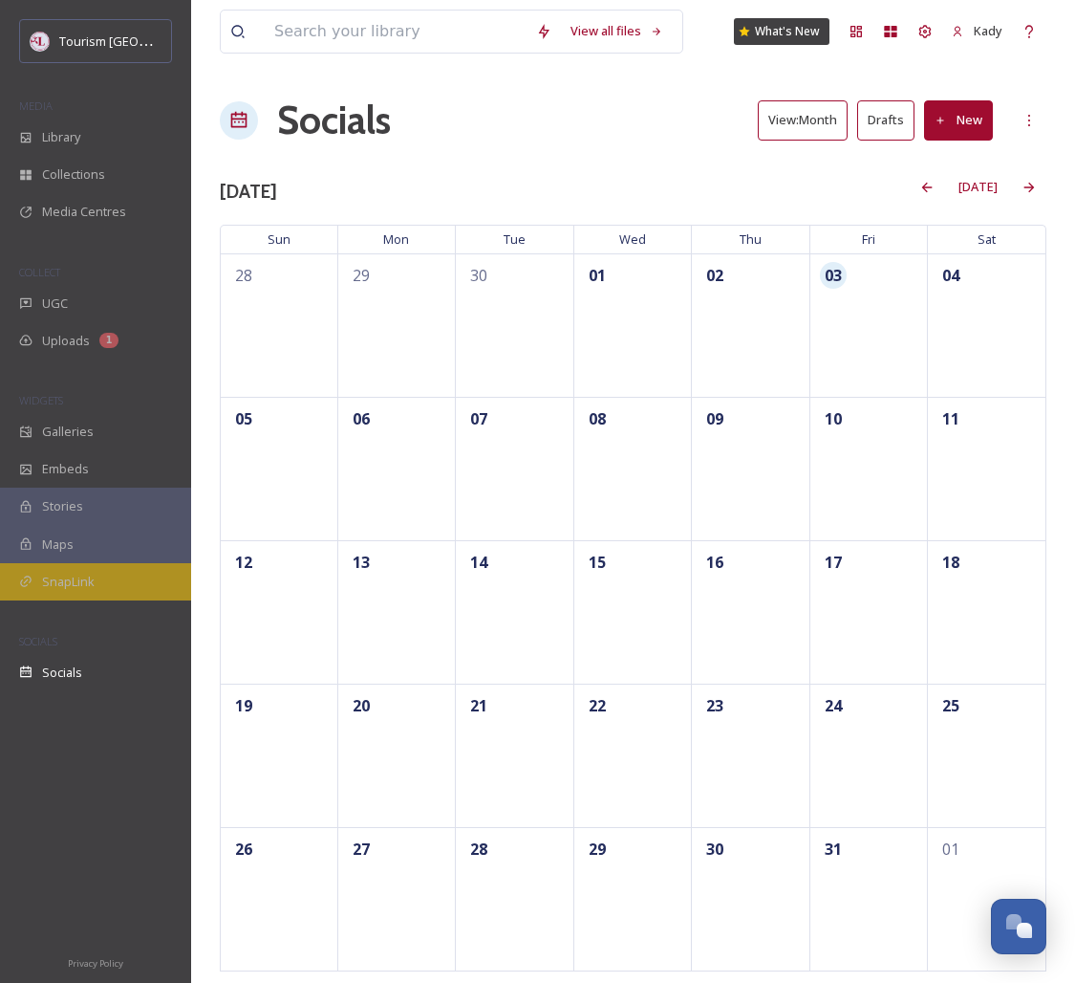
click at [71, 577] on span "SnapLink" at bounding box center [68, 582] width 53 height 18
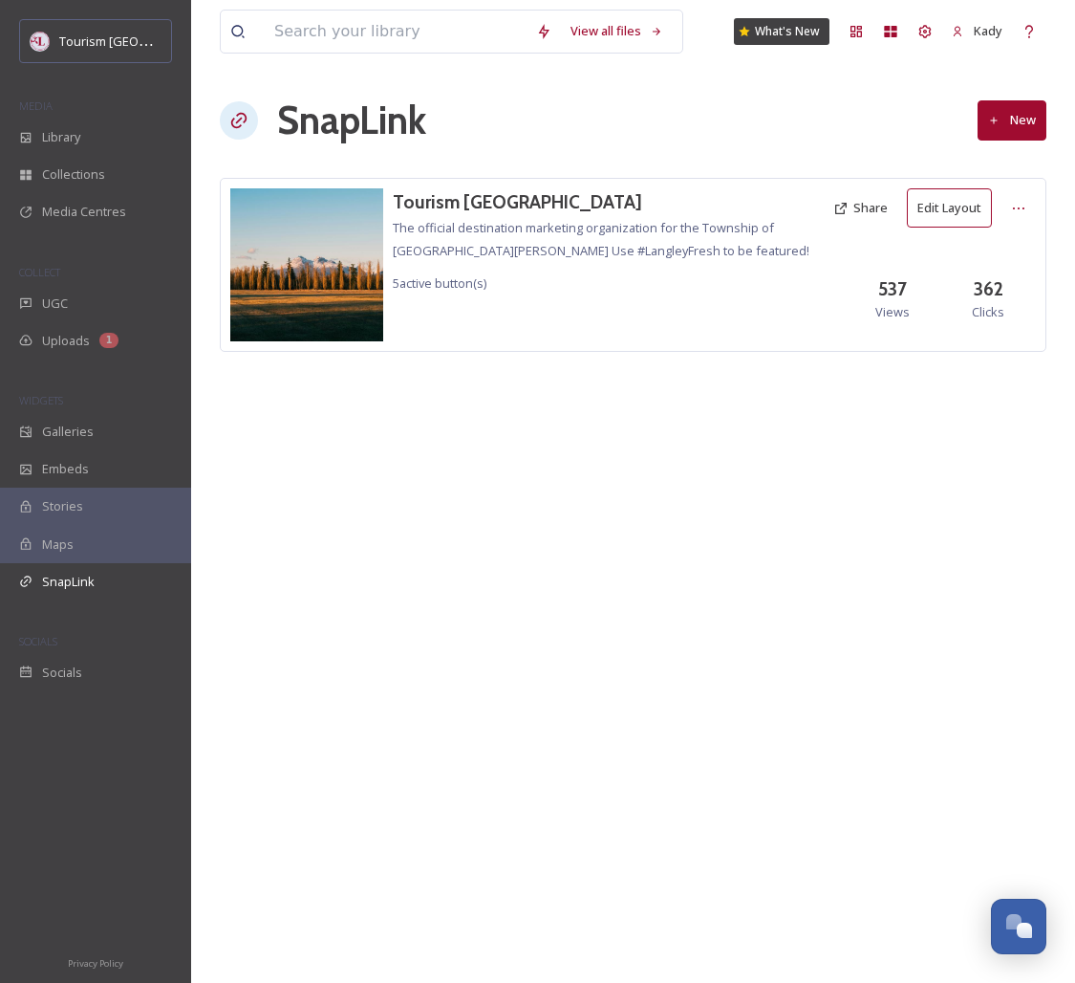
click at [941, 212] on button "Edit Layout" at bounding box center [949, 207] width 85 height 39
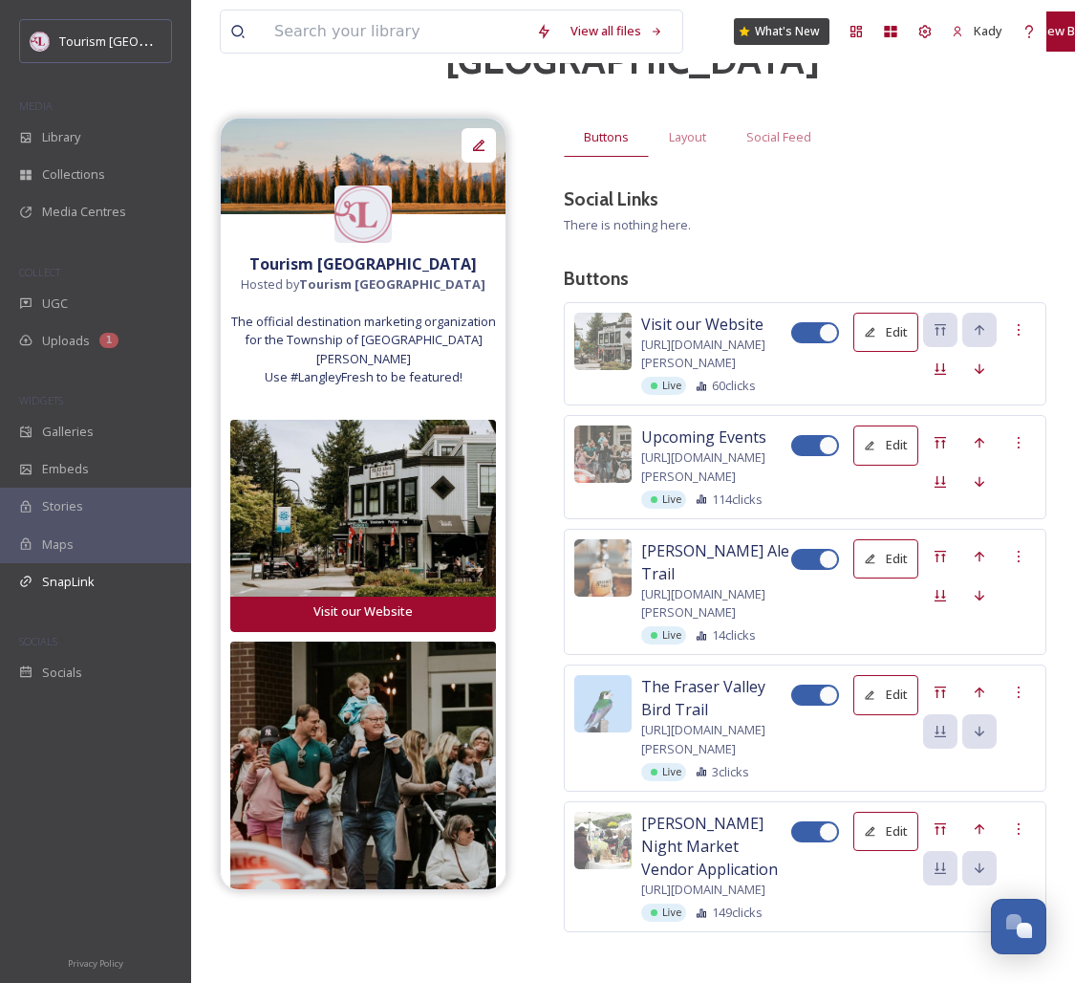
scroll to position [129, 0]
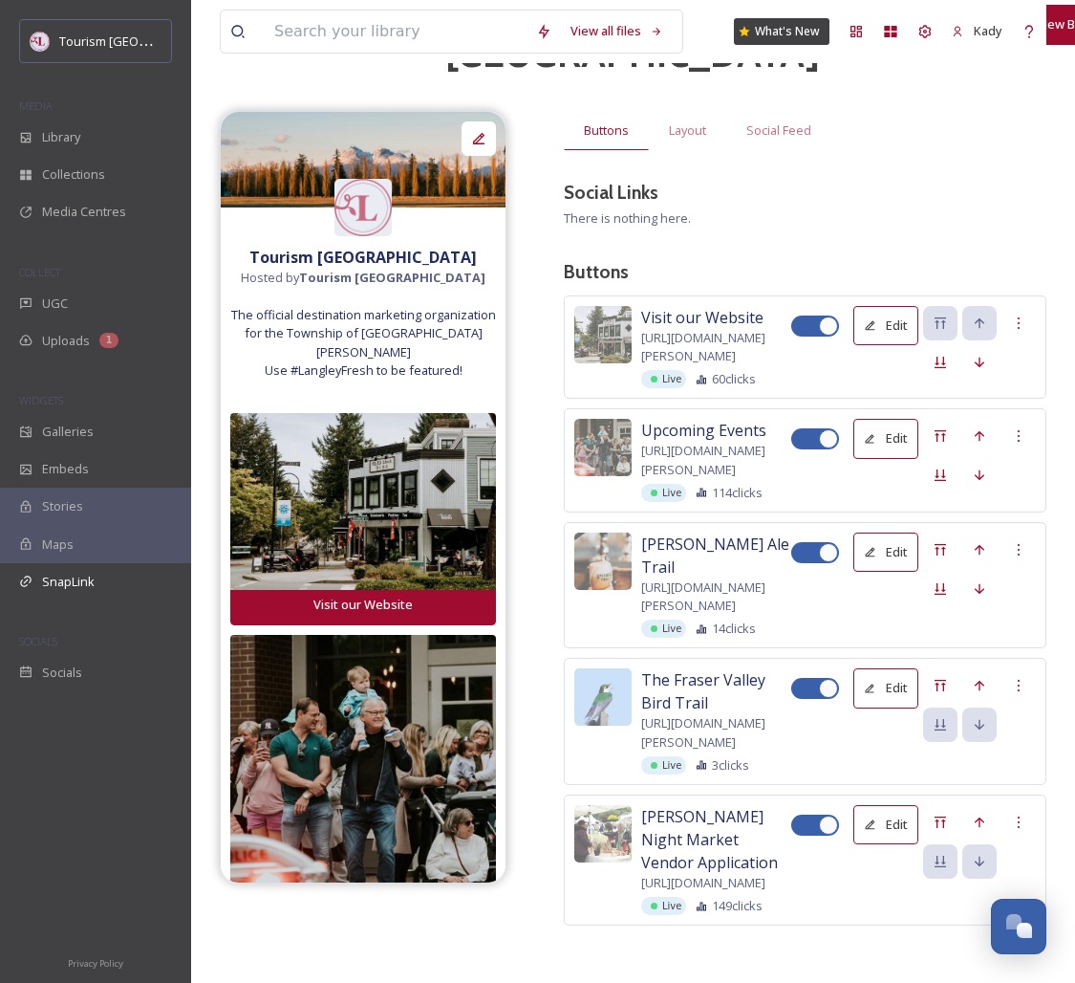
click at [877, 805] on button "Edit" at bounding box center [886, 824] width 65 height 39
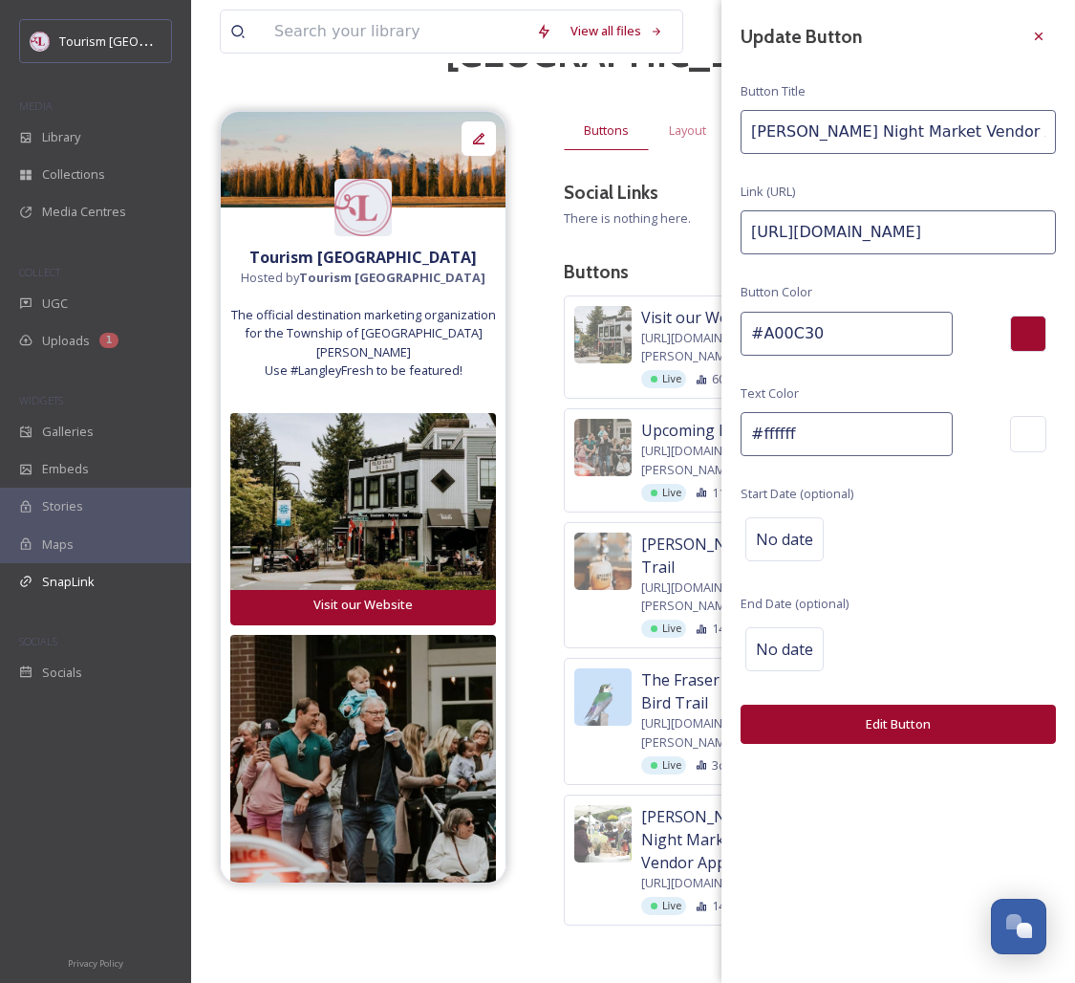
click at [823, 131] on input "[PERSON_NAME] Night Market Vendor Application" at bounding box center [898, 132] width 315 height 44
type input "The Ultimate Guide to [PERSON_NAME] in the Fall"
click at [950, 249] on input "[URL][DOMAIN_NAME]" at bounding box center [898, 232] width 315 height 44
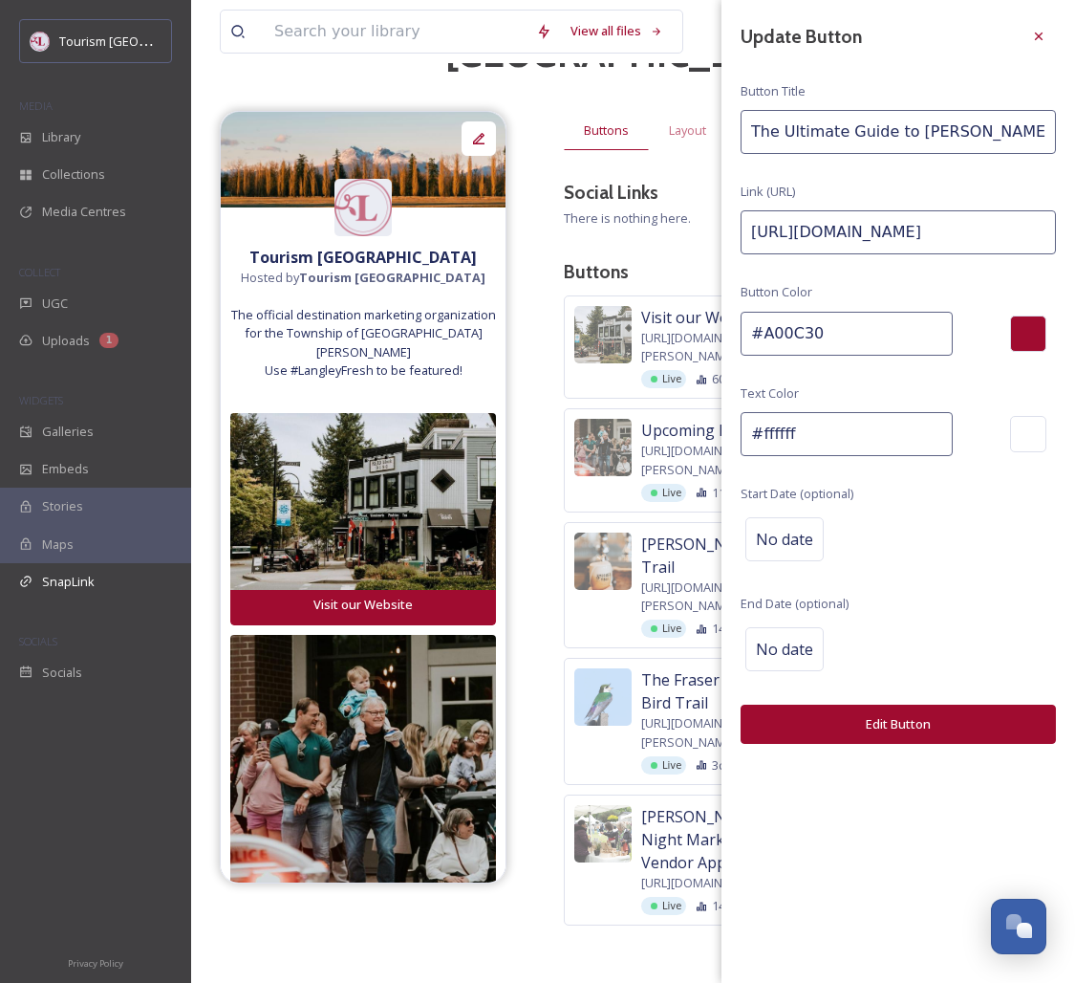
click at [952, 241] on input "[URL][DOMAIN_NAME]" at bounding box center [898, 232] width 315 height 44
paste input "[DOMAIN_NAME][URL][PERSON_NAME][PERSON_NAME]"
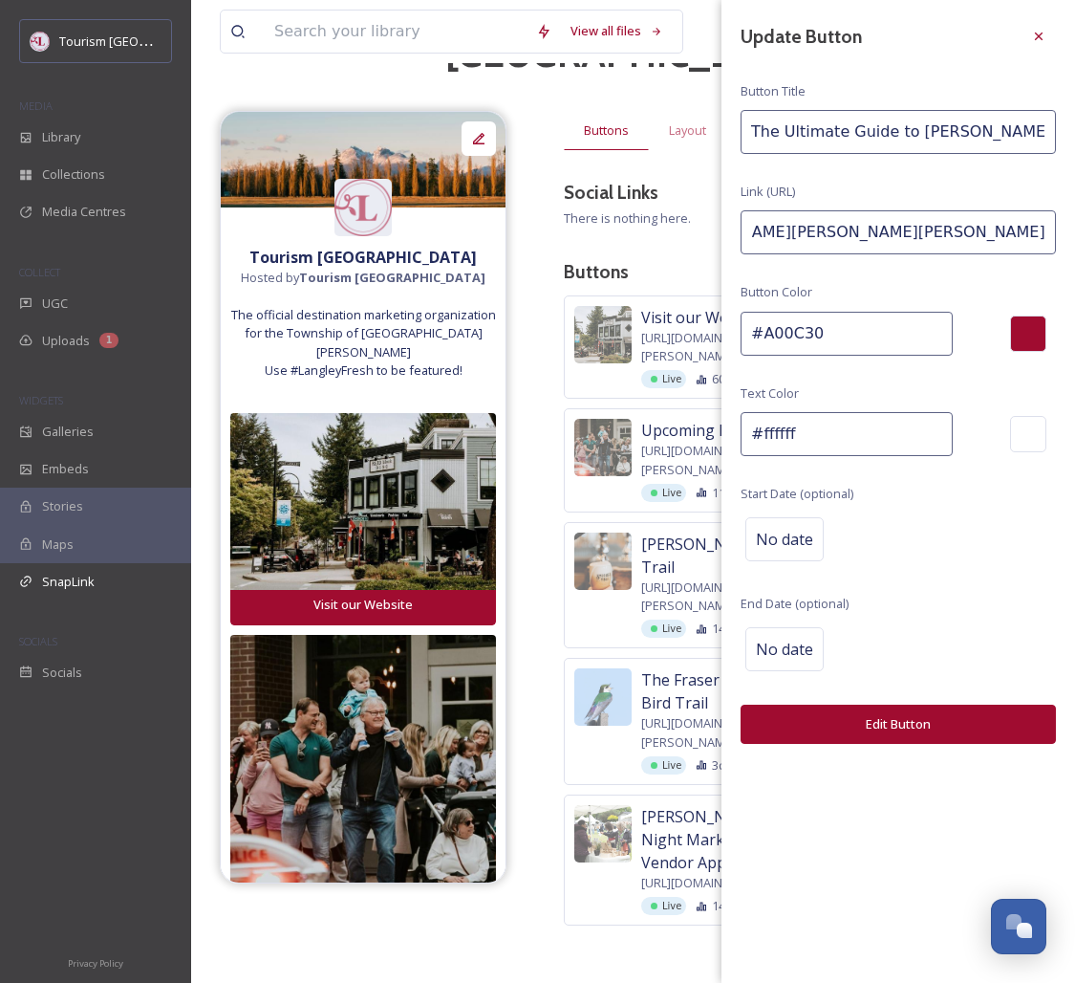
type input "[URL][DOMAIN_NAME][PERSON_NAME][PERSON_NAME]"
click at [901, 727] on button "Edit Button" at bounding box center [898, 724] width 315 height 39
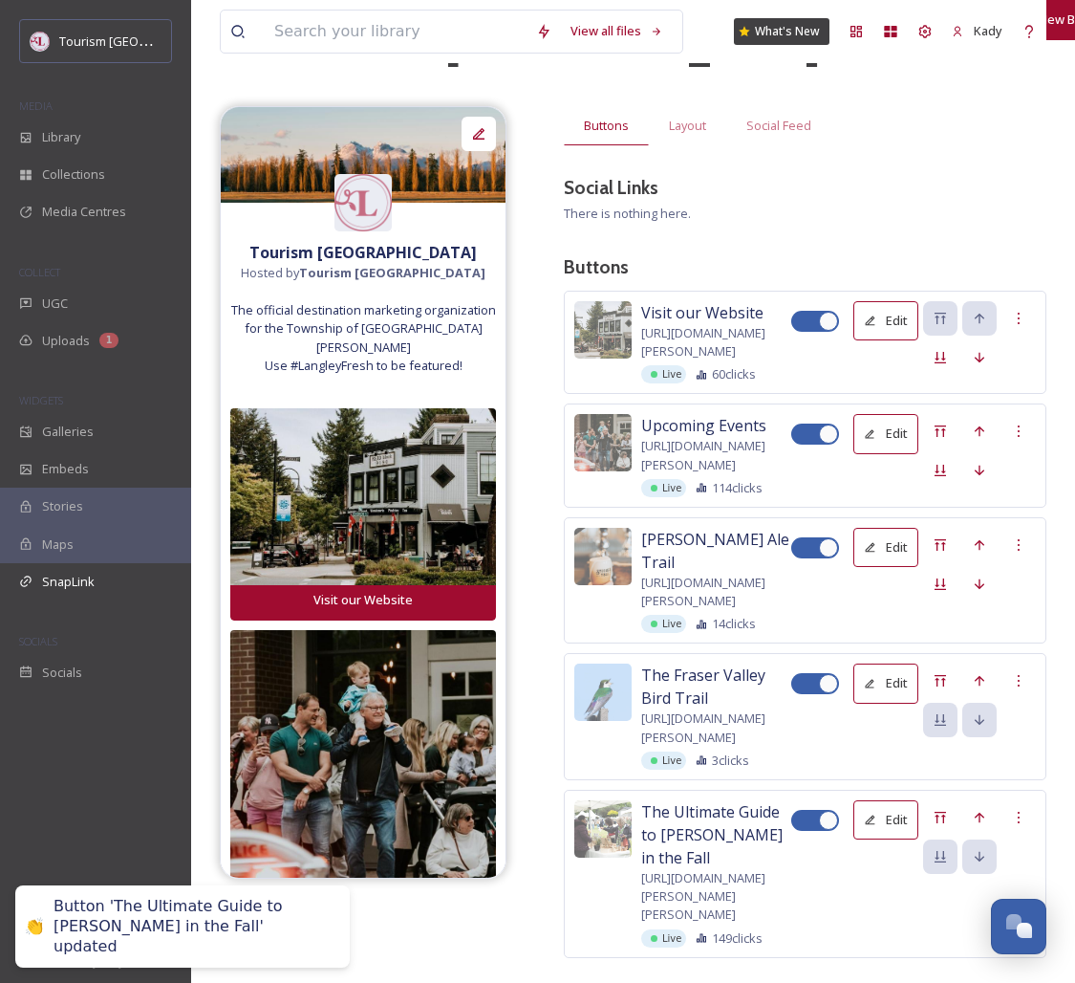
scroll to position [106, 0]
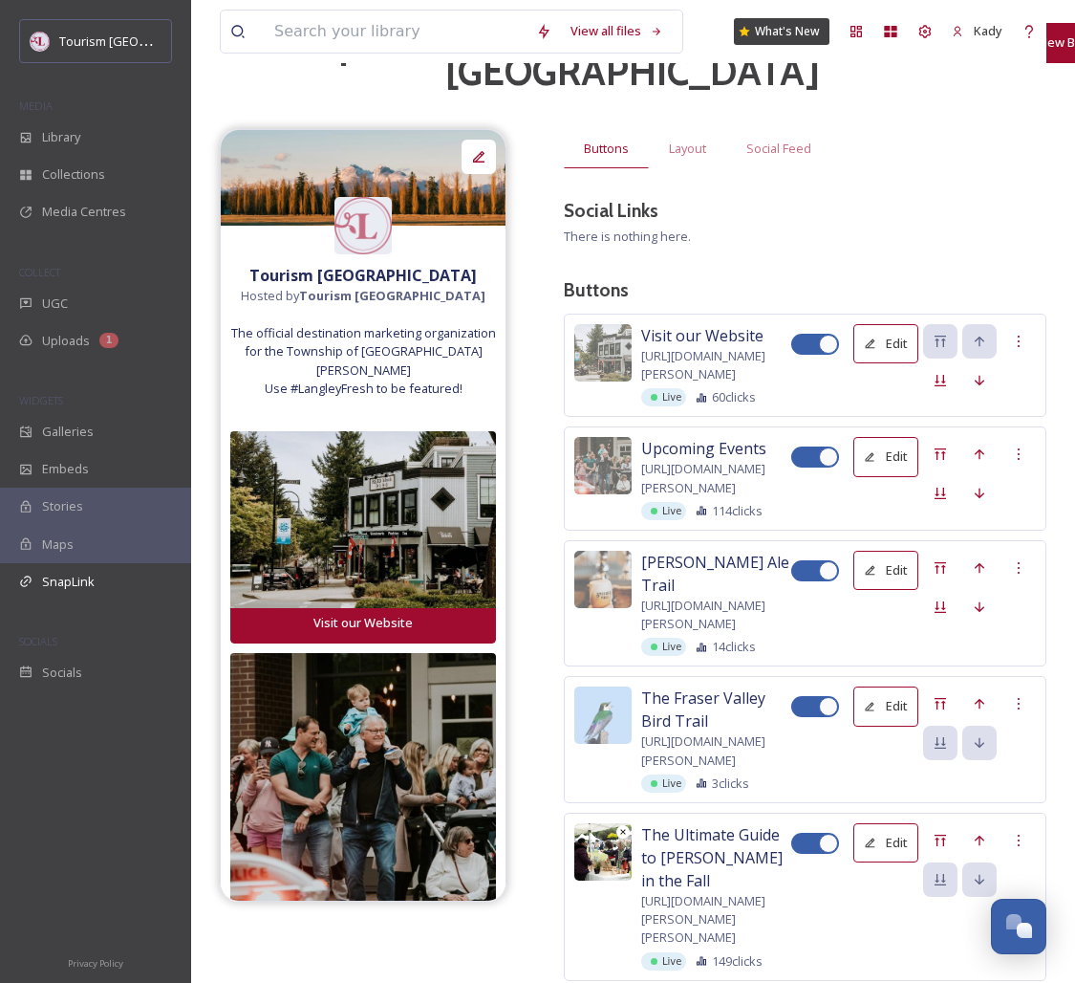
click at [619, 827] on icon at bounding box center [623, 832] width 10 height 10
click at [605, 842] on icon at bounding box center [603, 851] width 19 height 19
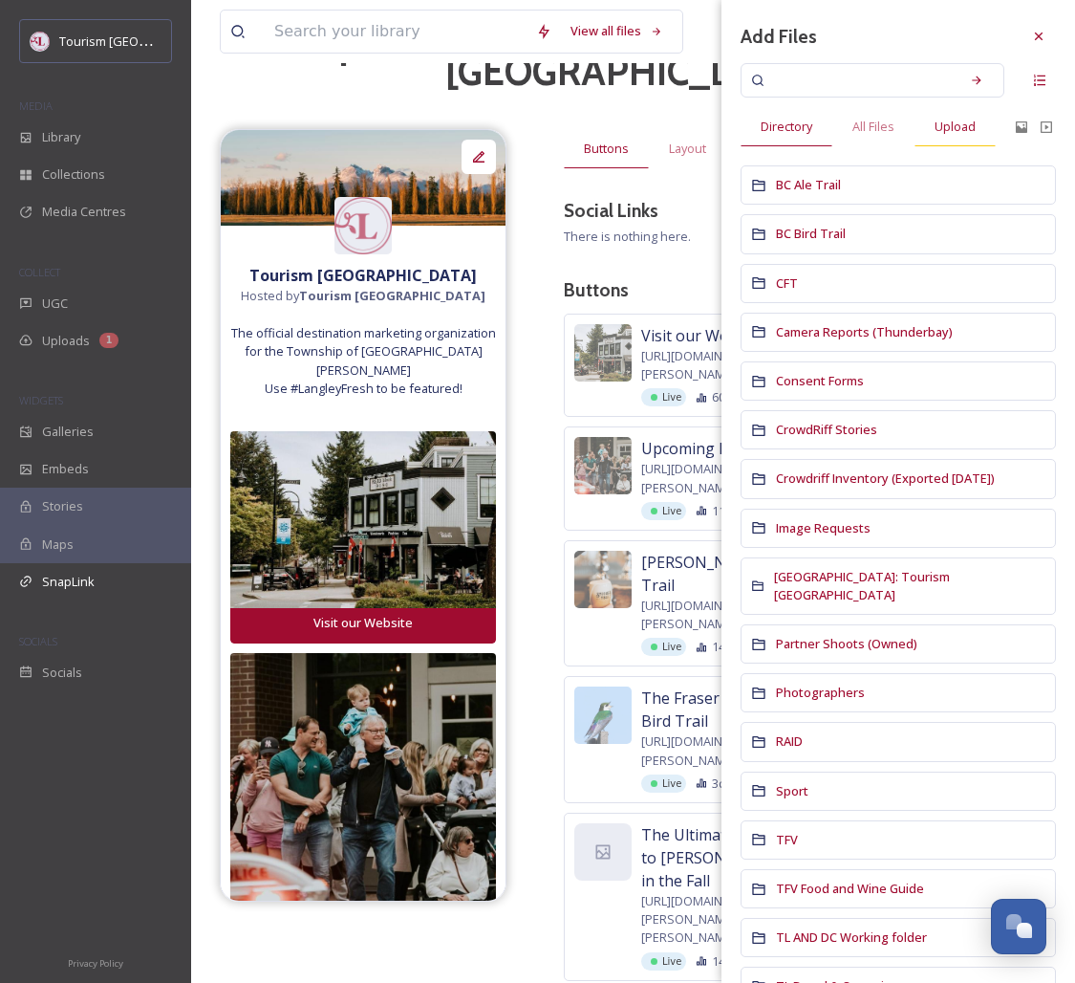
click at [950, 127] on span "Upload" at bounding box center [955, 127] width 41 height 18
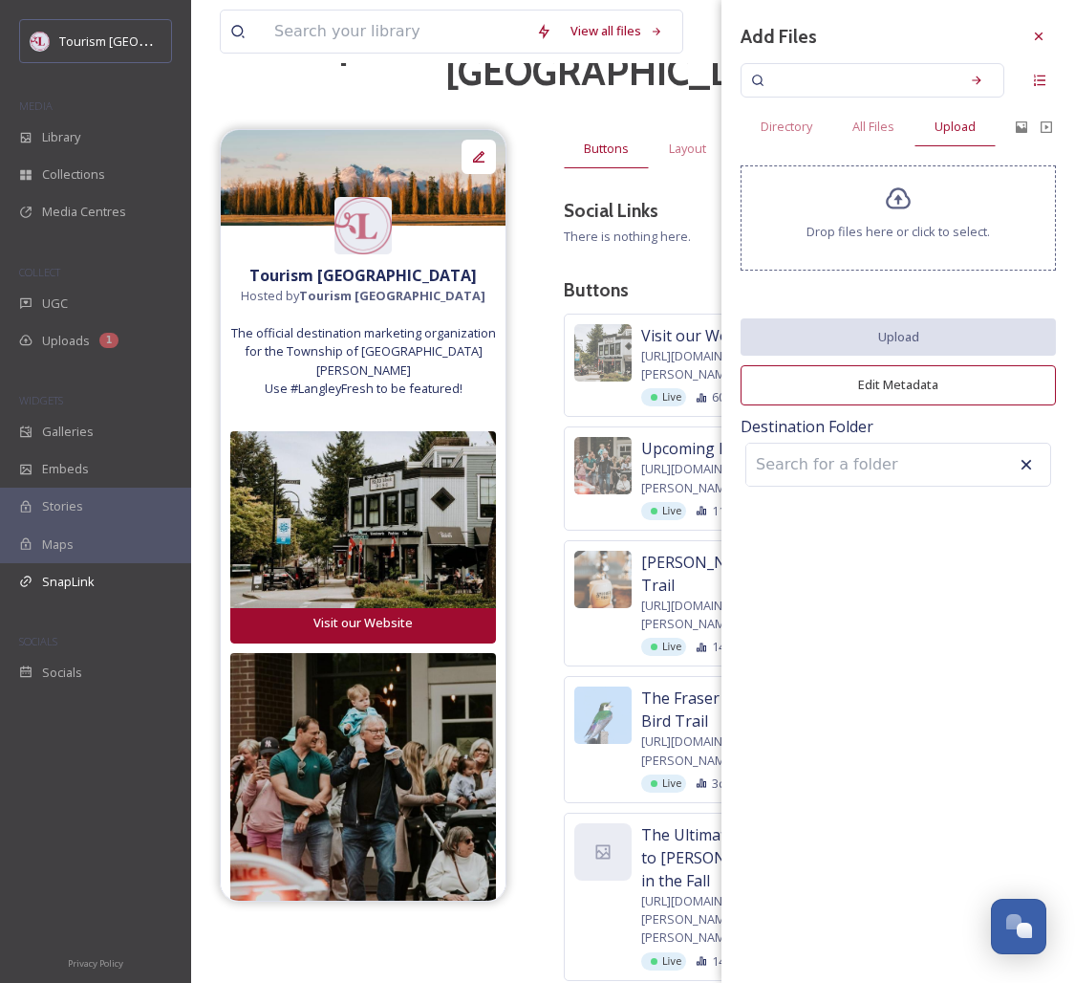
click at [887, 203] on icon at bounding box center [898, 199] width 25 height 22
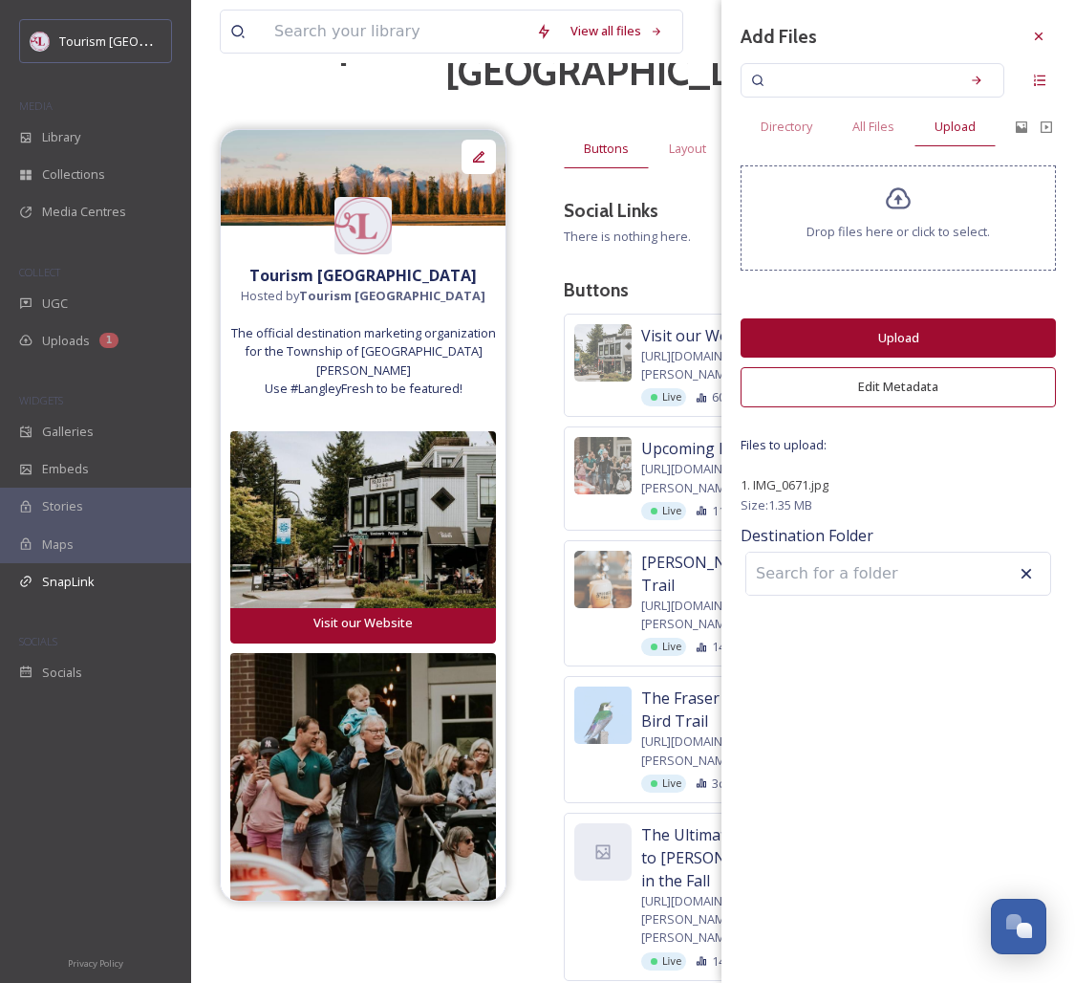
click at [879, 337] on button "Upload" at bounding box center [898, 337] width 315 height 39
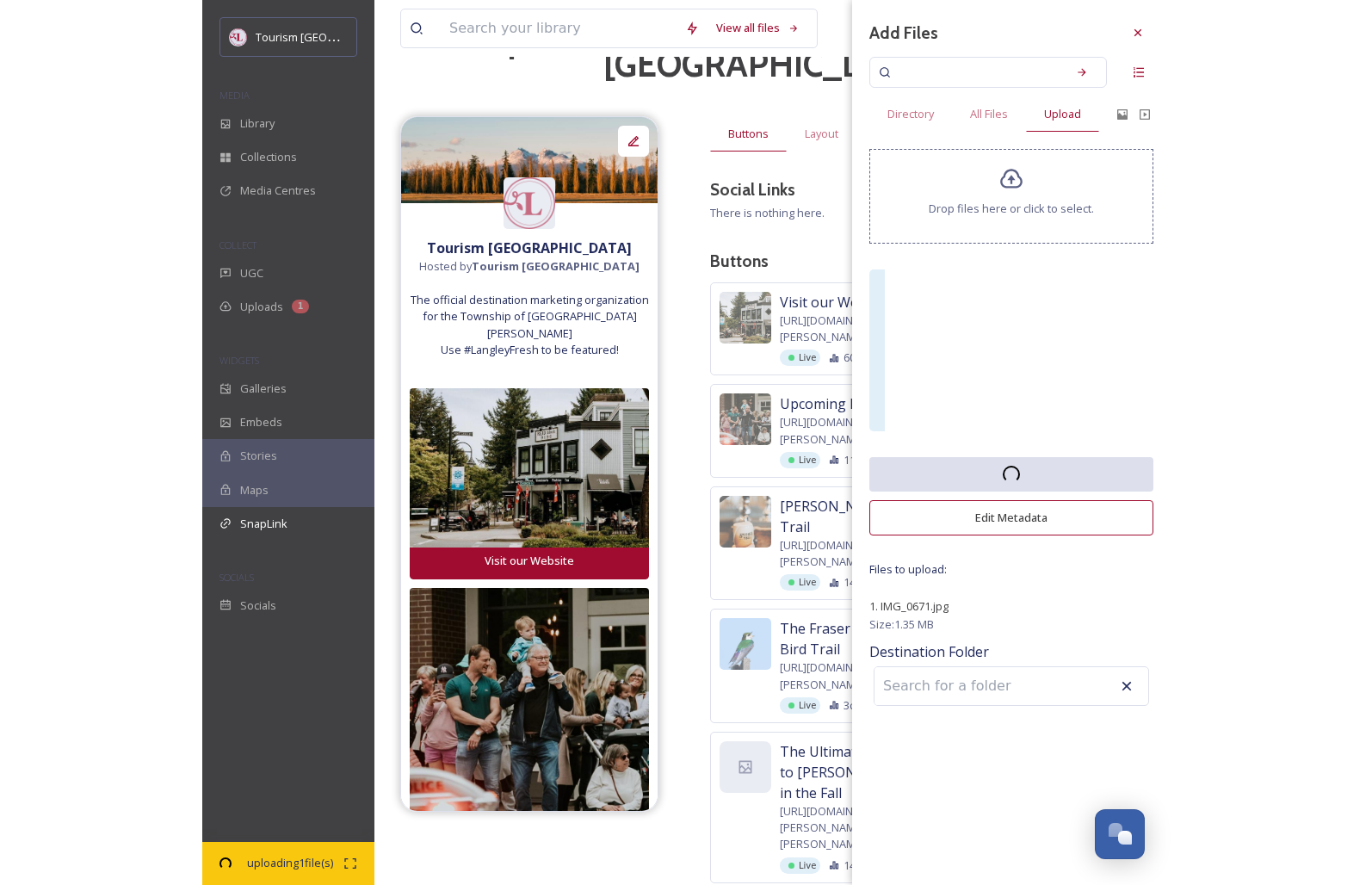
scroll to position [0, 0]
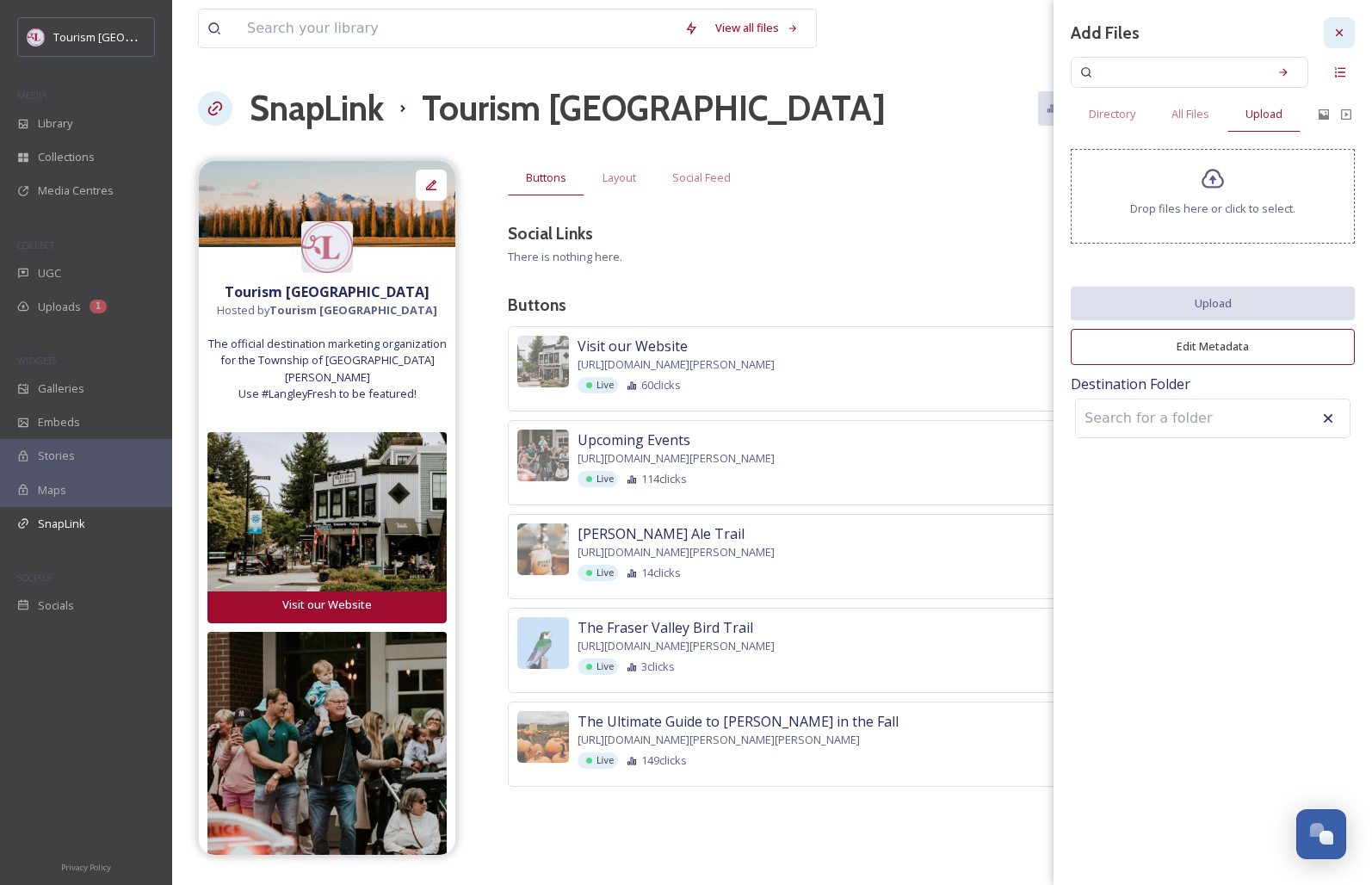
click at [967, 34] on icon at bounding box center [1340, 33] width 7 height 7
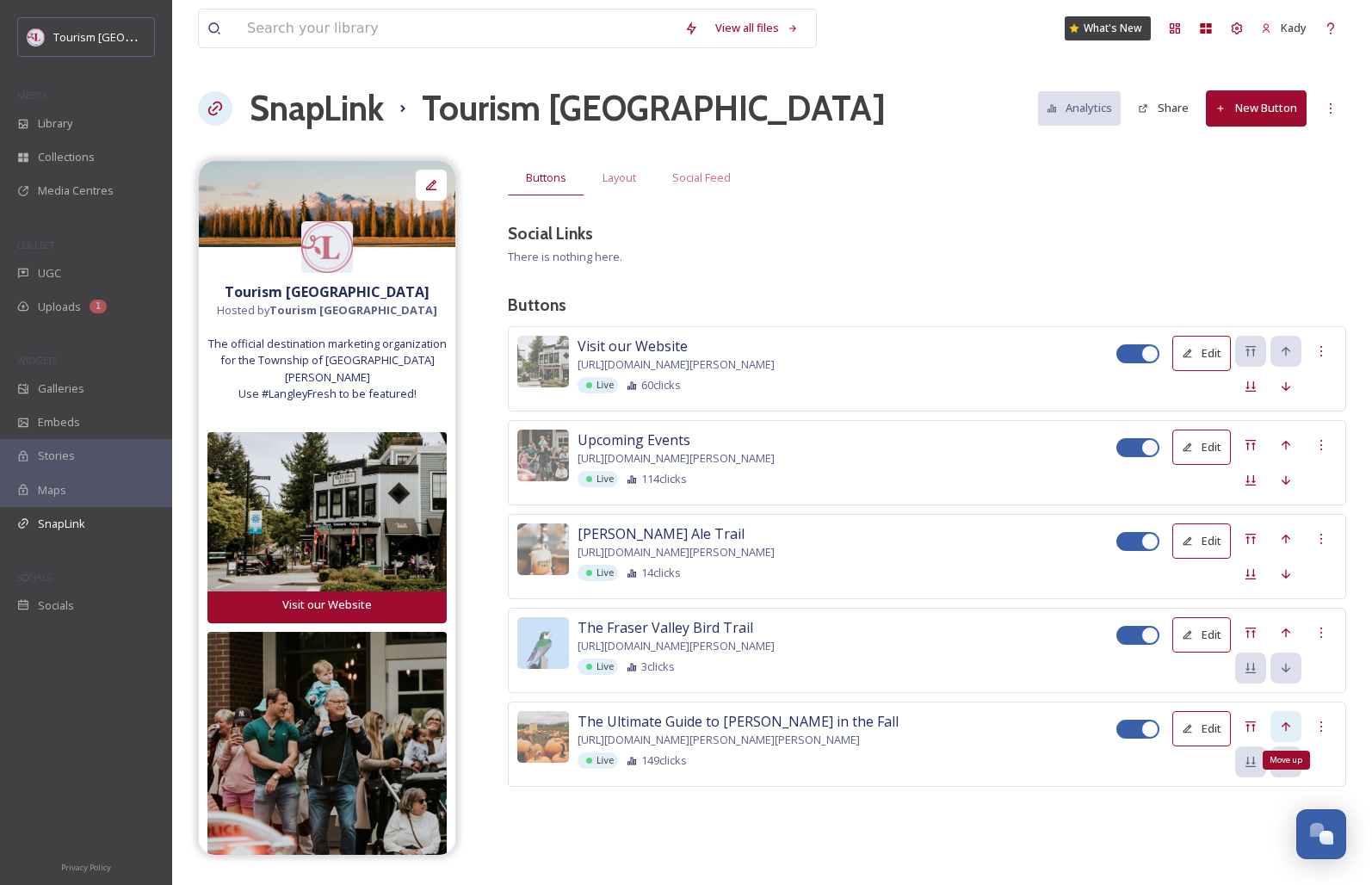
click at [967, 732] on icon at bounding box center [1286, 726] width 14 height 14
click at [967, 726] on icon at bounding box center [1286, 726] width 9 height 10
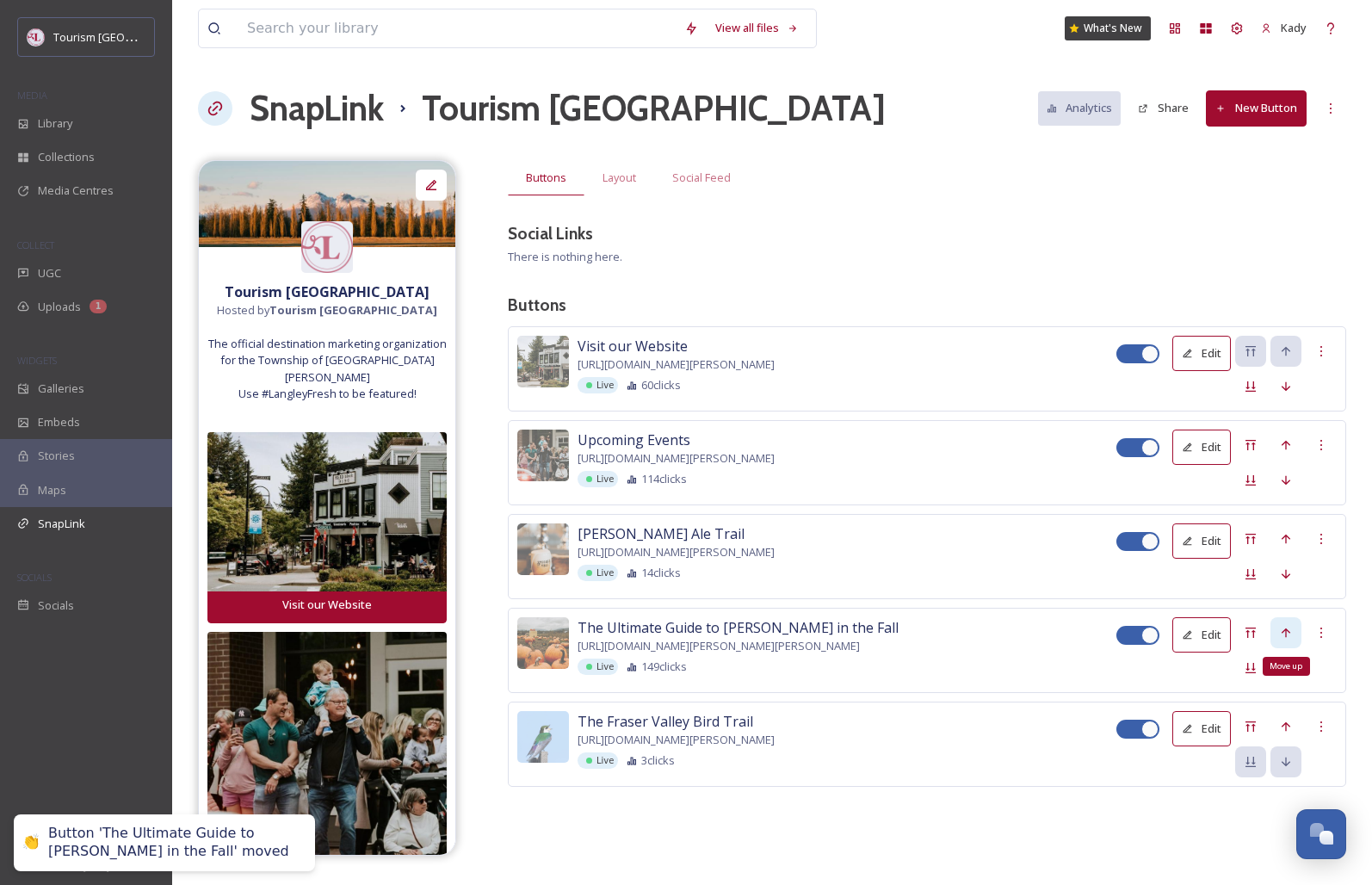
click at [967, 631] on icon at bounding box center [1286, 632] width 9 height 10
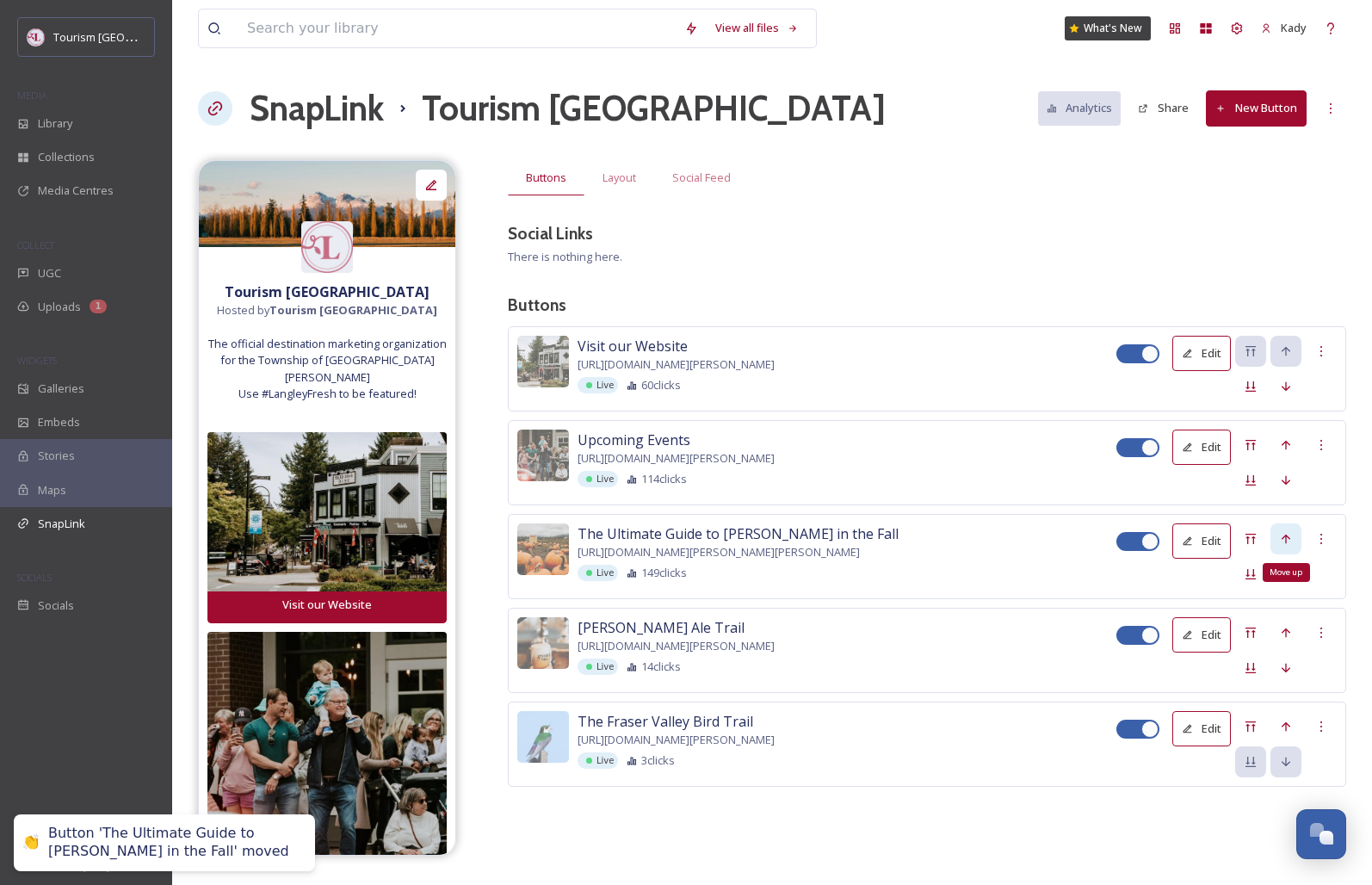
click at [967, 537] on div "Move up" at bounding box center [1286, 538] width 31 height 31
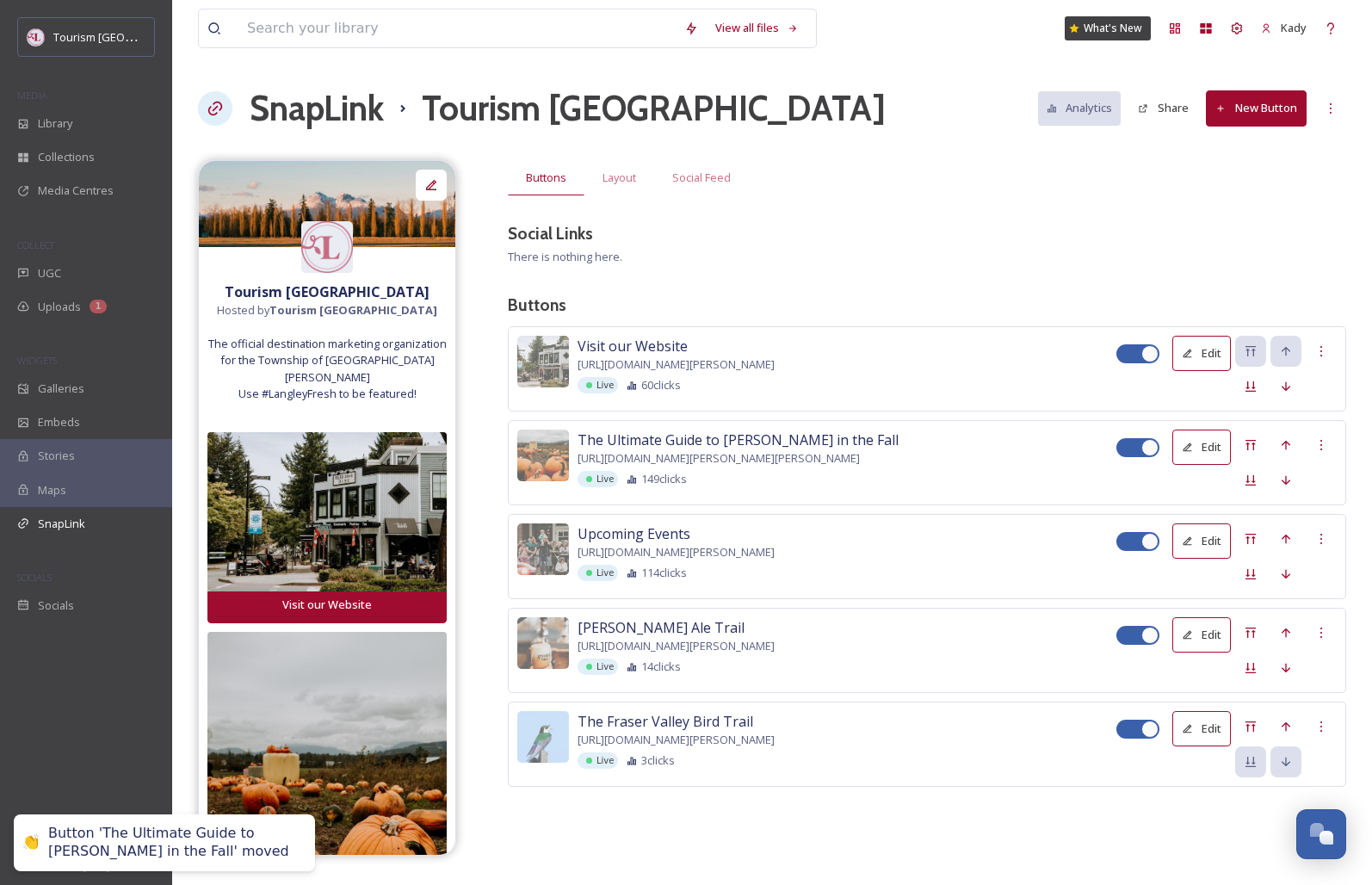
click at [830, 220] on div "Buttons Layout Social Feed Social Links There is nothing here. Buttons Visit ou…" at bounding box center [926, 499] width 838 height 678
